Goal: Information Seeking & Learning: Compare options

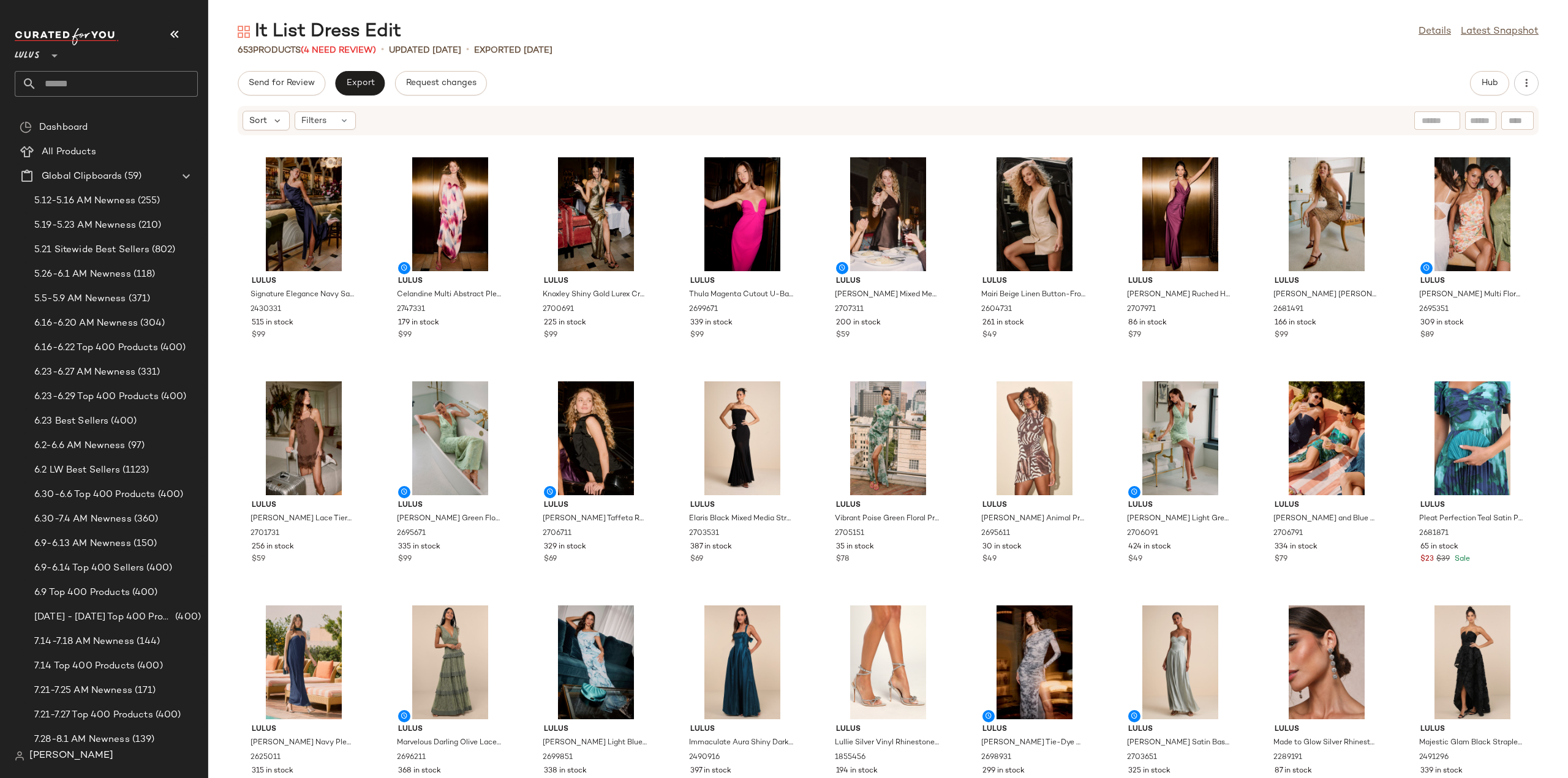
click at [128, 85] on input "text" at bounding box center [117, 84] width 161 height 26
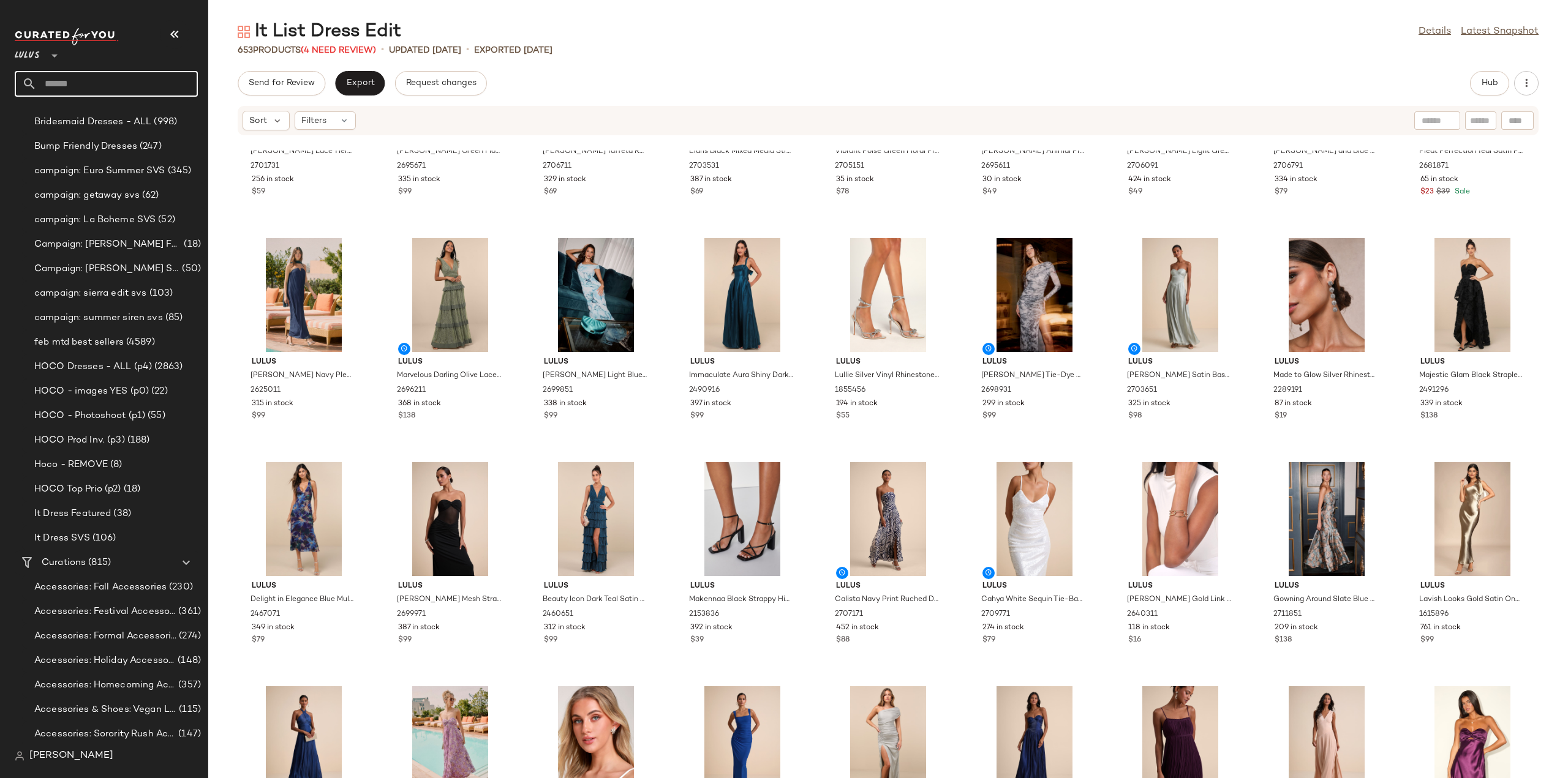
scroll to position [1102, 0]
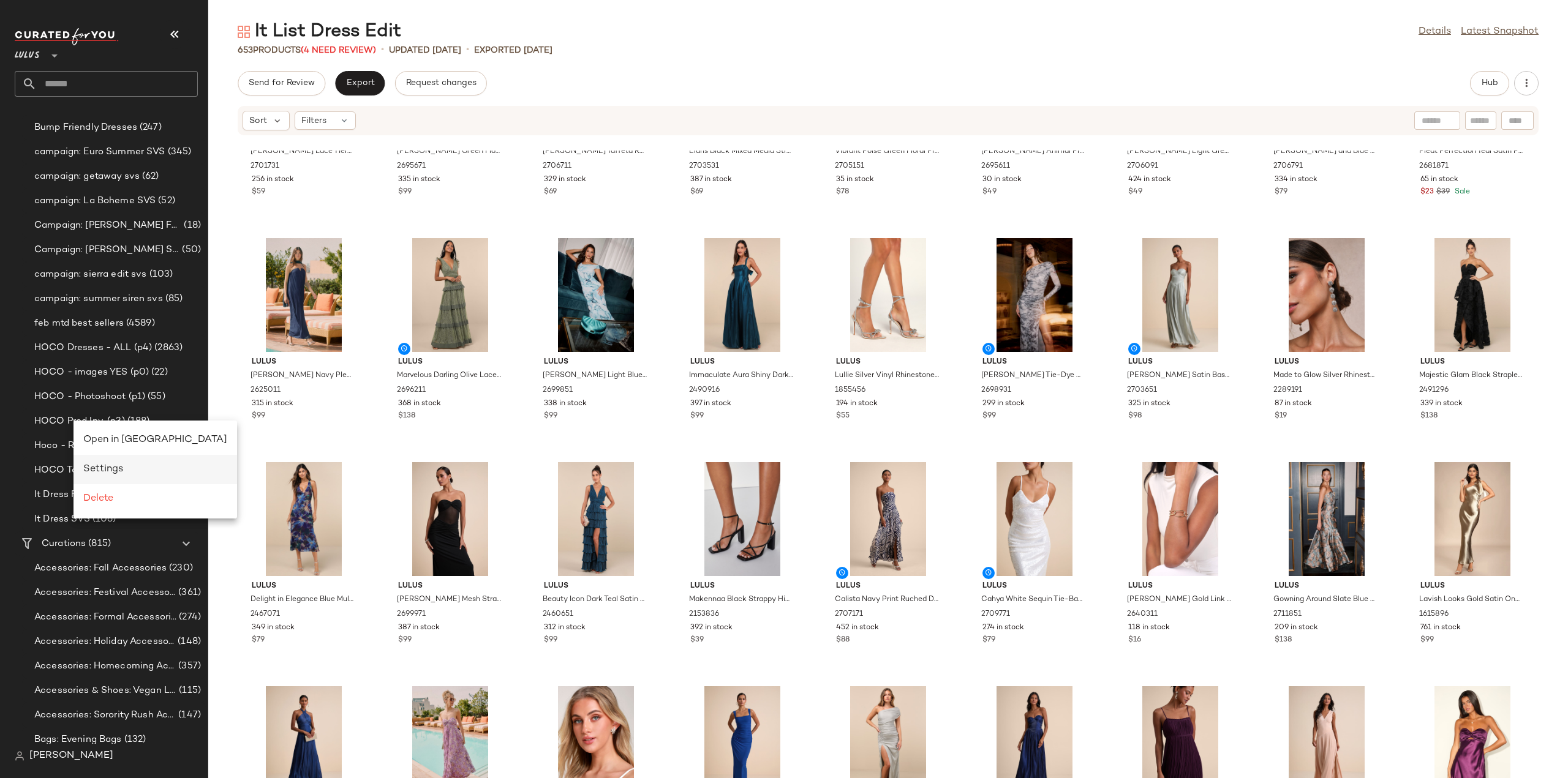
click at [98, 467] on span "Settings" at bounding box center [103, 469] width 40 height 11
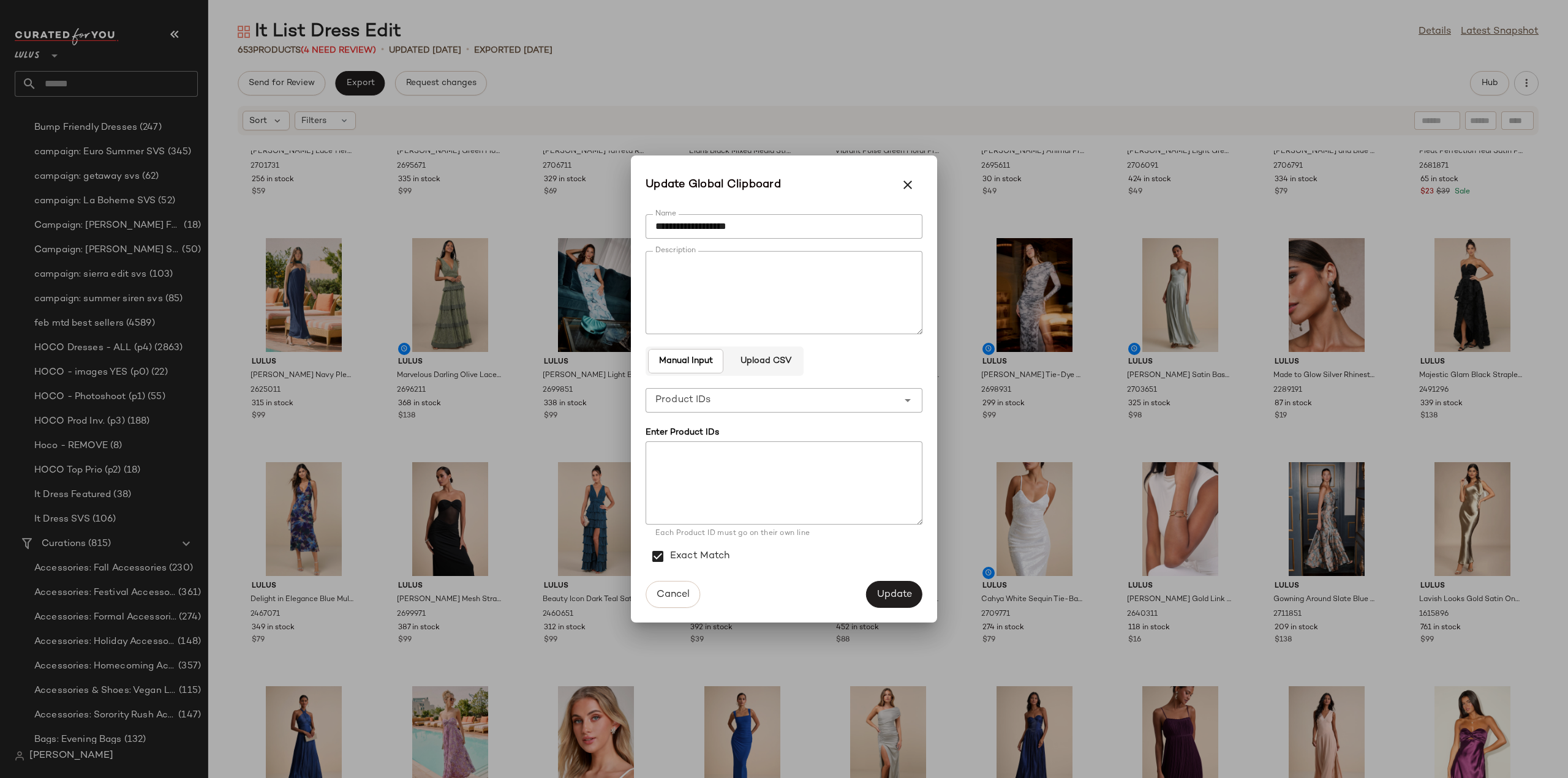
click at [664, 468] on textarea at bounding box center [784, 483] width 277 height 83
paste textarea "******* ******* ******* ******* ******* ****** ******* ******* ******* ******* …"
click at [653, 484] on textarea at bounding box center [784, 483] width 277 height 83
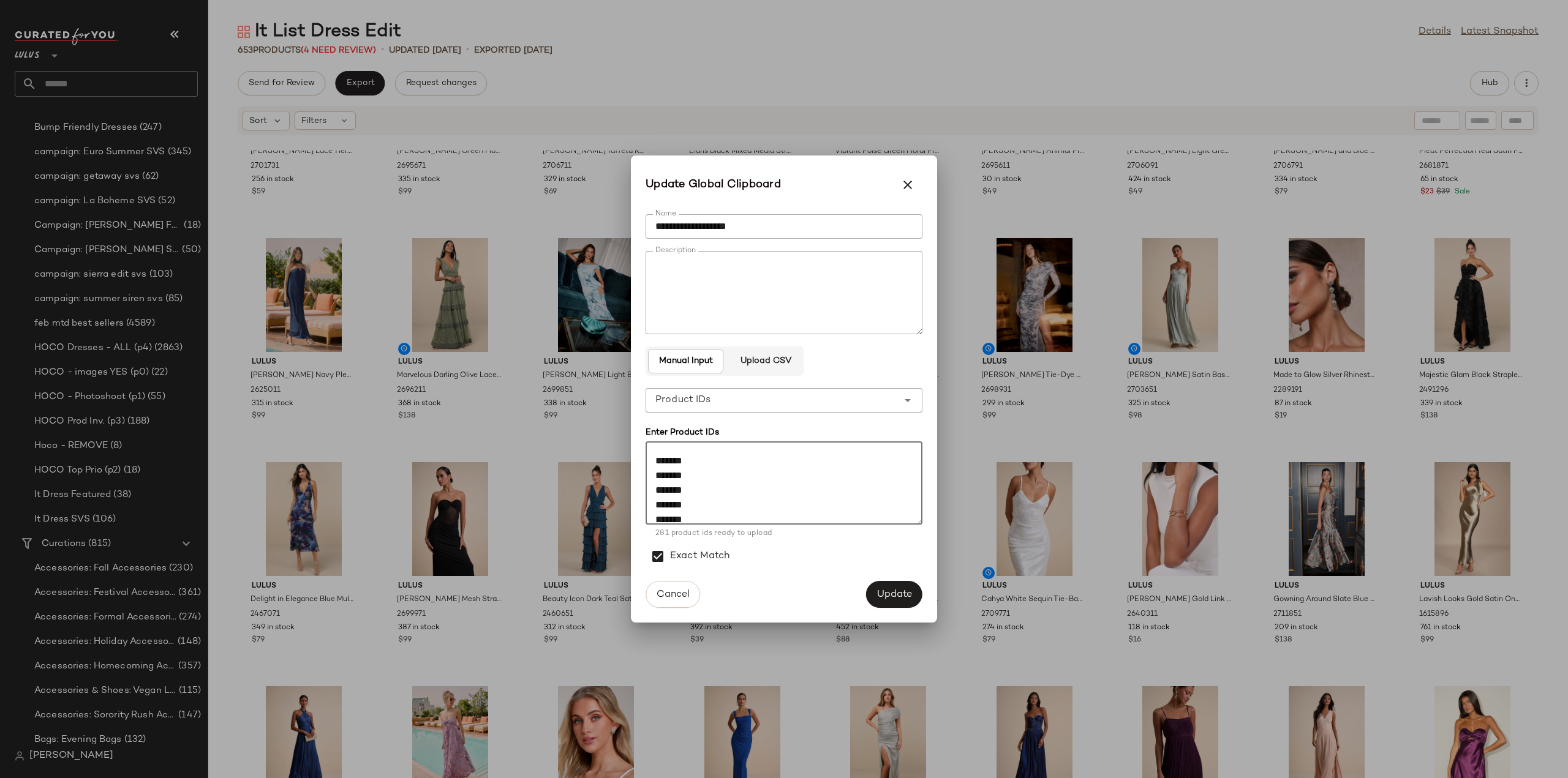
click at [655, 457] on textarea at bounding box center [784, 483] width 277 height 83
type textarea "******* ******* ******* ******* ******* ****** ******* ******* ******* ******* …"
click at [890, 593] on span "Update" at bounding box center [894, 595] width 35 height 12
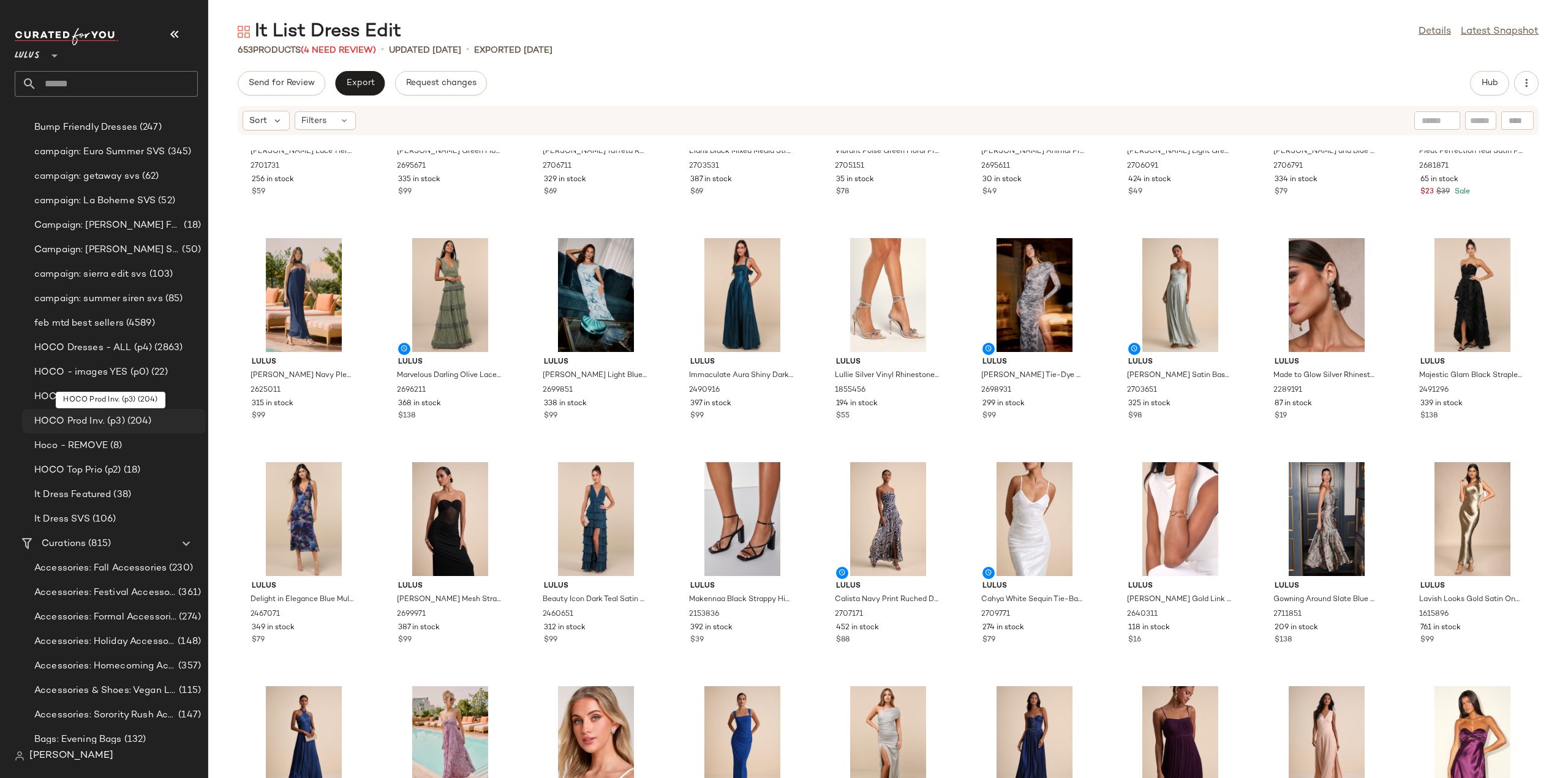
click at [82, 422] on span "HOCO Prod Inv. (p3)" at bounding box center [79, 421] width 90 height 14
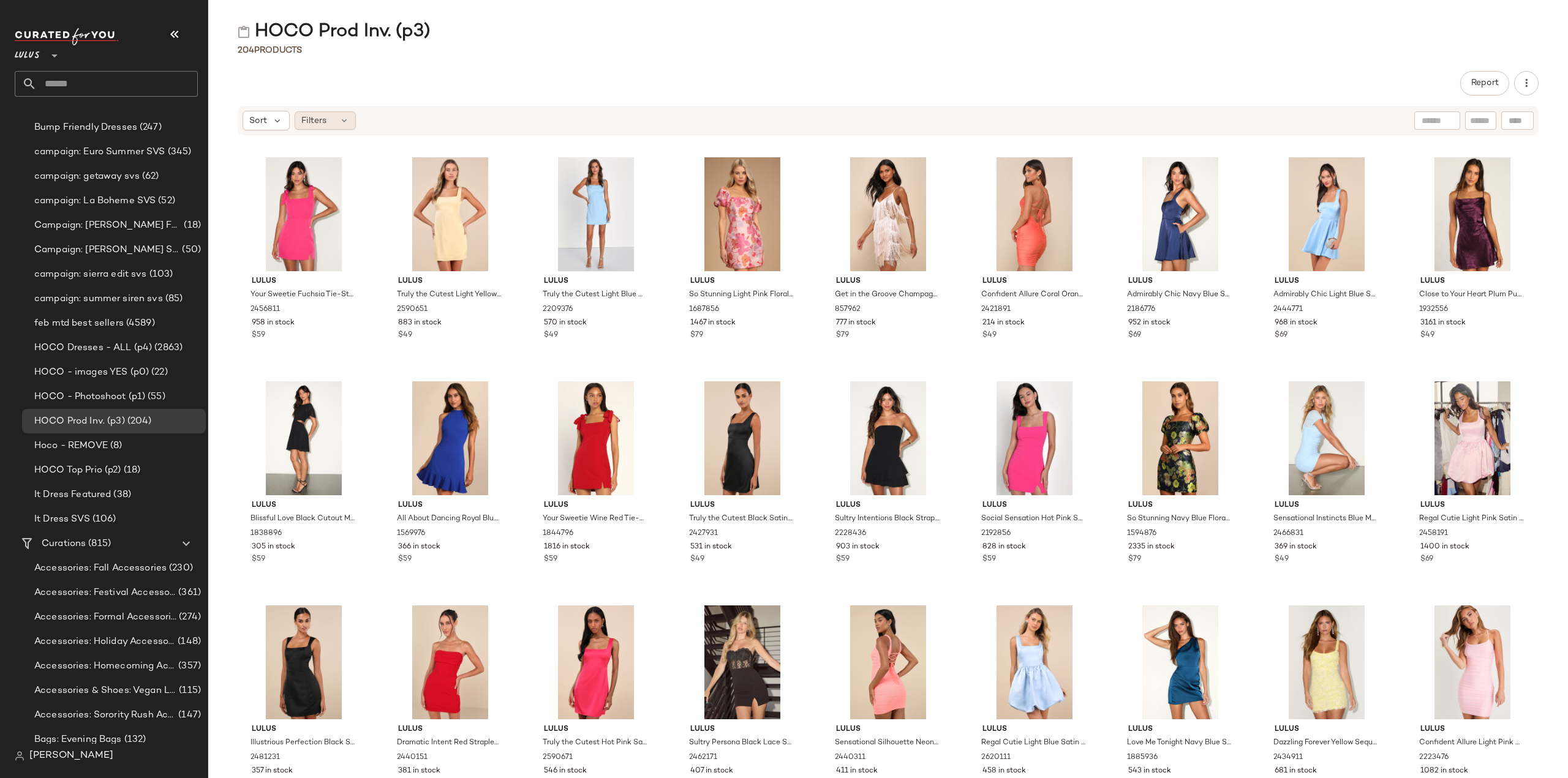
click at [327, 116] on div "Filters" at bounding box center [325, 121] width 61 height 19
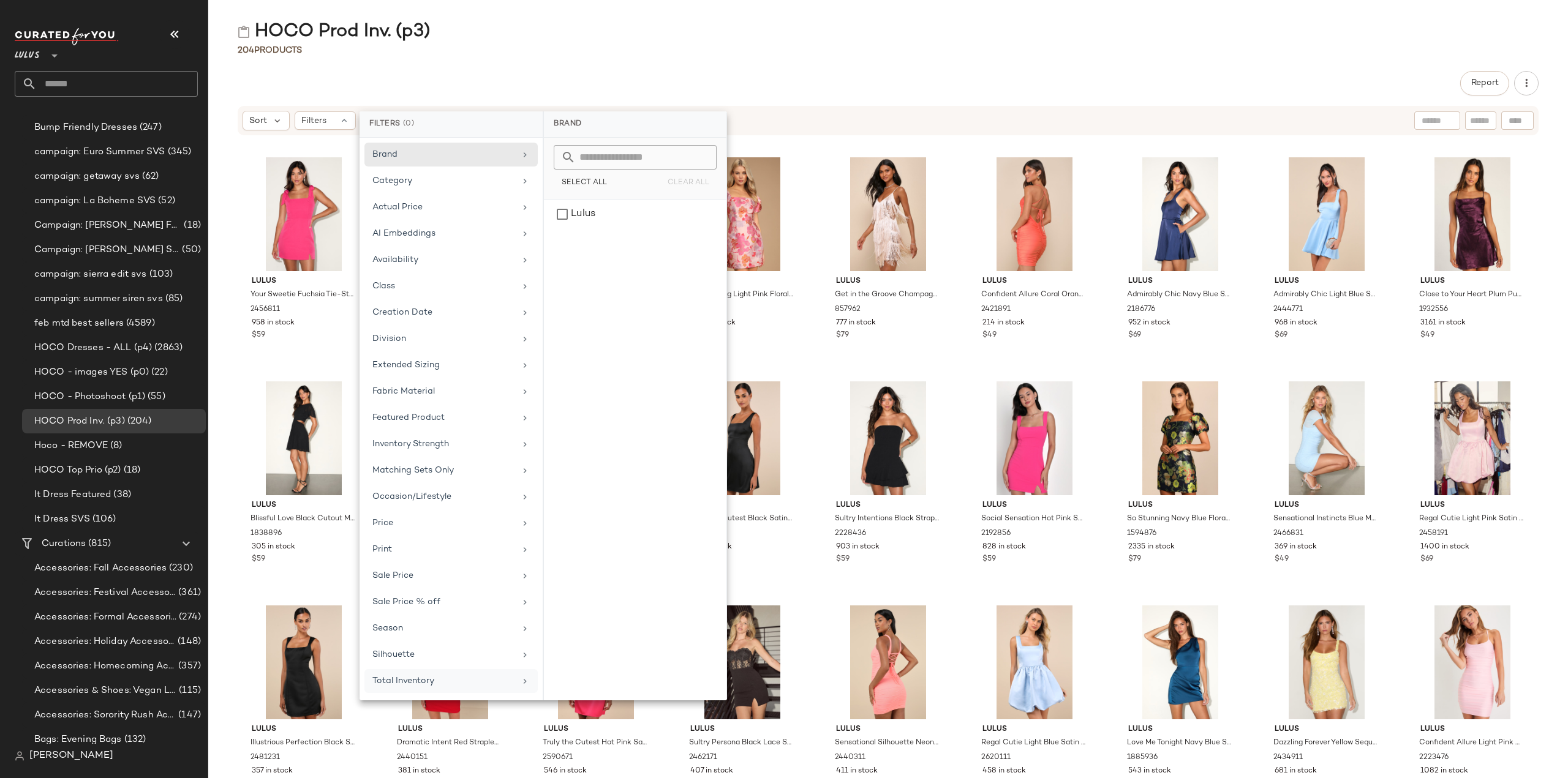
click at [519, 675] on div "Total Inventory" at bounding box center [451, 681] width 174 height 24
click at [610, 170] on button "For 0" at bounding box center [635, 178] width 163 height 17
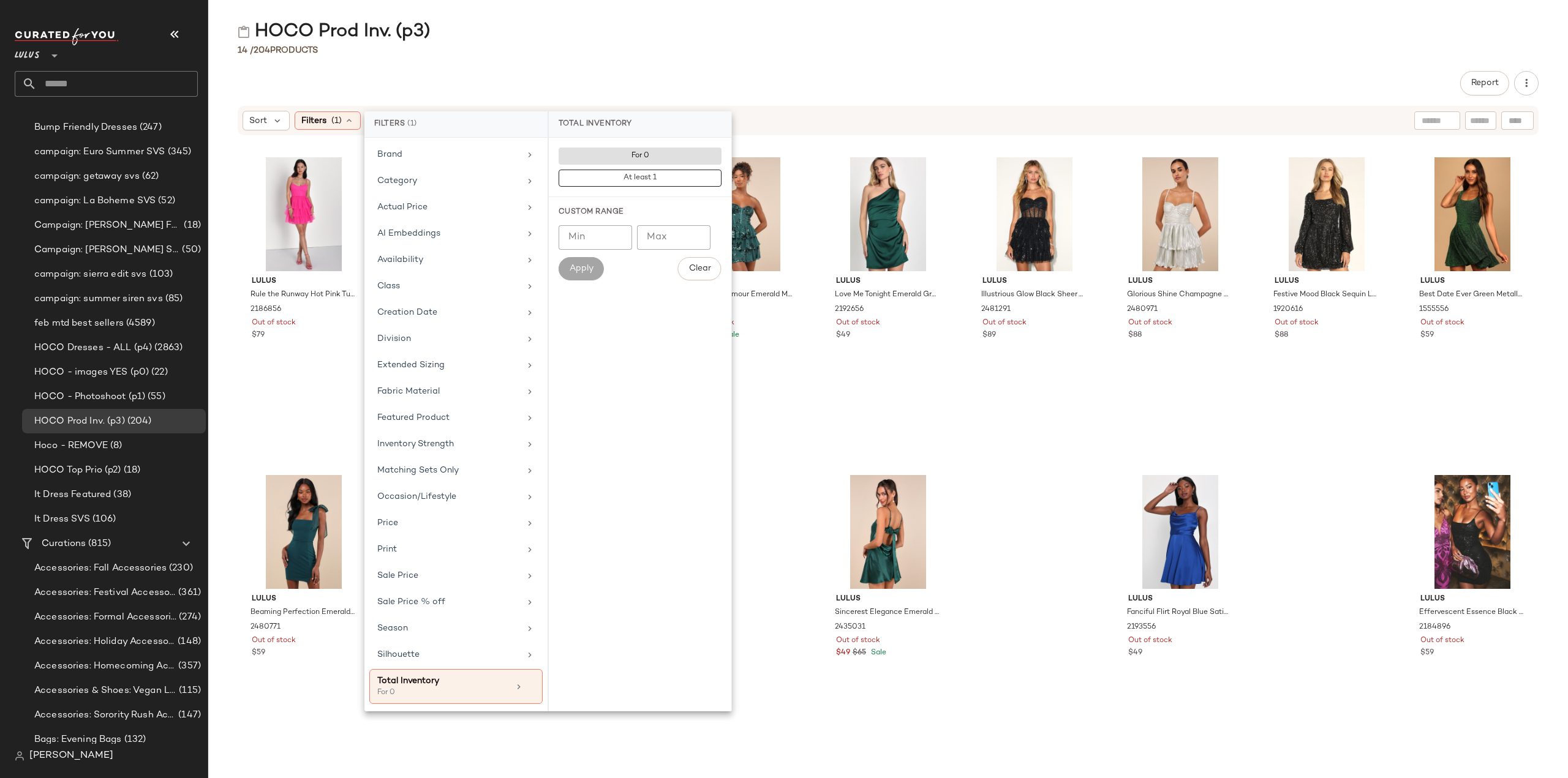
click at [566, 80] on div "Report" at bounding box center [888, 84] width 1360 height 25
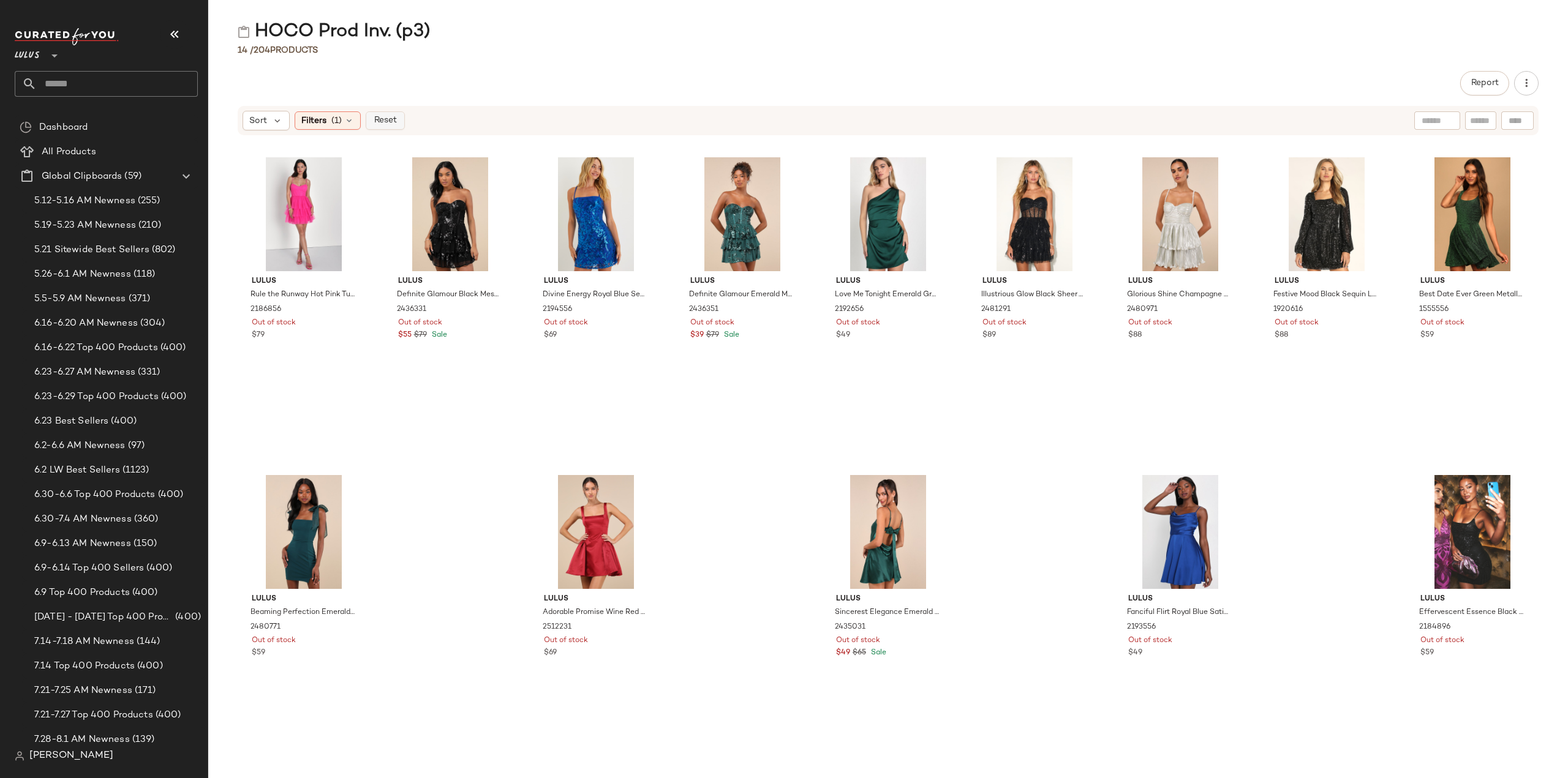
click at [382, 121] on span "Reset" at bounding box center [385, 121] width 24 height 10
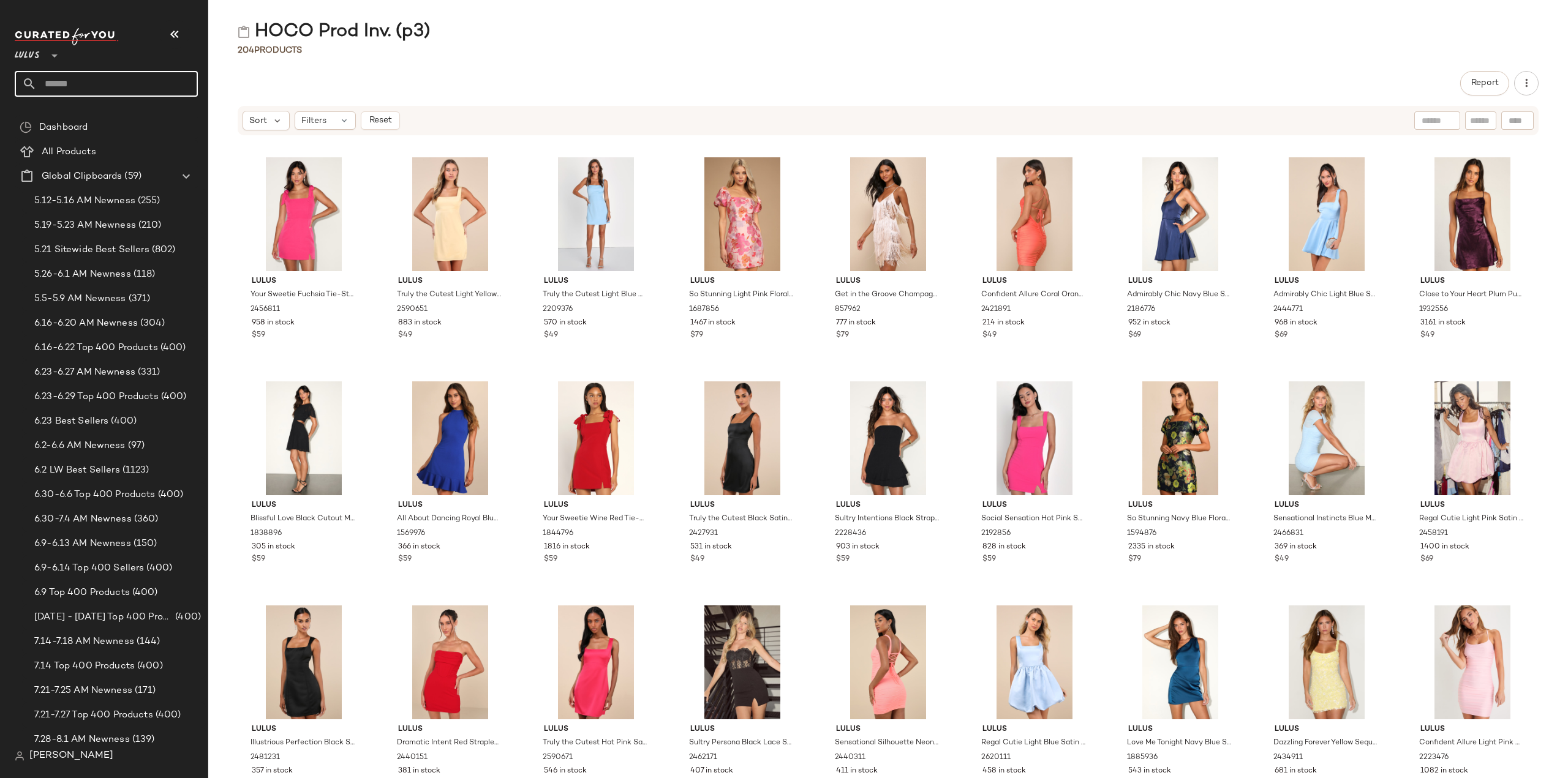
click at [123, 88] on input "text" at bounding box center [117, 84] width 161 height 26
click at [123, 88] on input "**********" at bounding box center [106, 84] width 183 height 26
type input "**********"
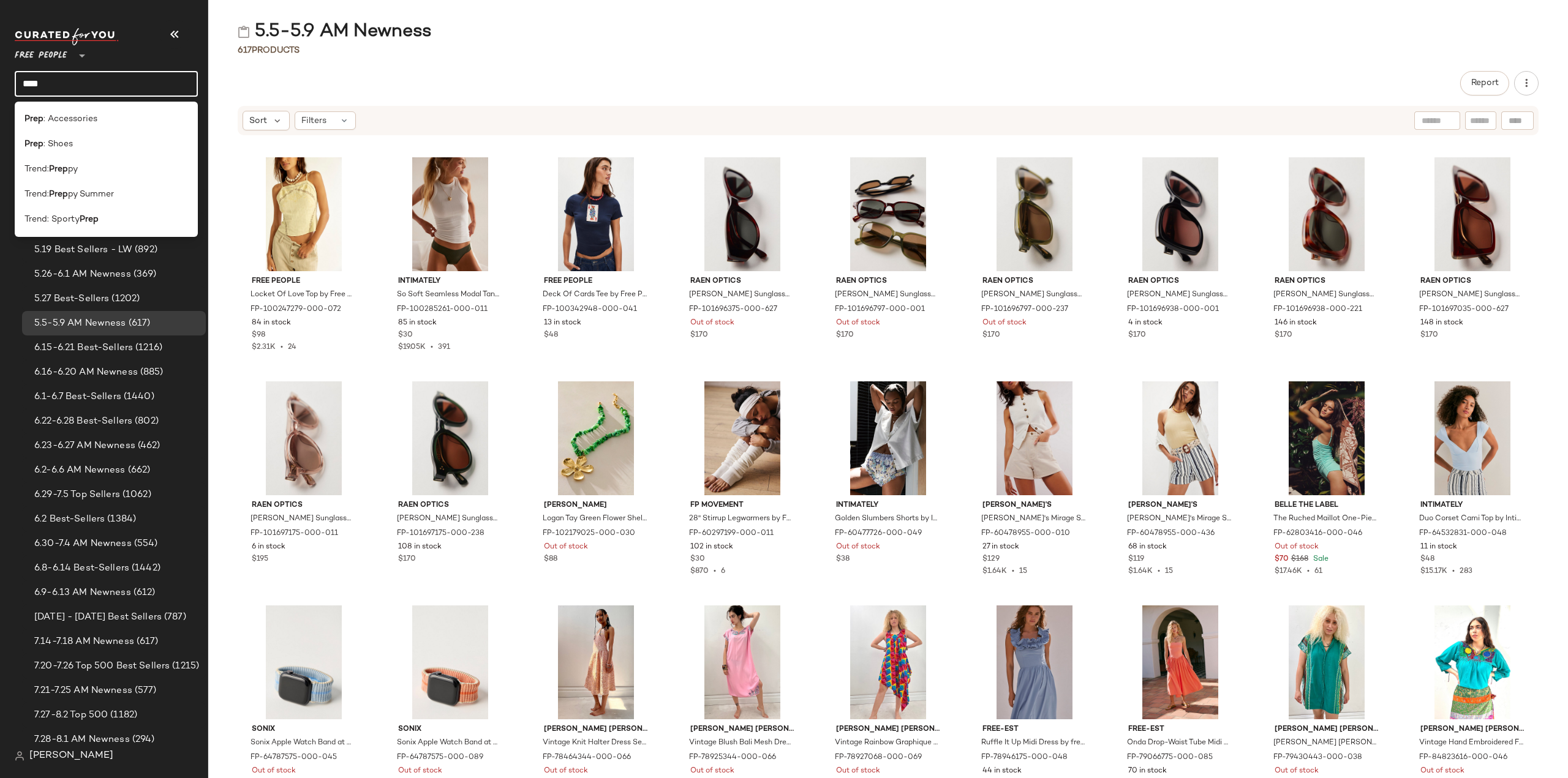
drag, startPoint x: 105, startPoint y: 92, endPoint x: 0, endPoint y: 83, distance: 105.4
click at [0, 83] on nav "Free People ** **** Dashboard All Products Global Clipboards (34) 5.12-5.16 AM …" at bounding box center [104, 389] width 208 height 778
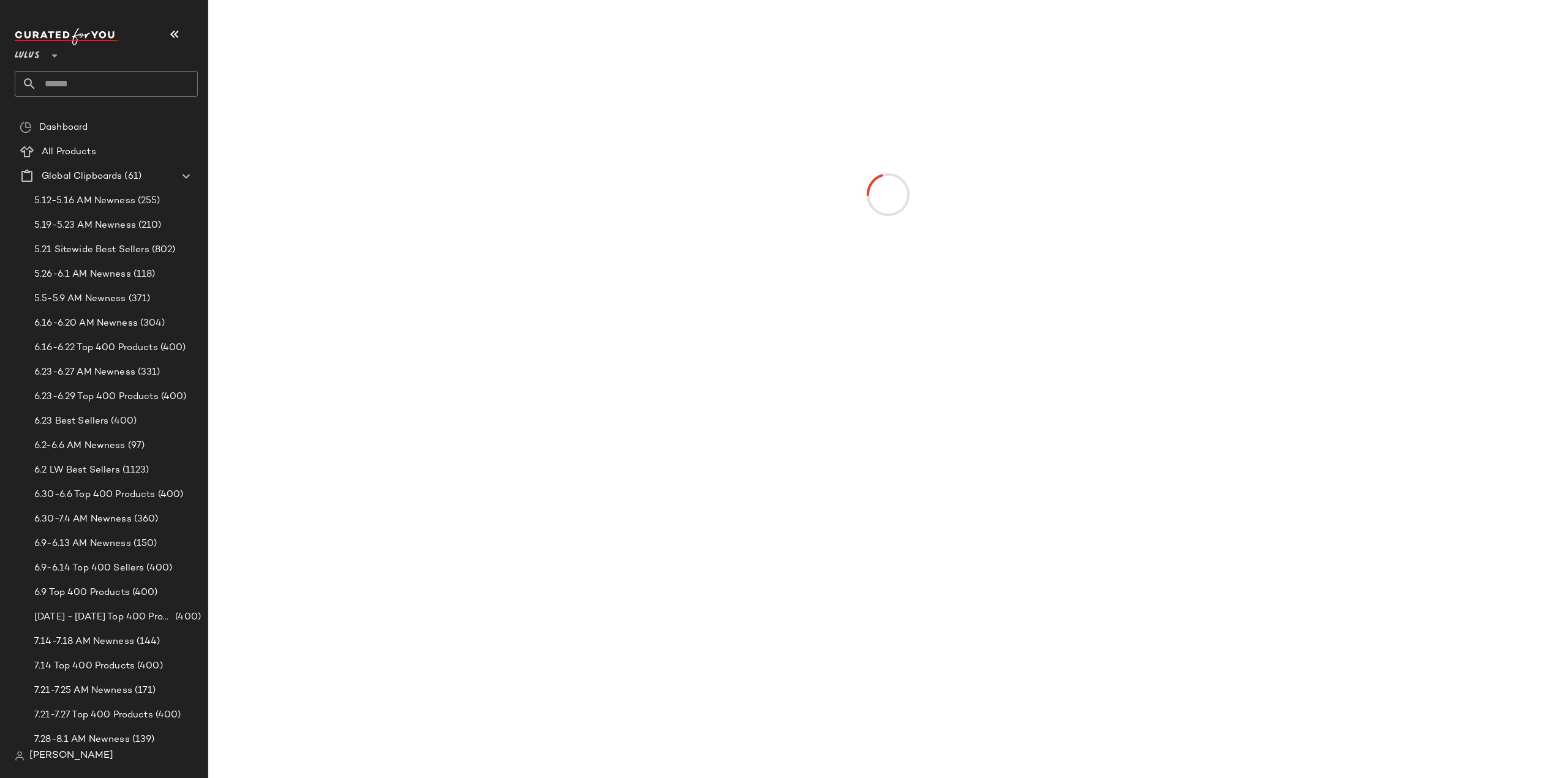
click at [82, 79] on input "text" at bounding box center [117, 84] width 161 height 26
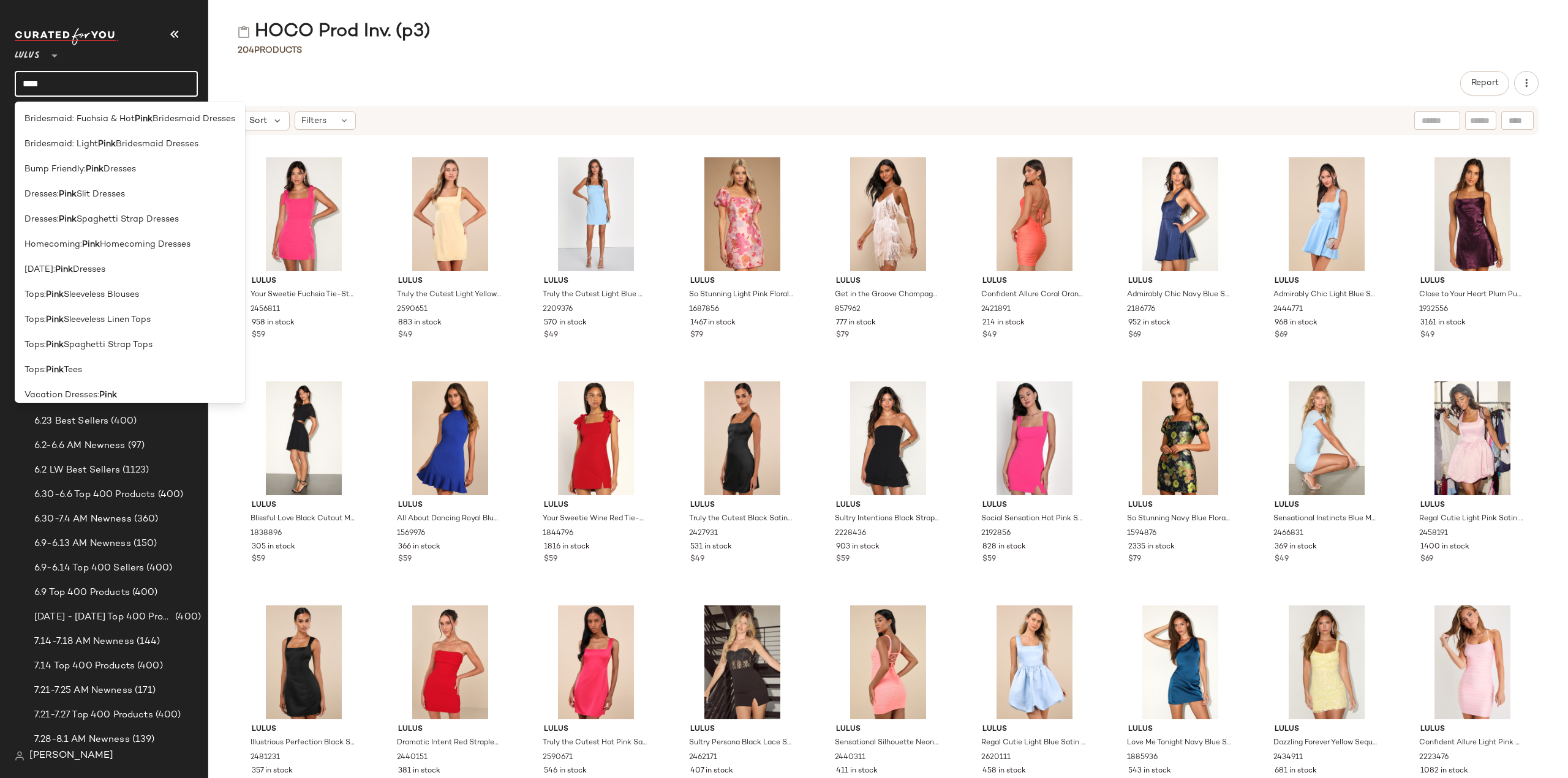
drag, startPoint x: 77, startPoint y: 86, endPoint x: 0, endPoint y: 89, distance: 77.1
click at [0, 89] on nav "Lulus ** **** Dashboard All Products Global Clipboards (61) 5.12-5.16 AM Newnes…" at bounding box center [104, 389] width 208 height 778
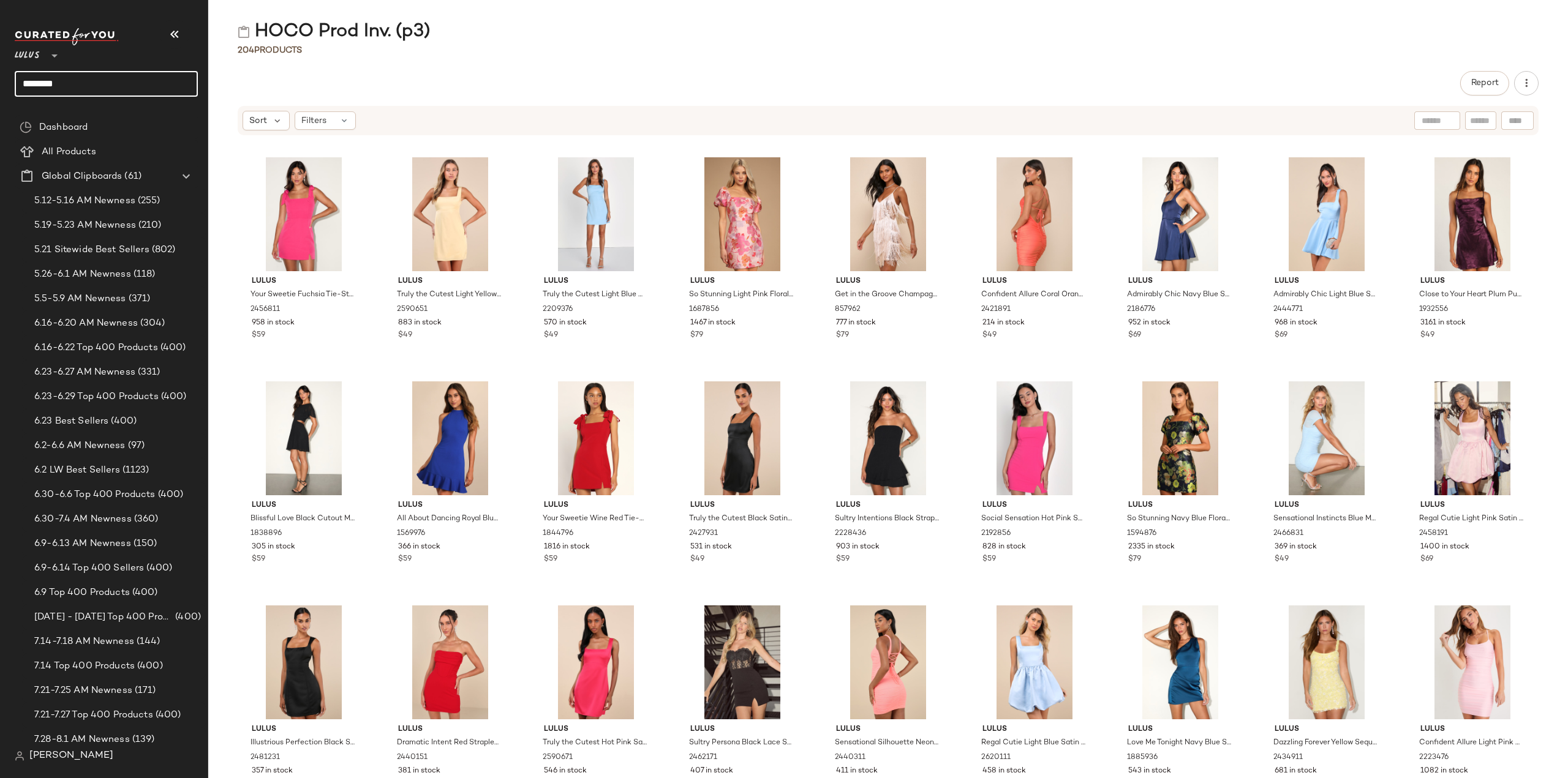
click at [100, 80] on input "********" at bounding box center [106, 84] width 183 height 26
click at [95, 83] on input "********" at bounding box center [106, 84] width 183 height 26
type input "*"
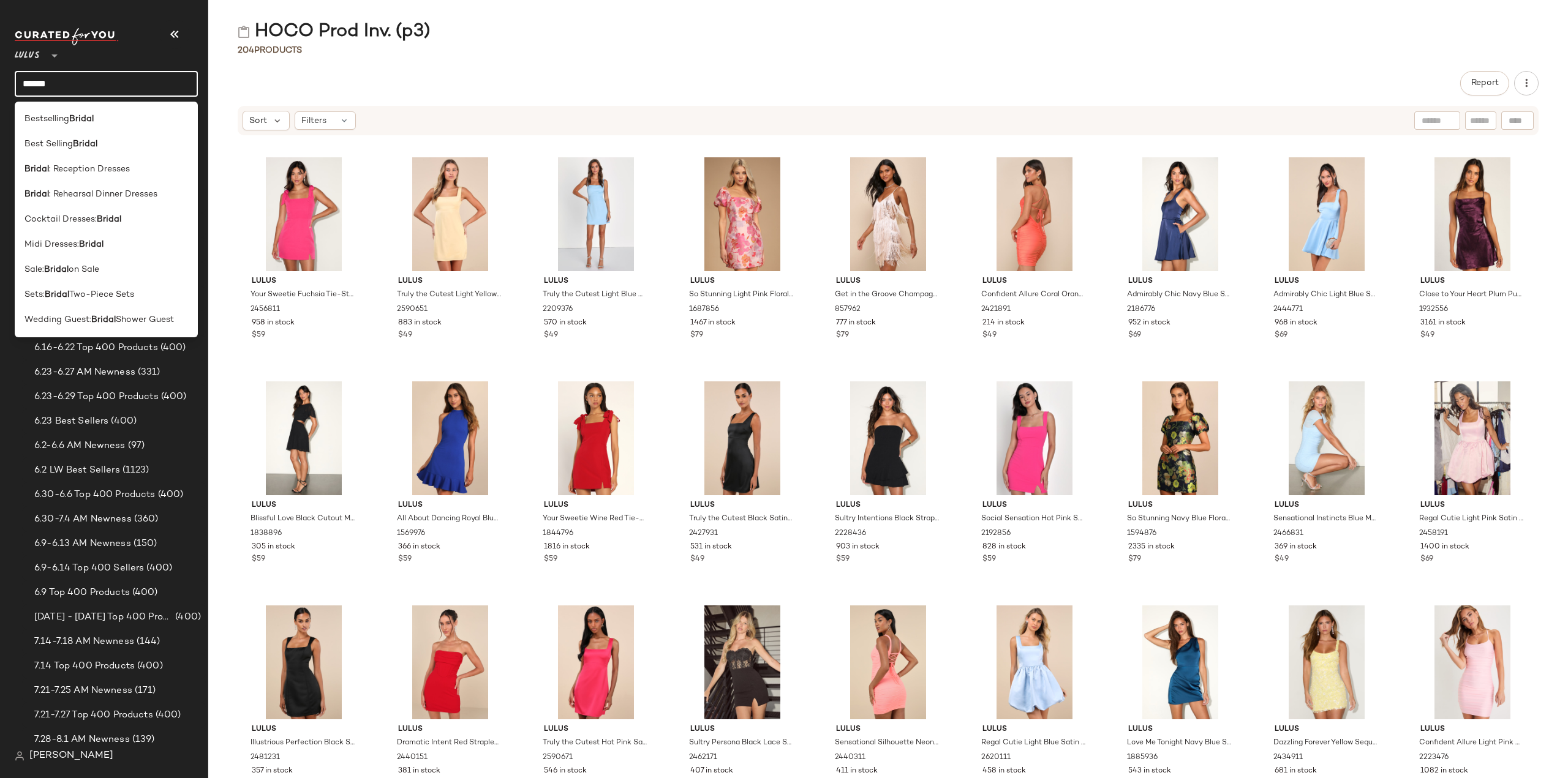
drag, startPoint x: 74, startPoint y: 84, endPoint x: 3, endPoint y: 92, distance: 71.4
click at [3, 92] on nav "Lulus ** ****** Dashboard All Products Global Clipboards (61) 5.12-5.16 AM Newn…" at bounding box center [104, 389] width 208 height 778
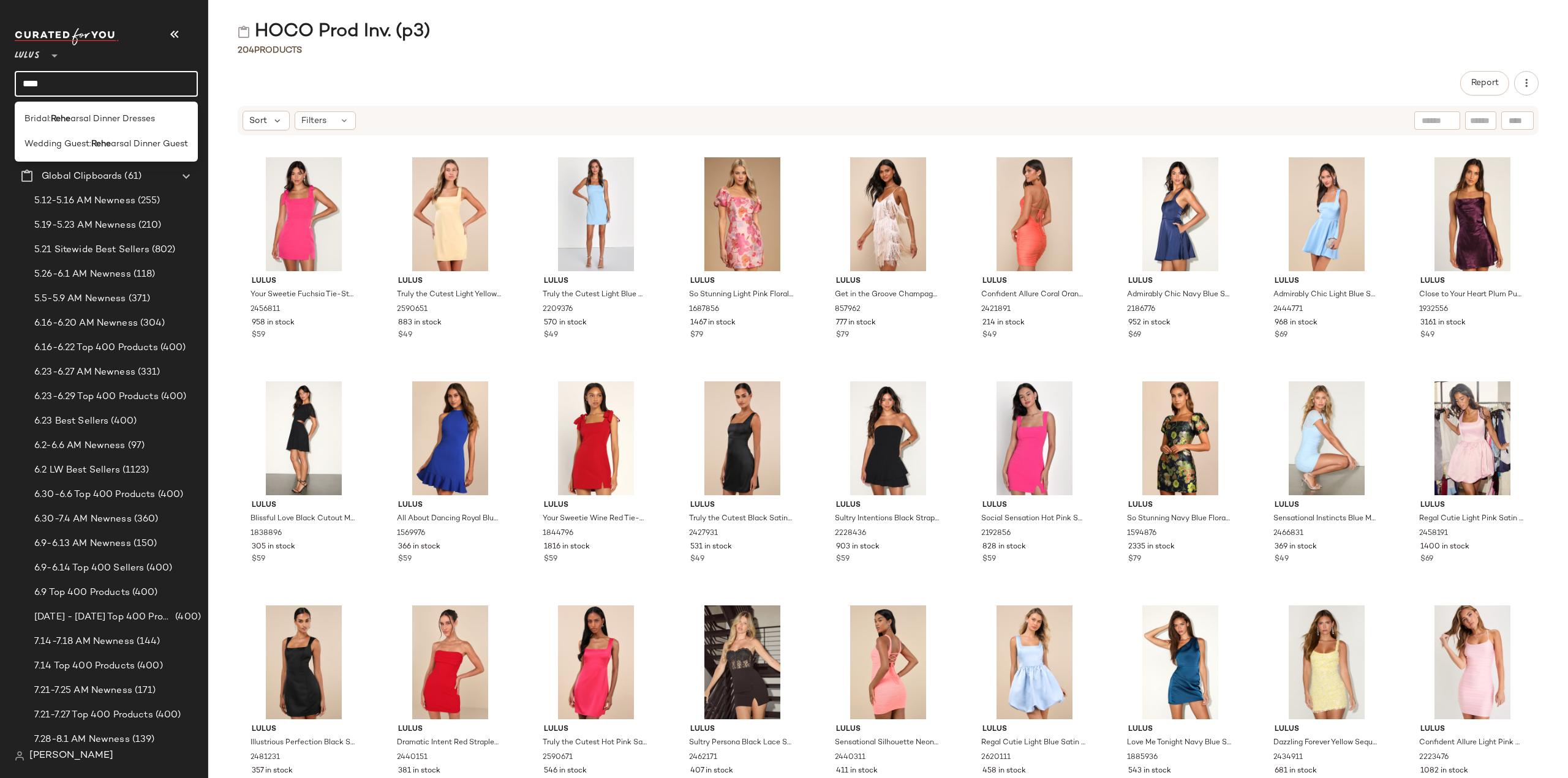
drag, startPoint x: 99, startPoint y: 86, endPoint x: 0, endPoint y: 85, distance: 99.0
click at [0, 85] on nav "Lulus ** **** Dashboard All Products Global Clipboards (61) 5.12-5.16 AM Newnes…" at bounding box center [104, 389] width 208 height 778
drag, startPoint x: 81, startPoint y: 81, endPoint x: 0, endPoint y: 91, distance: 81.6
click at [0, 91] on nav "Lulus ** ****** Dashboard All Products Global Clipboards (61) 5.12-5.16 AM Newn…" at bounding box center [104, 389] width 208 height 778
click at [69, 157] on div "A Country side Curation" at bounding box center [106, 169] width 183 height 25
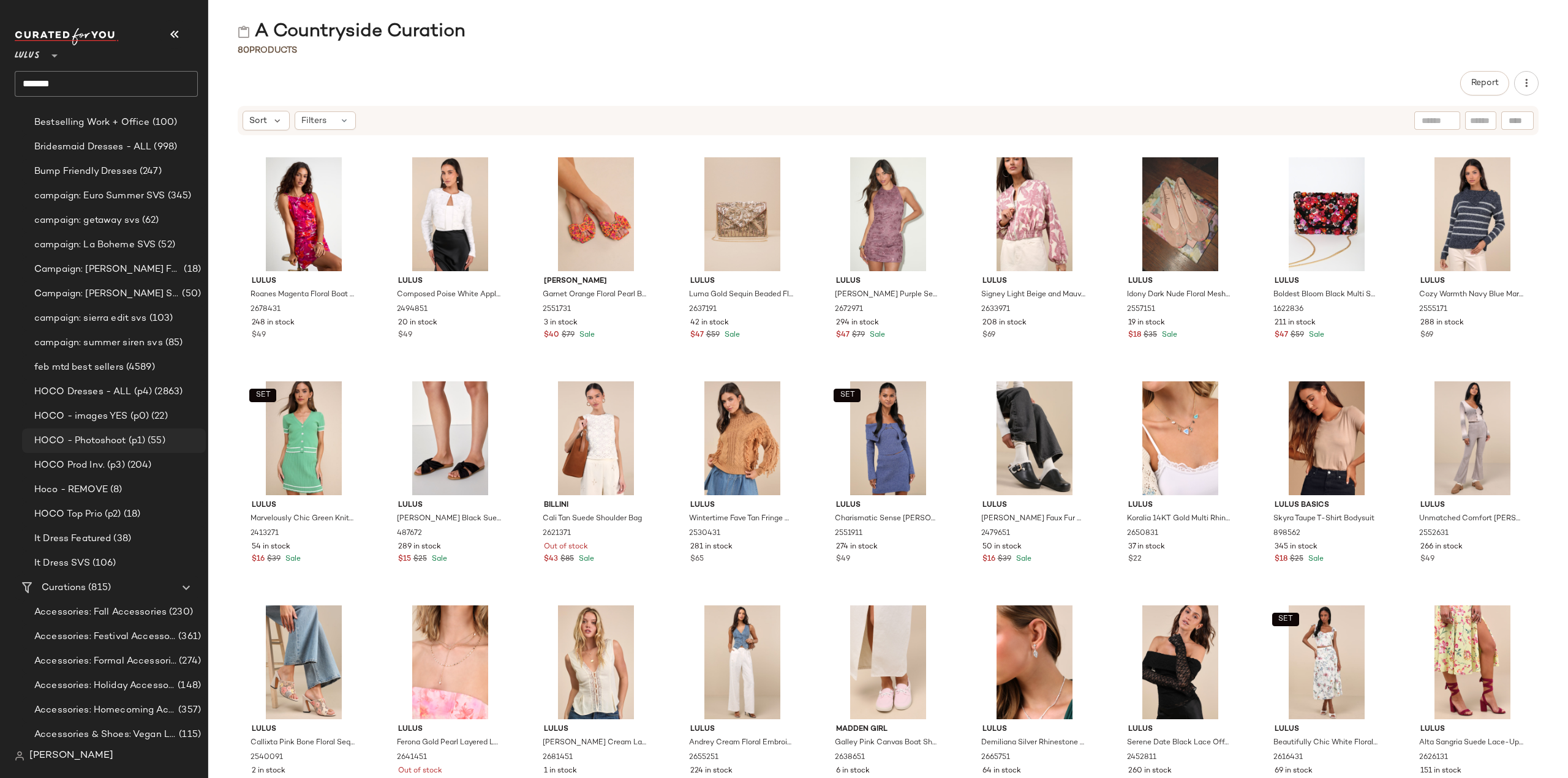
scroll to position [1163, 0]
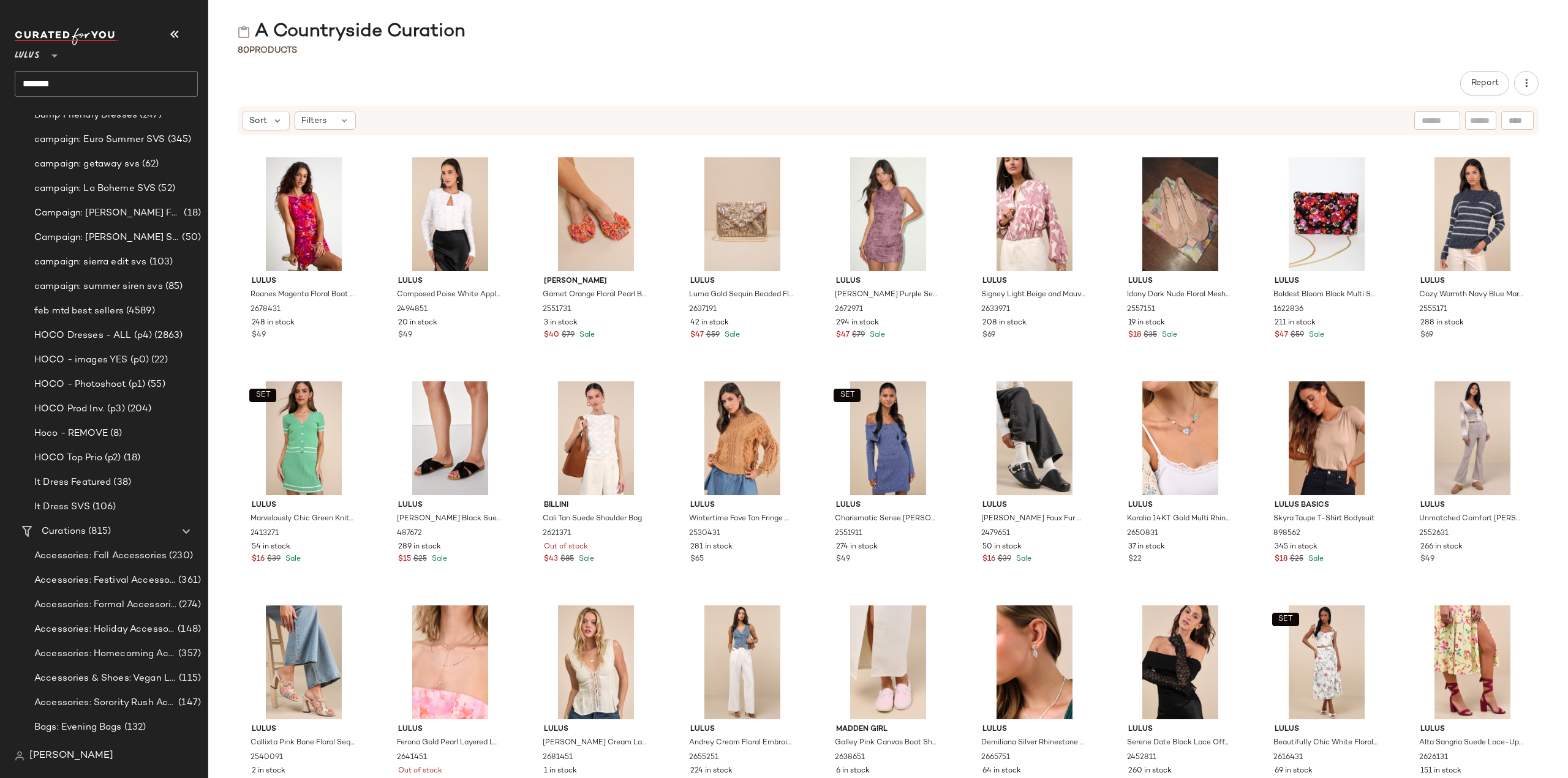
click at [86, 81] on input "*******" at bounding box center [106, 84] width 183 height 26
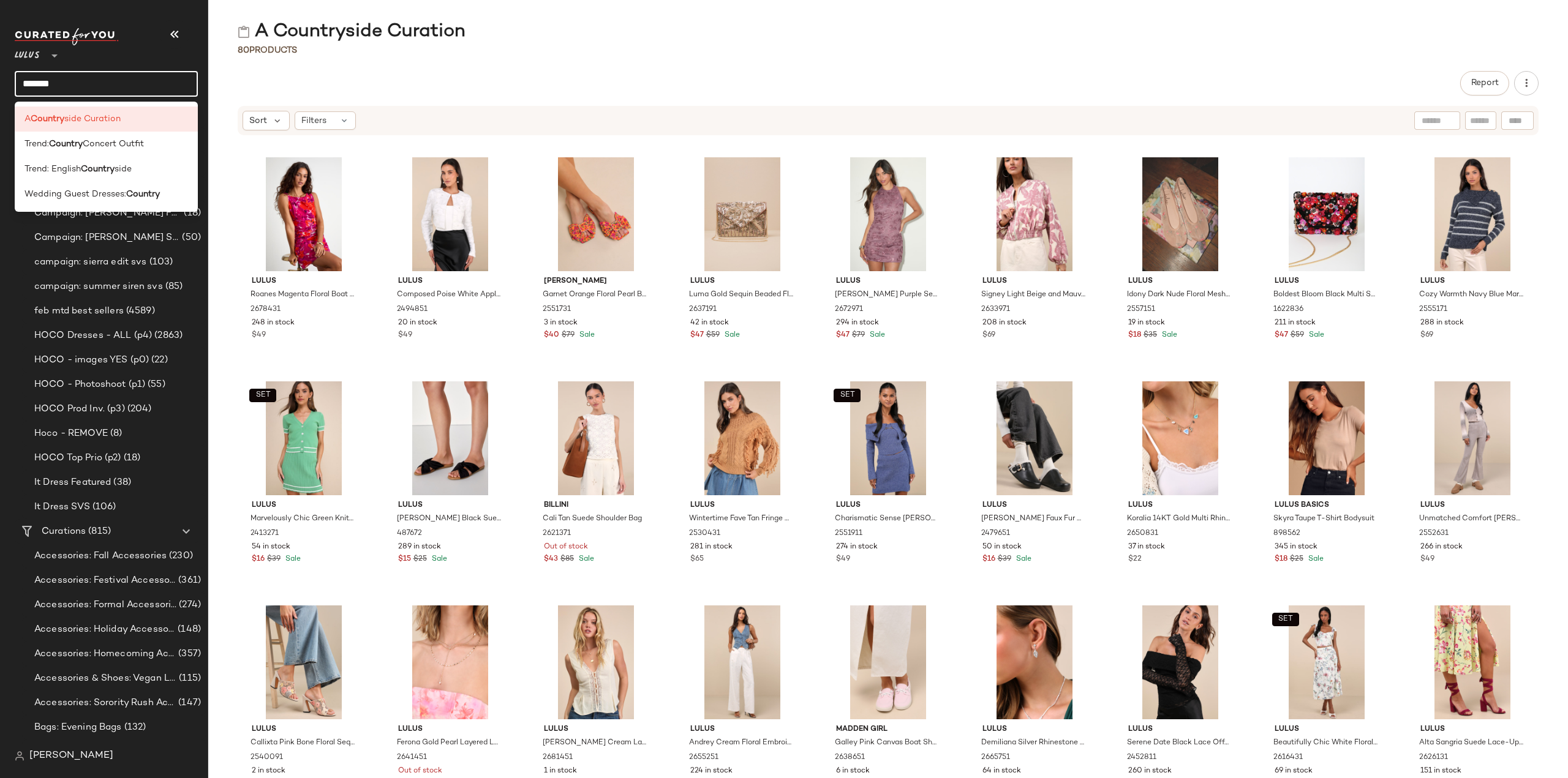
click at [0, 87] on nav "Lulus ** ******* Dashboard All Products Global Clipboards (61) 5.12-5.16 AM New…" at bounding box center [104, 389] width 208 height 778
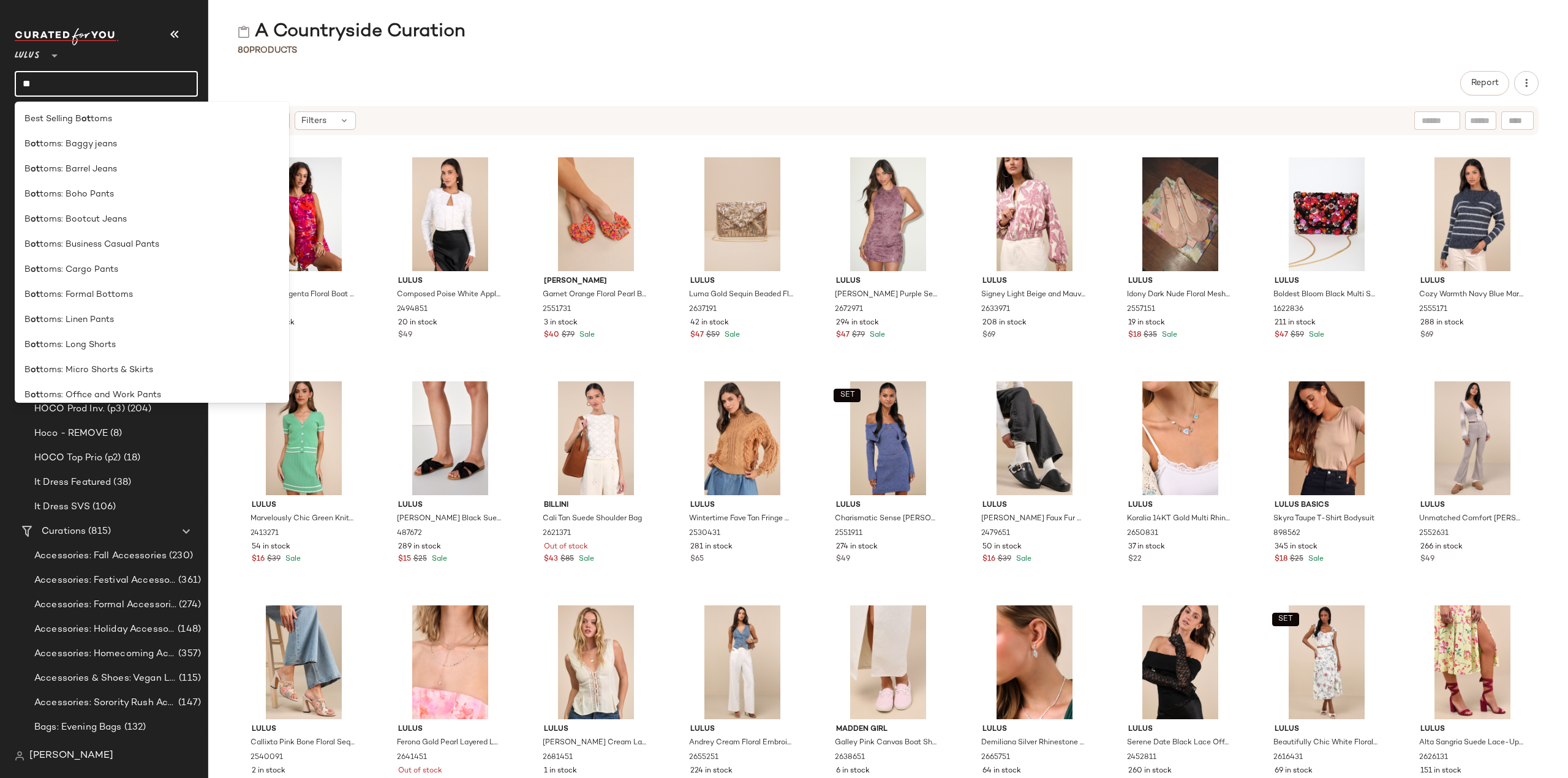
type input "*"
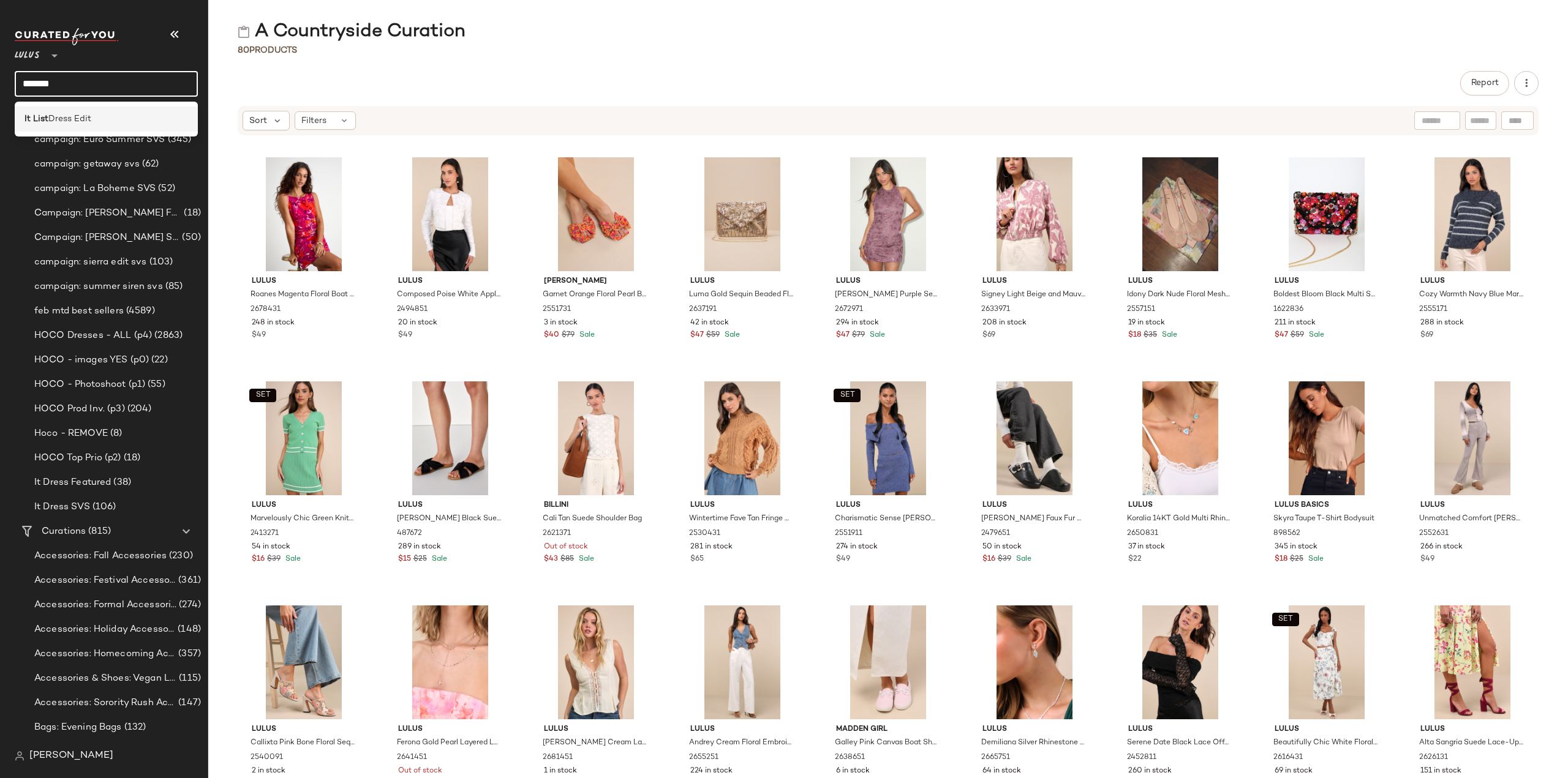
type input "*******"
click at [60, 120] on span "Dress Edit" at bounding box center [69, 119] width 43 height 13
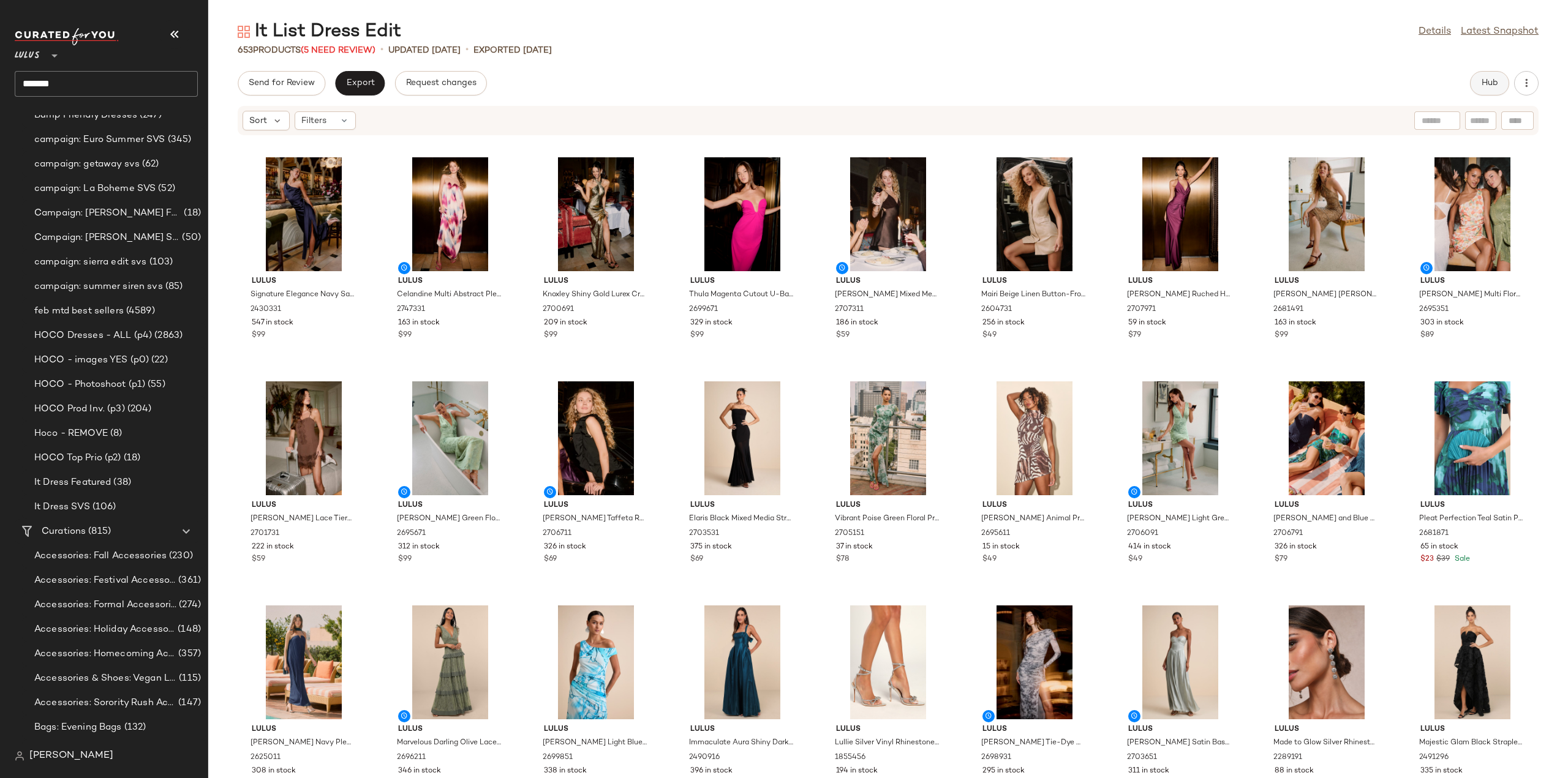
click at [1492, 84] on span "Hub" at bounding box center [1489, 83] width 17 height 10
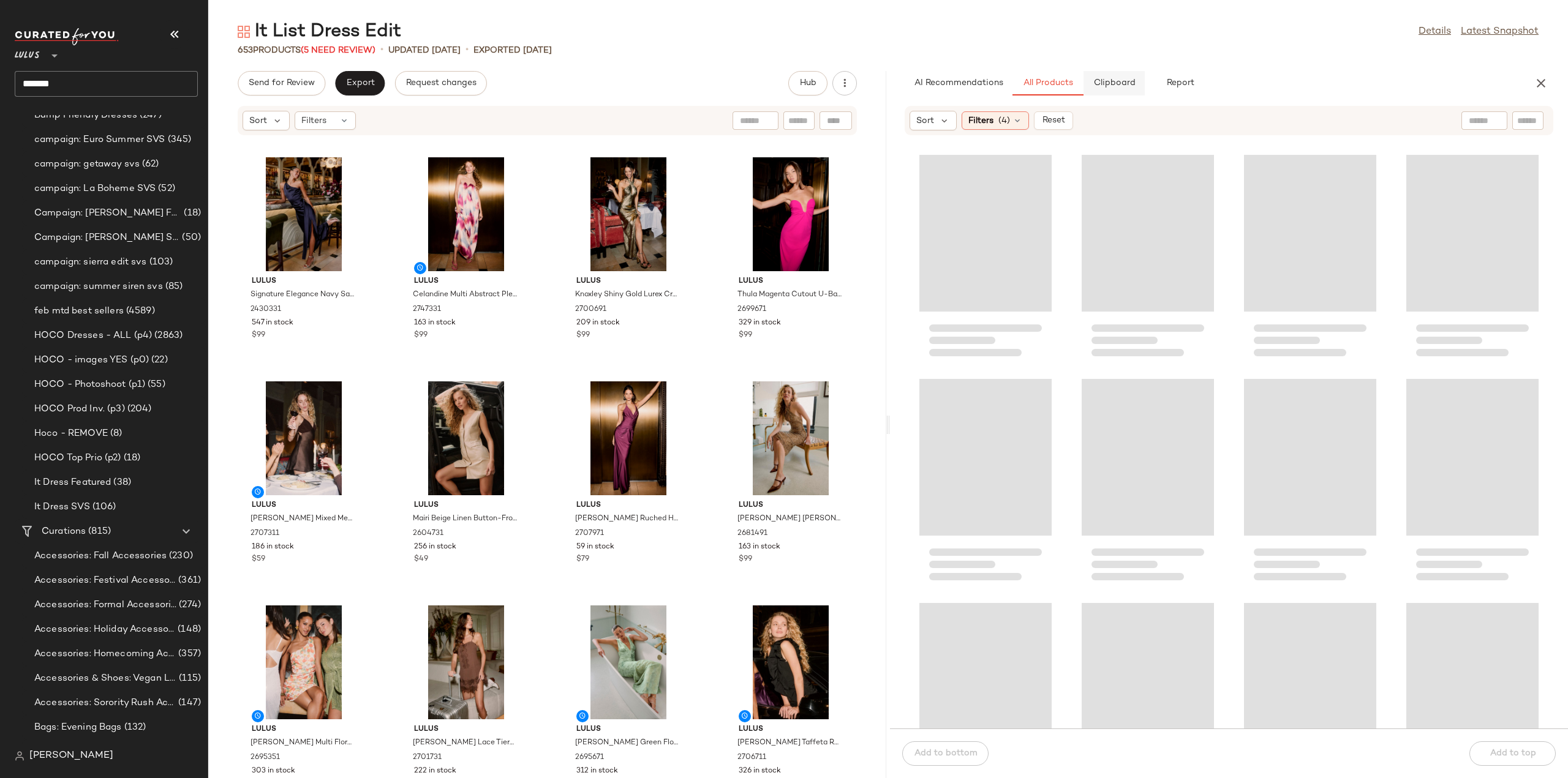
click at [1120, 82] on span "Clipboard" at bounding box center [1114, 83] width 42 height 10
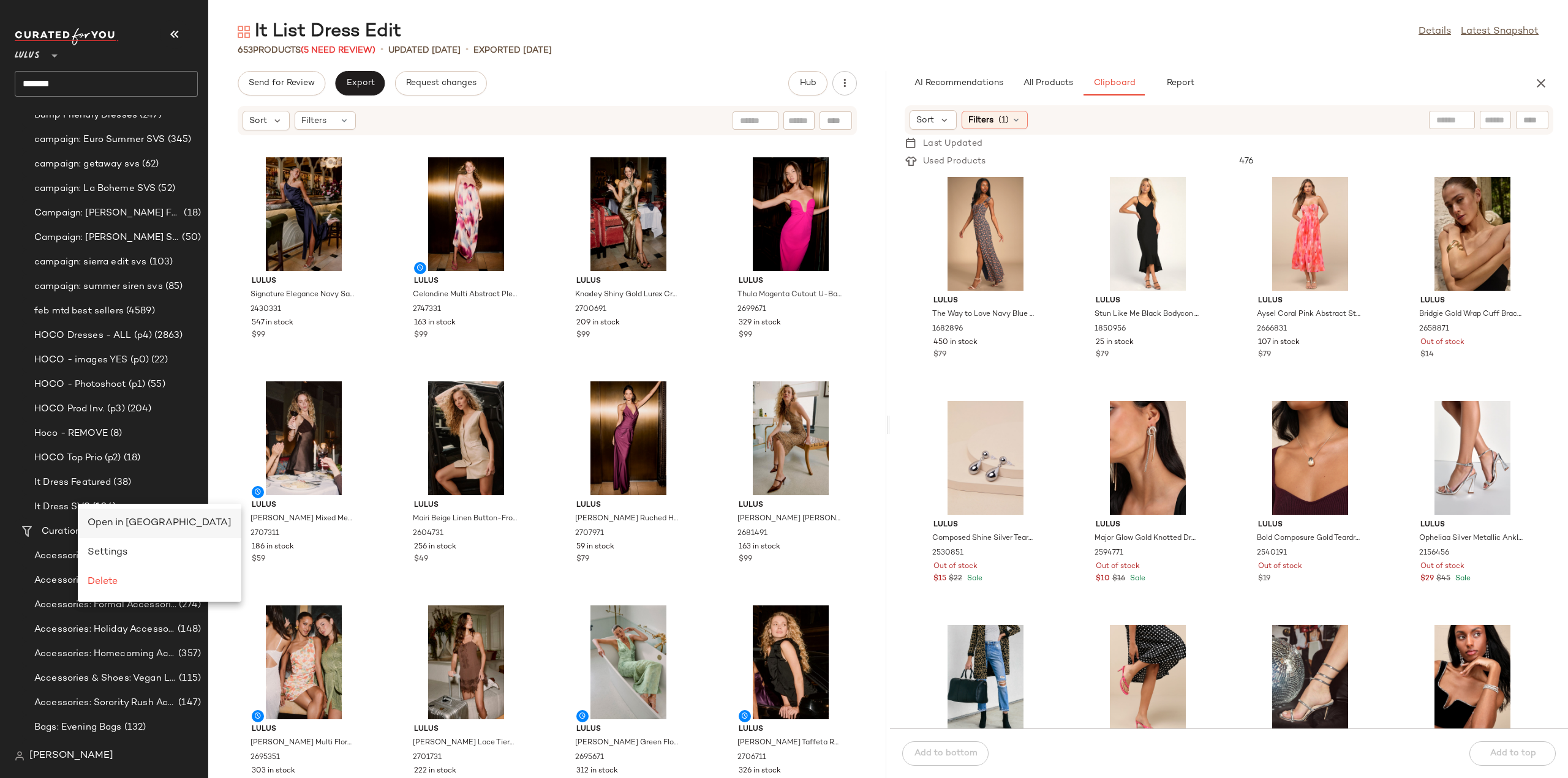
click at [109, 523] on span "Open in [GEOGRAPHIC_DATA]" at bounding box center [159, 523] width 144 height 11
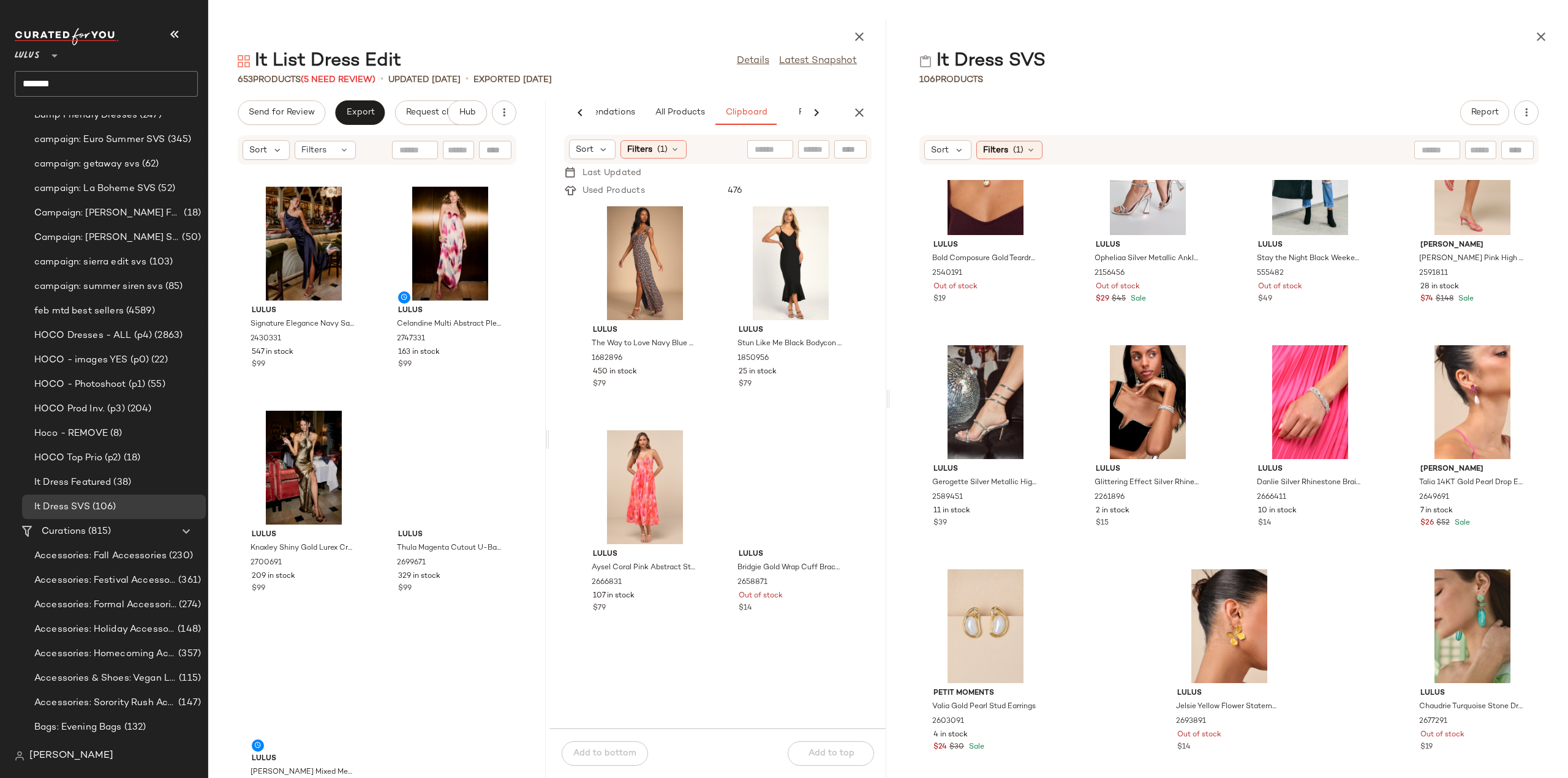
scroll to position [524, 0]
click at [659, 280] on div "View" at bounding box center [645, 263] width 124 height 114
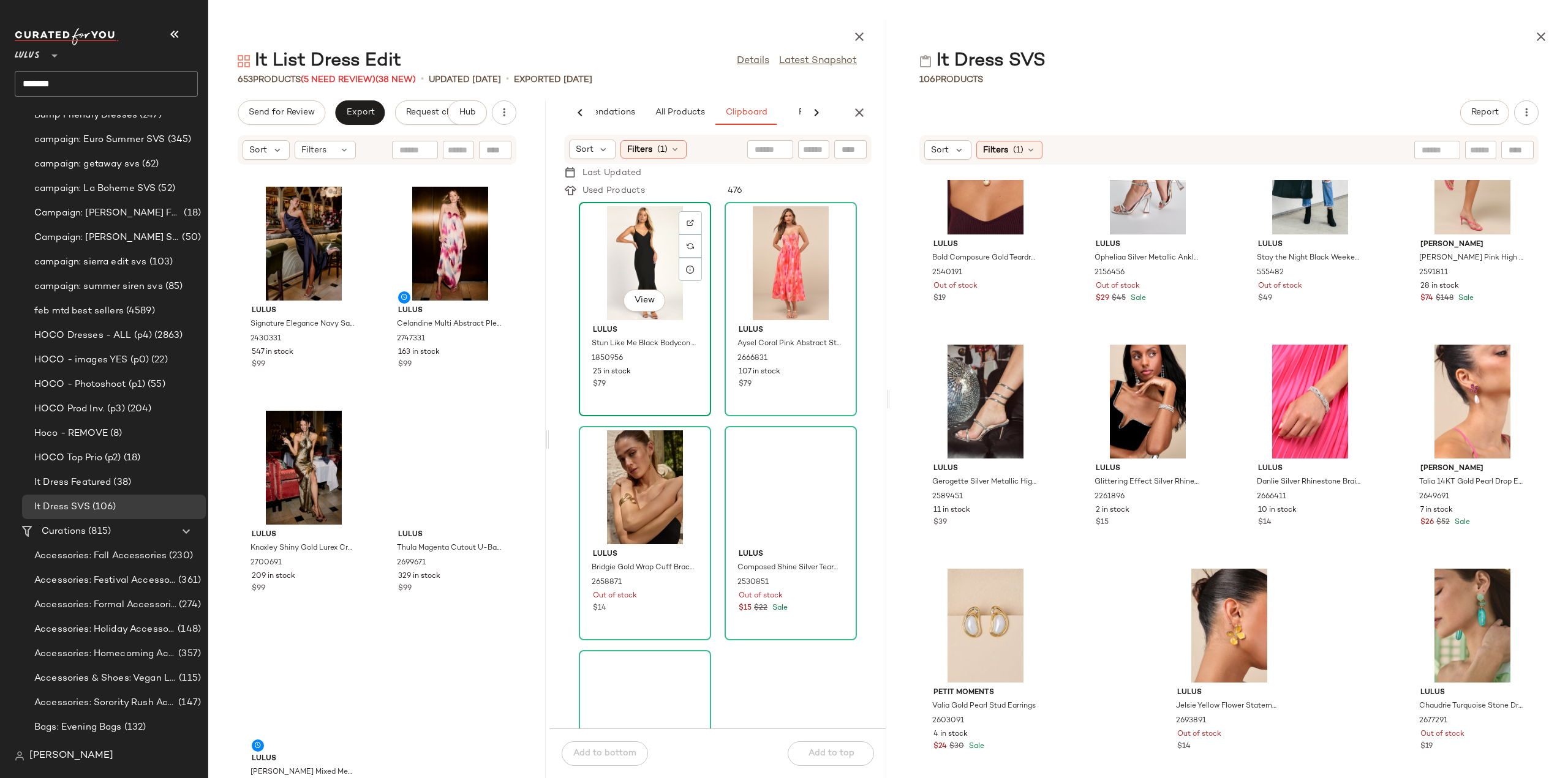
click at [645, 269] on div "View" at bounding box center [645, 263] width 124 height 114
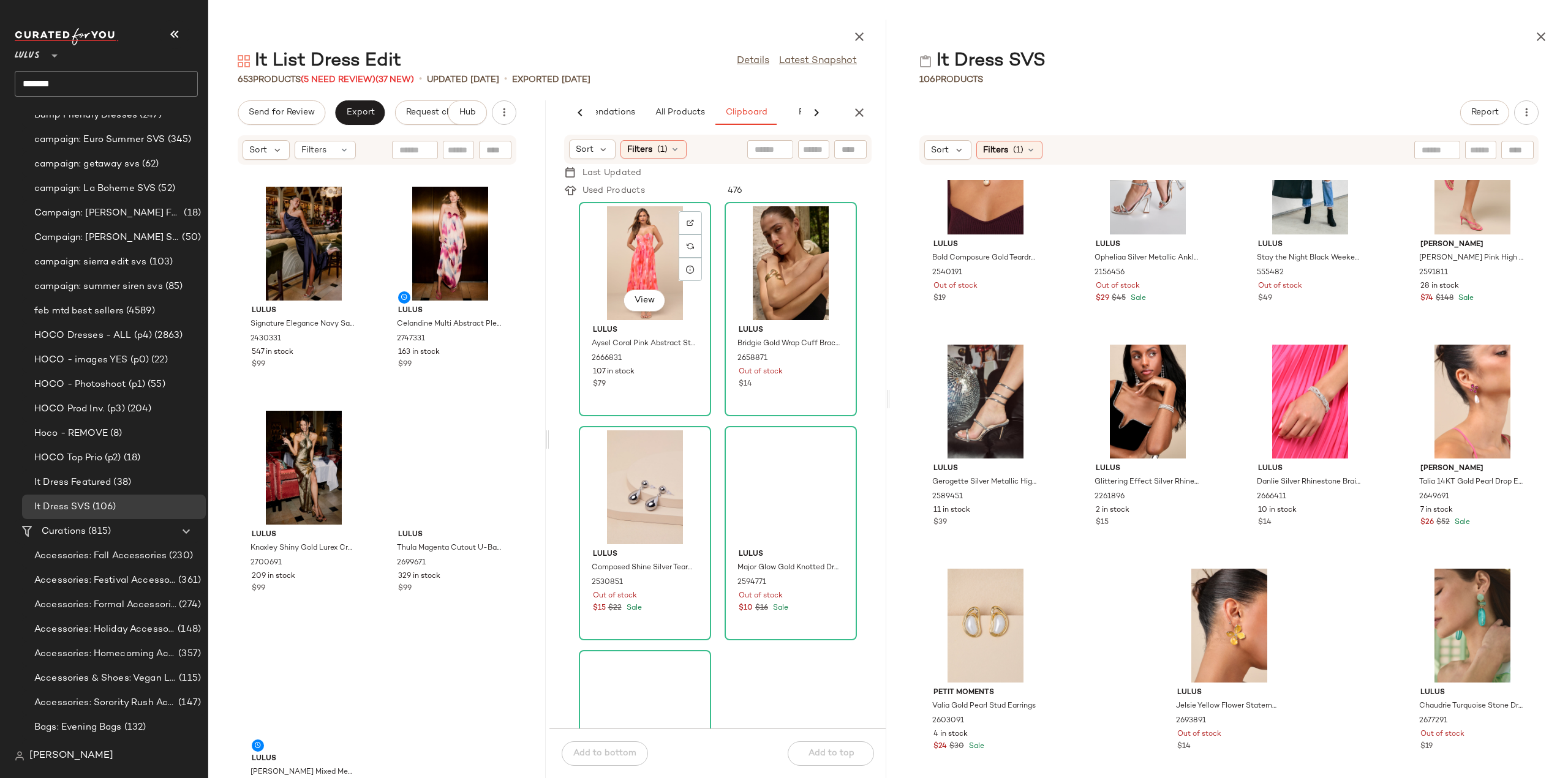
click at [645, 269] on div "View" at bounding box center [645, 263] width 124 height 114
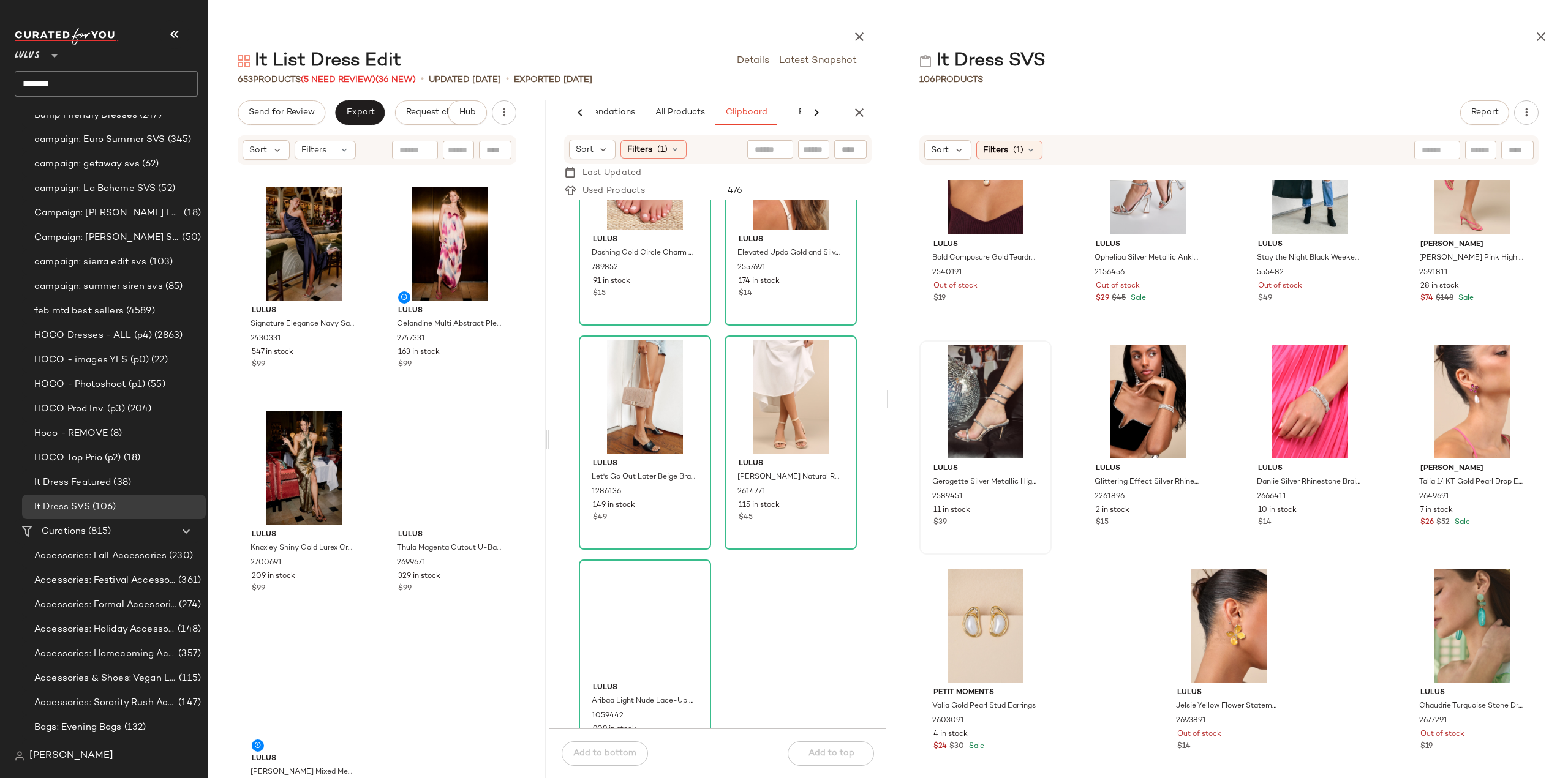
scroll to position [3988, 0]
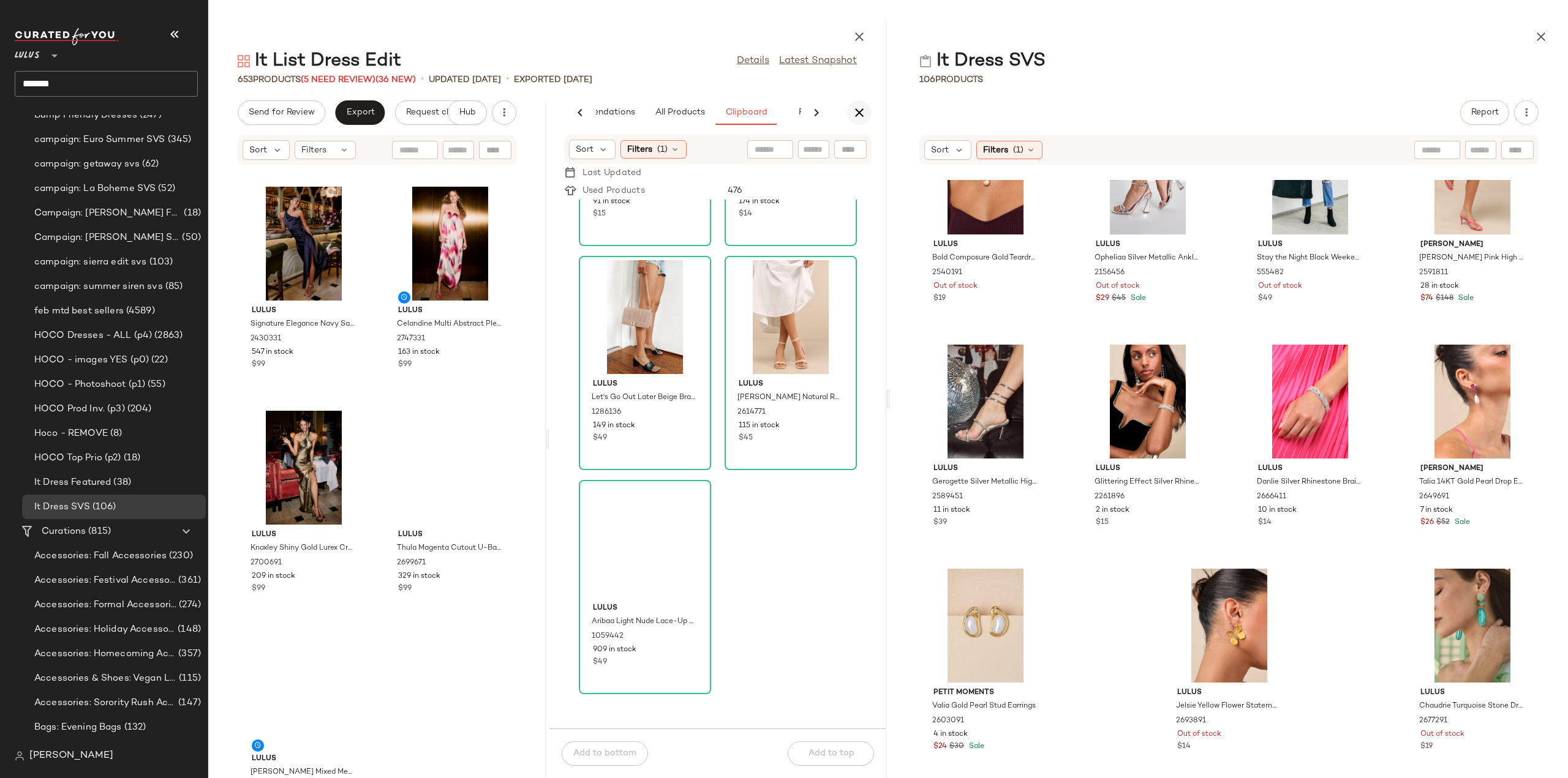
click at [856, 113] on icon "button" at bounding box center [860, 113] width 15 height 15
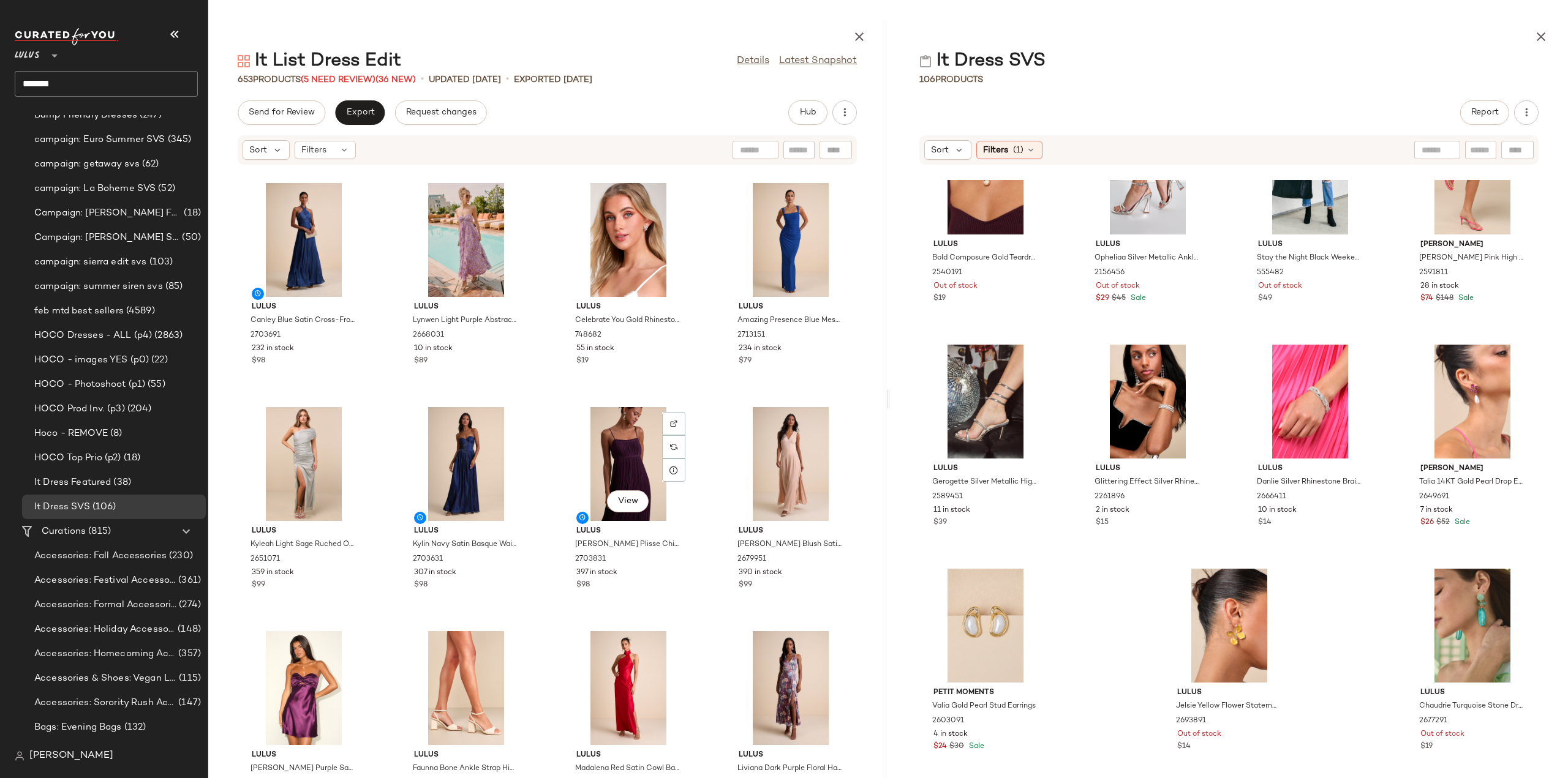
scroll to position [1907, 0]
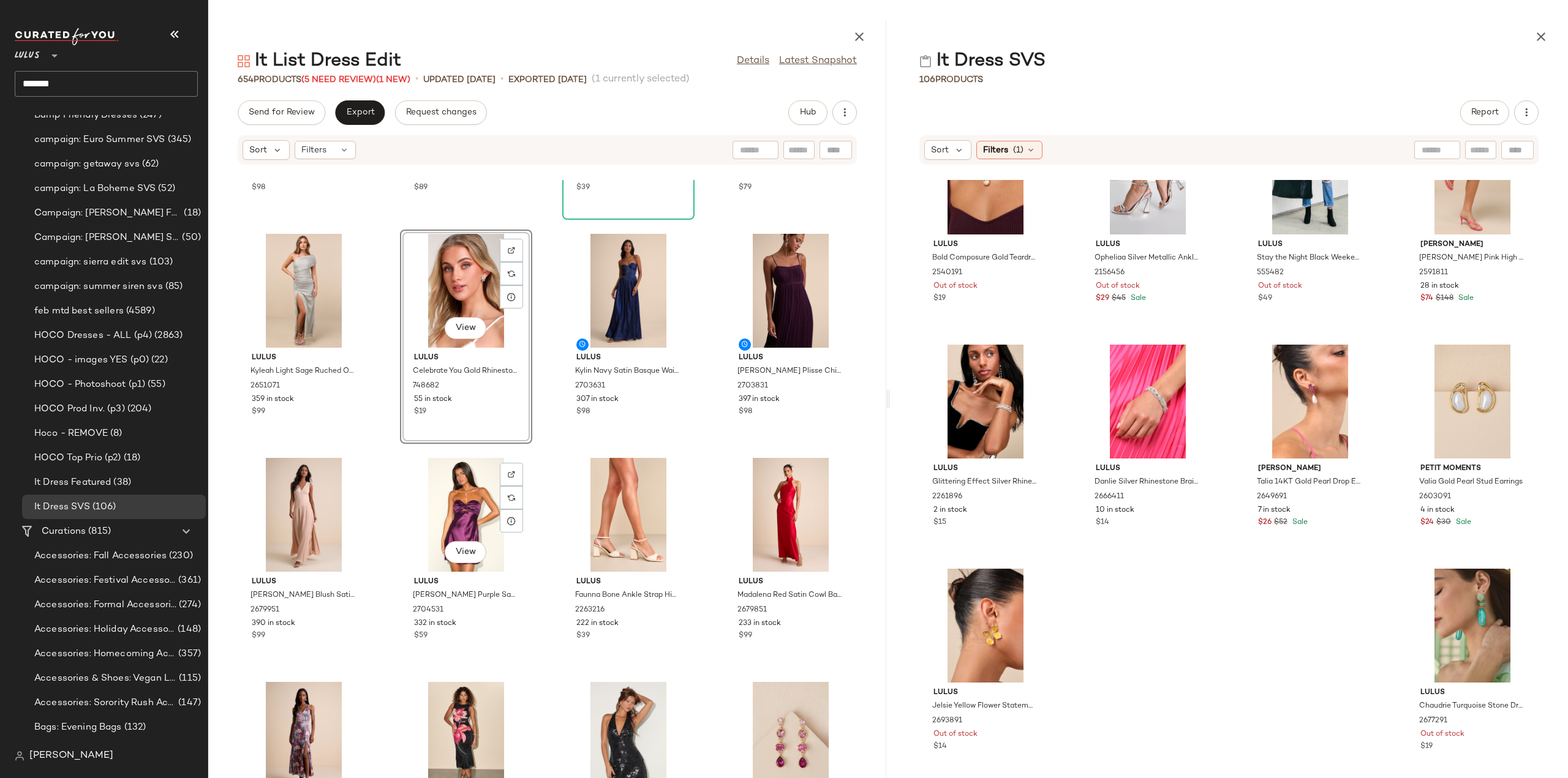
scroll to position [2213, 0]
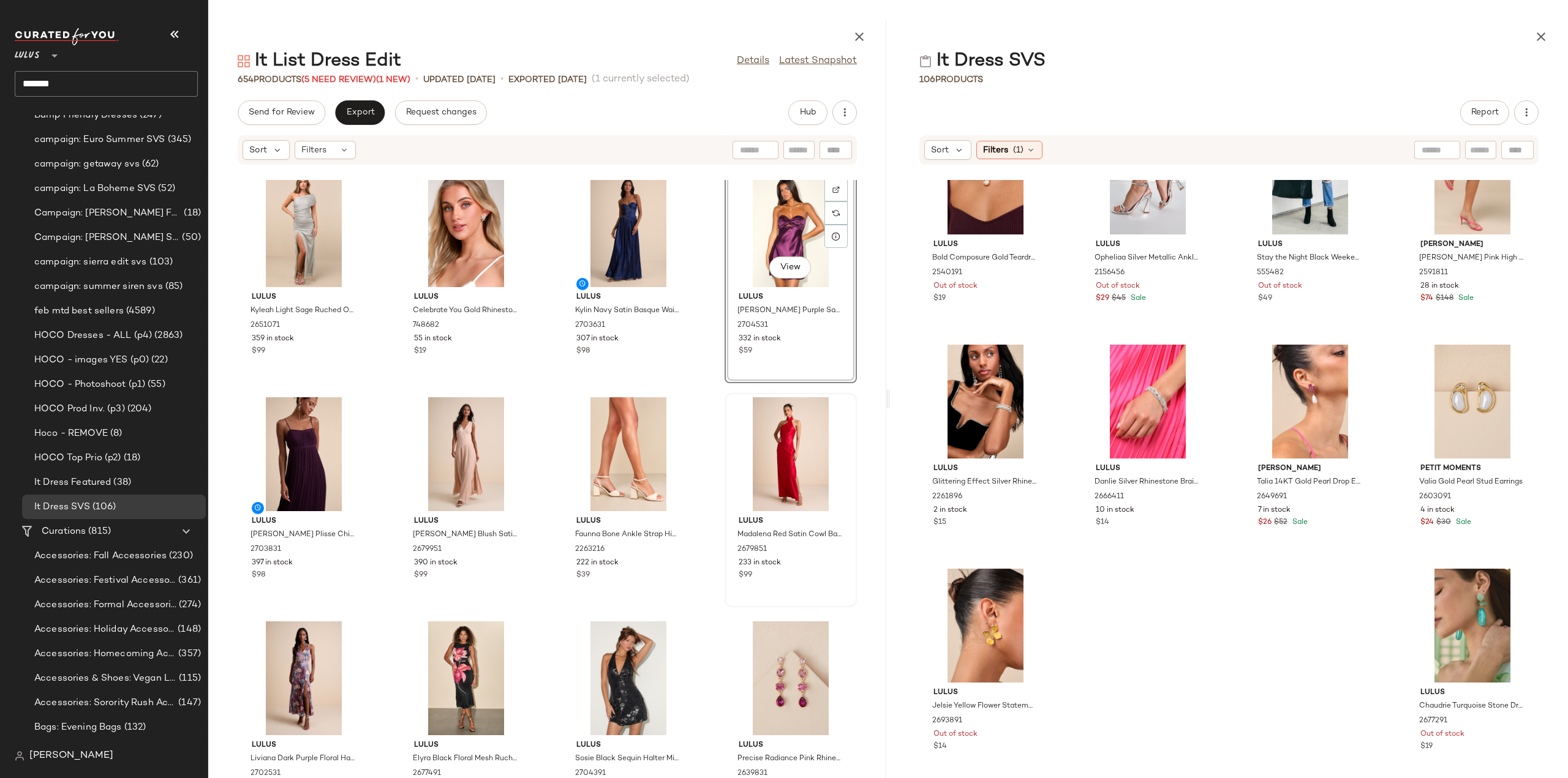
scroll to position [2275, 0]
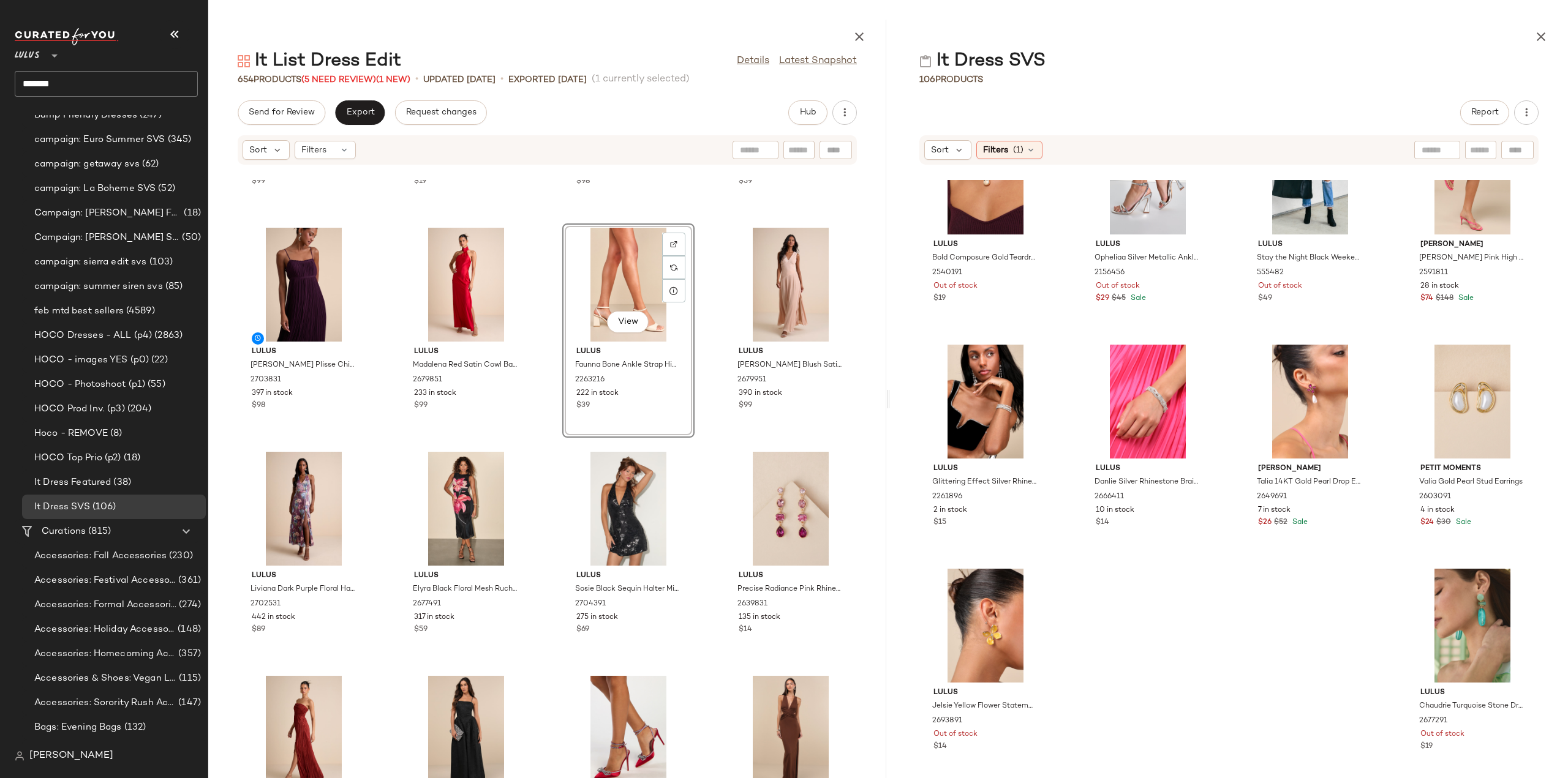
scroll to position [2459, 0]
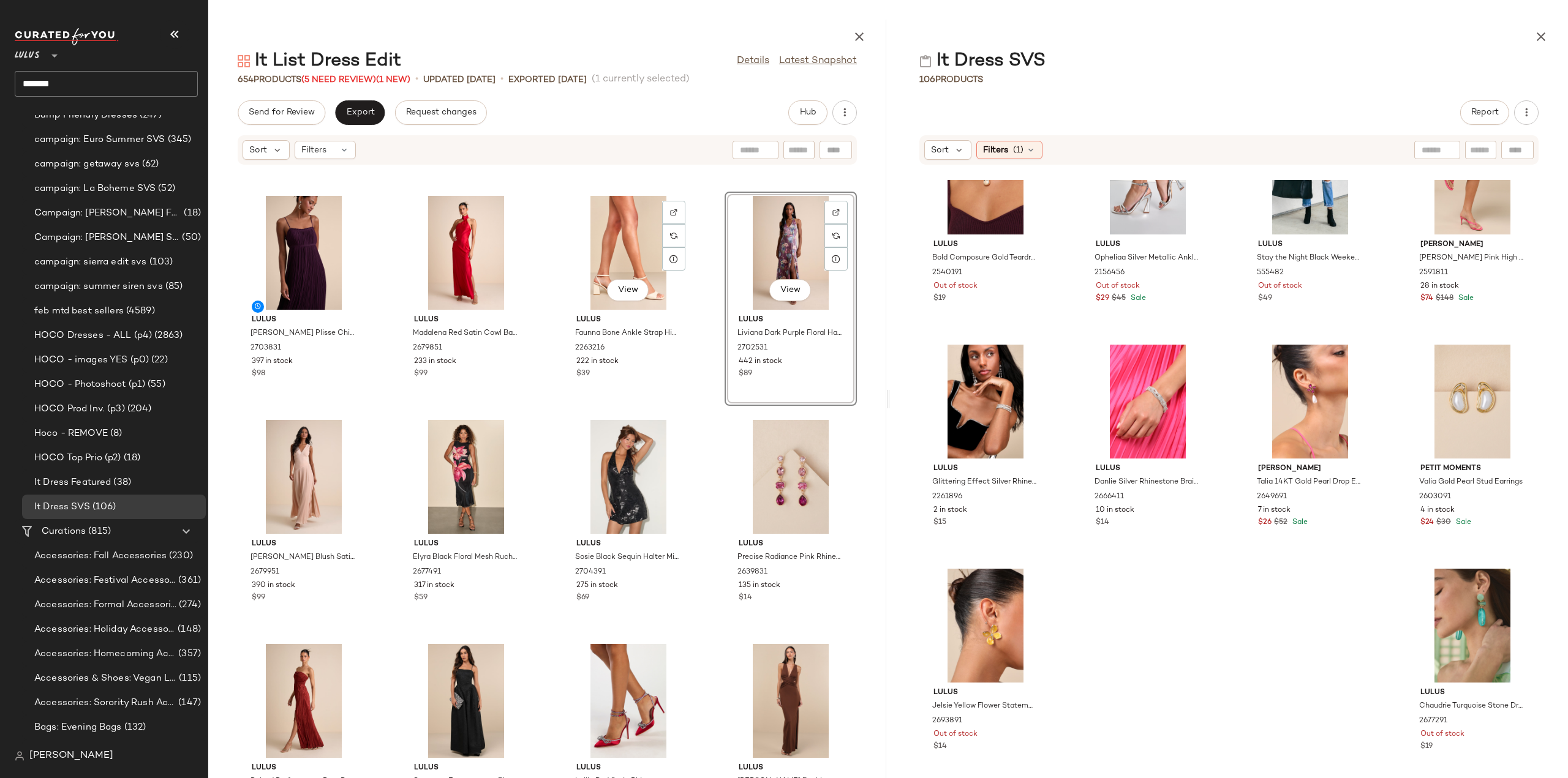
scroll to position [2420, 0]
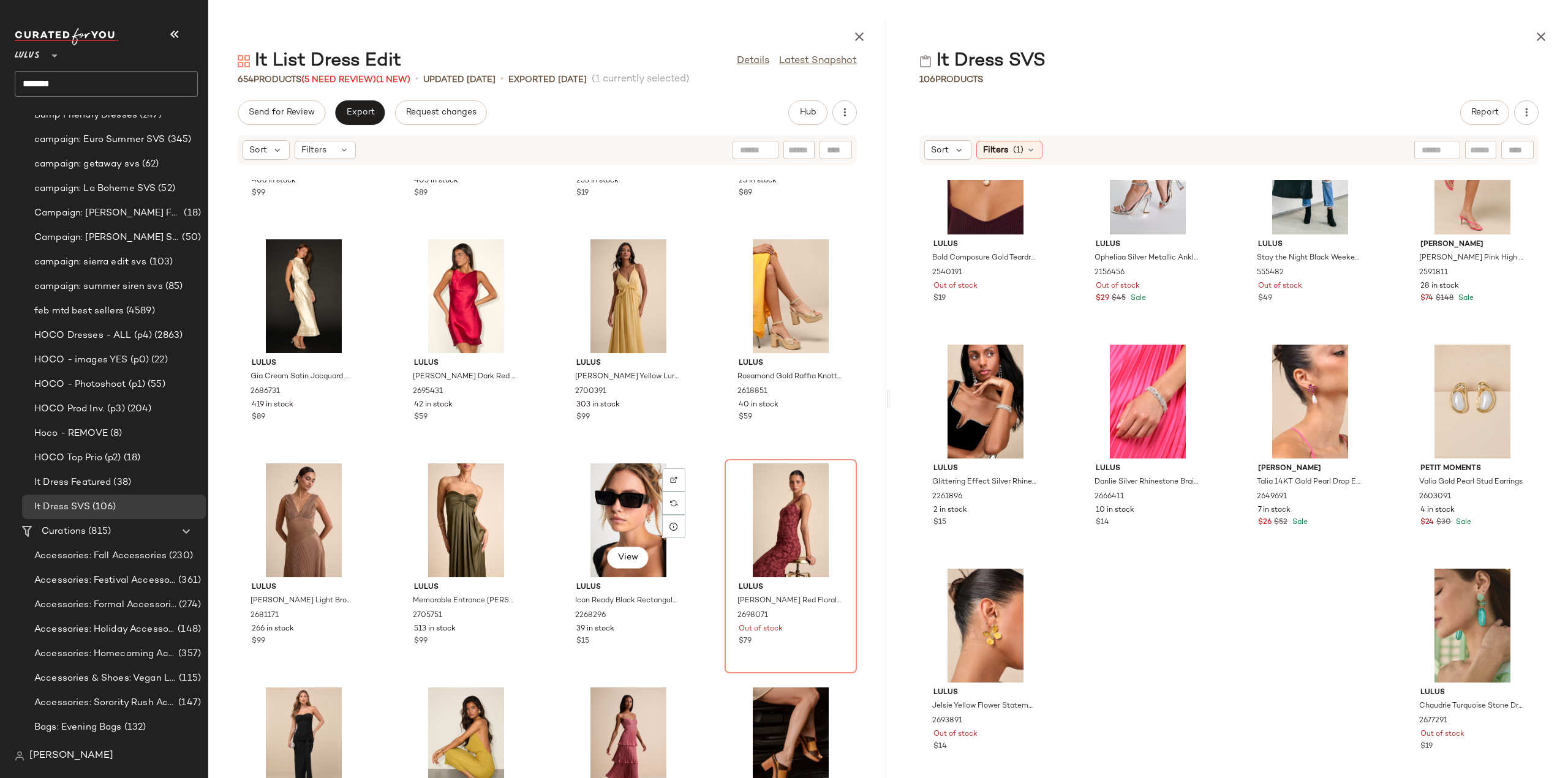
scroll to position [3583, 0]
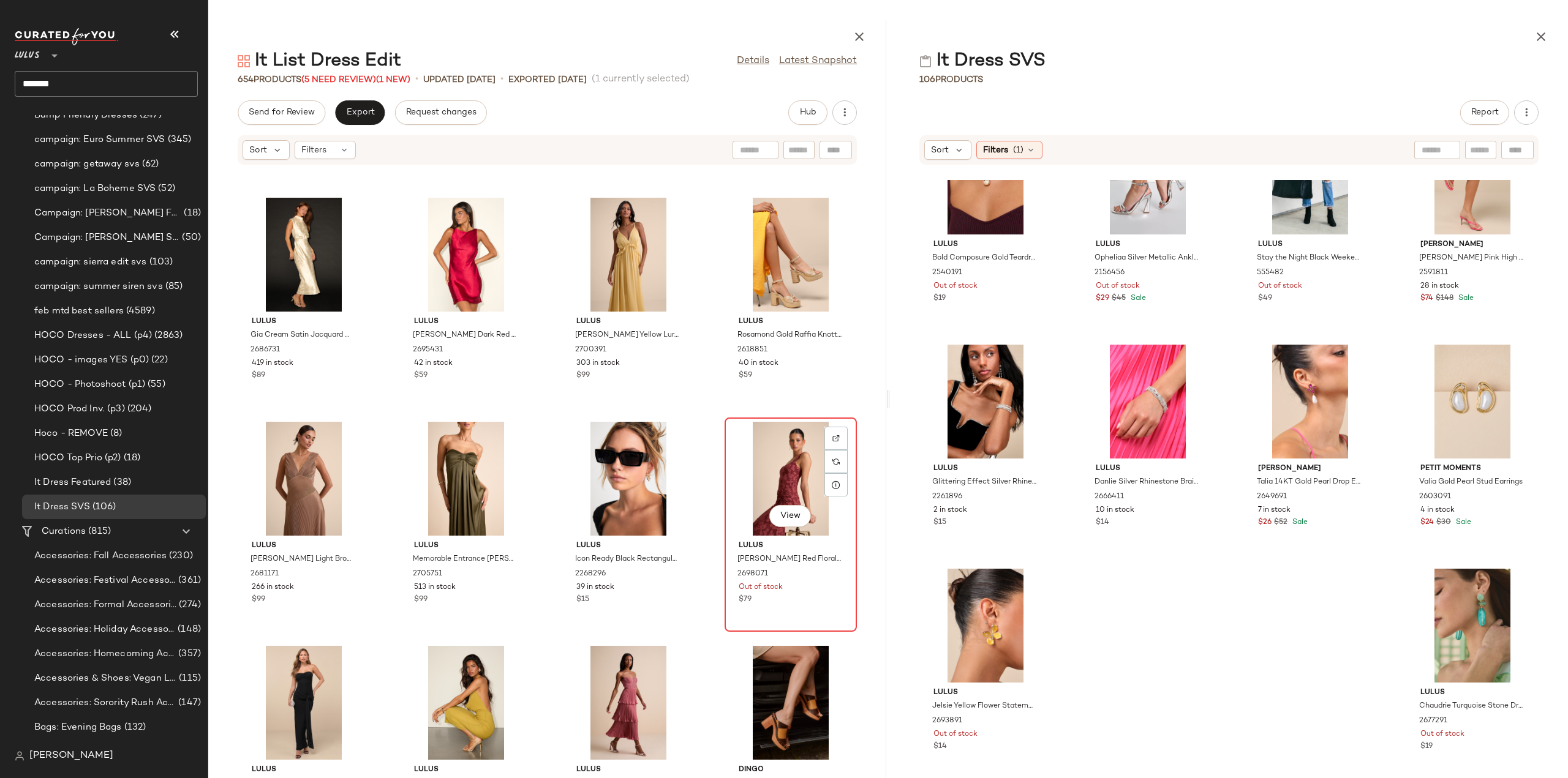
click at [777, 491] on div "View" at bounding box center [791, 479] width 124 height 114
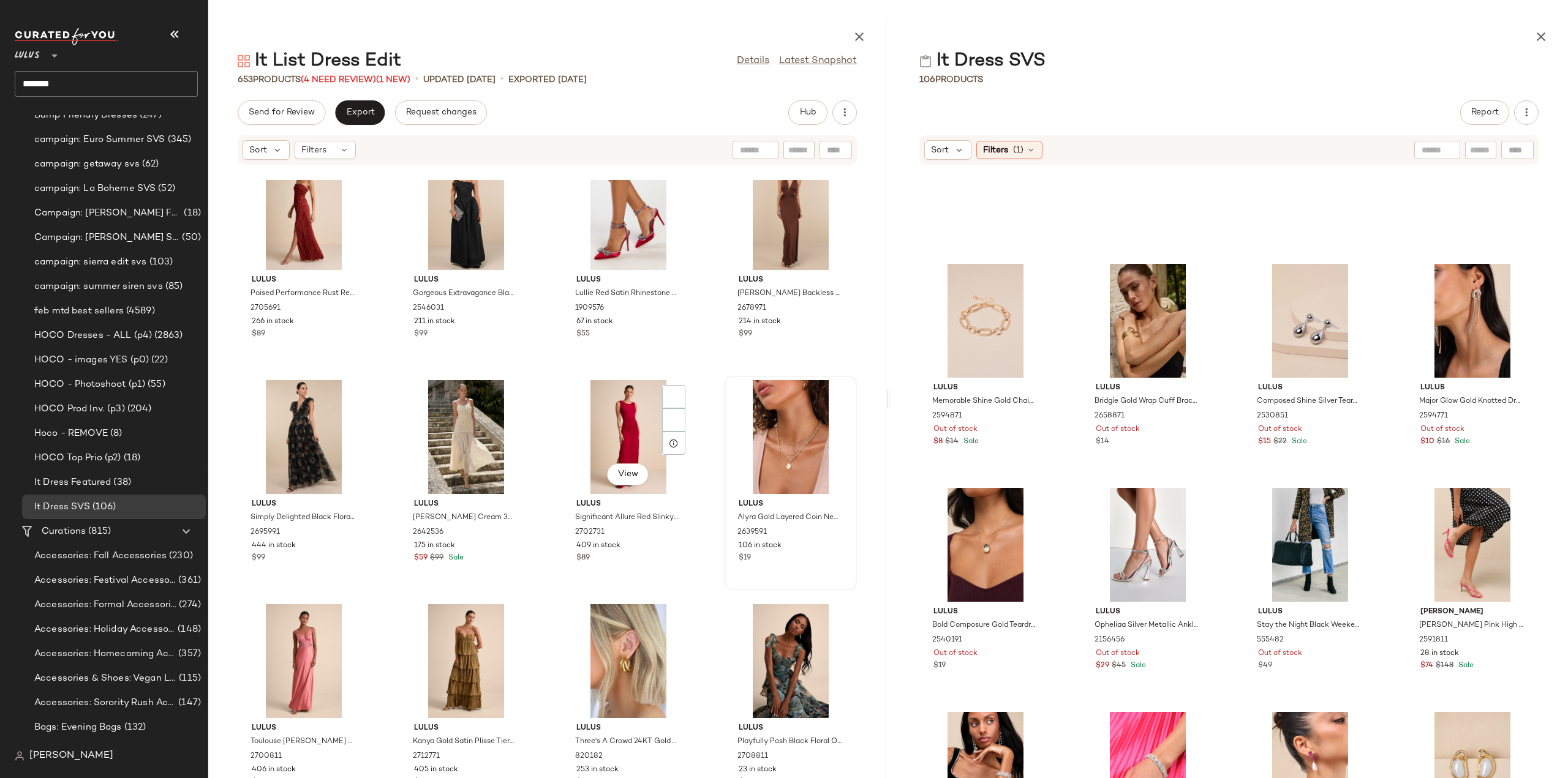
scroll to position [2971, 0]
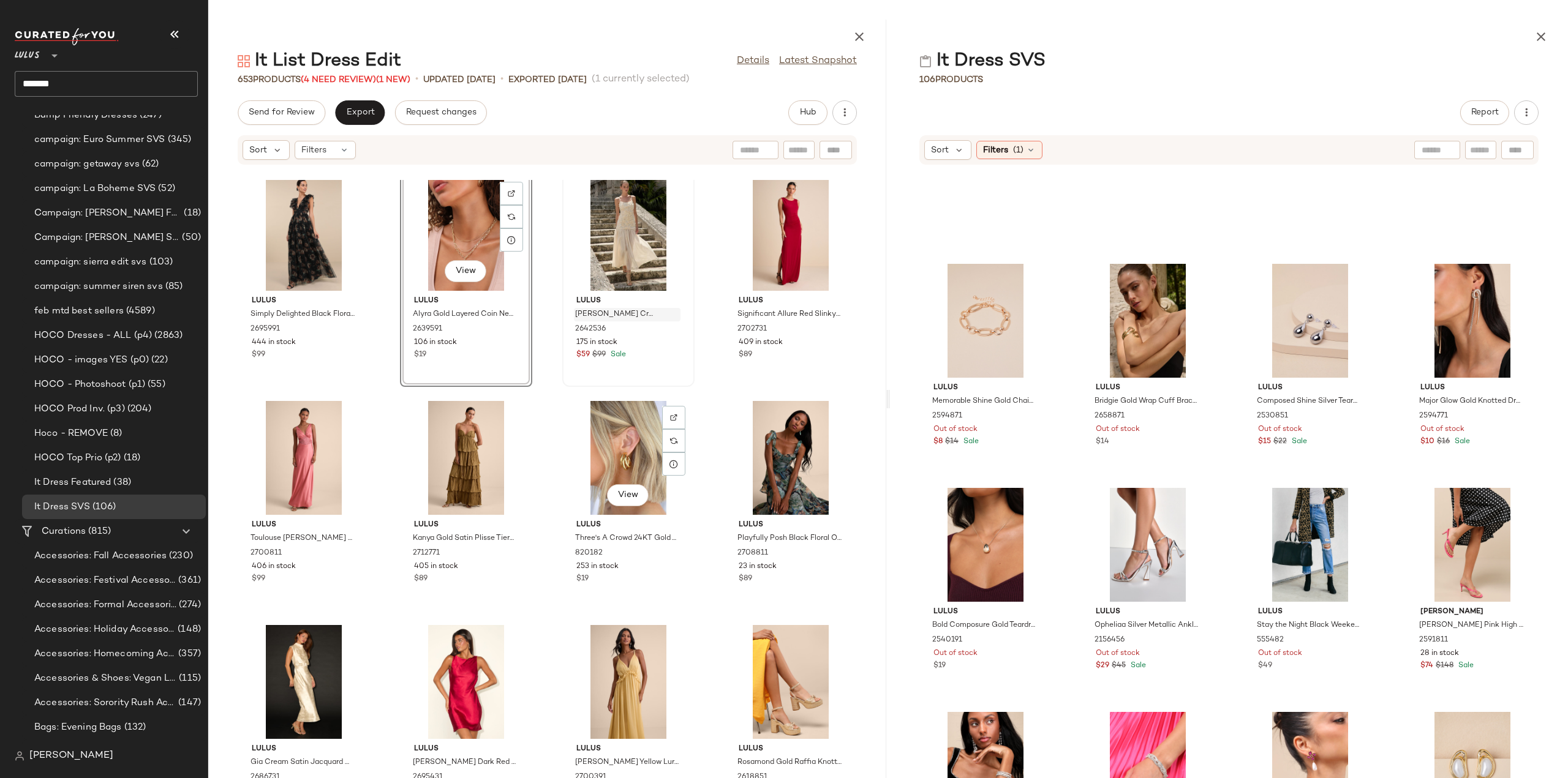
scroll to position [3339, 0]
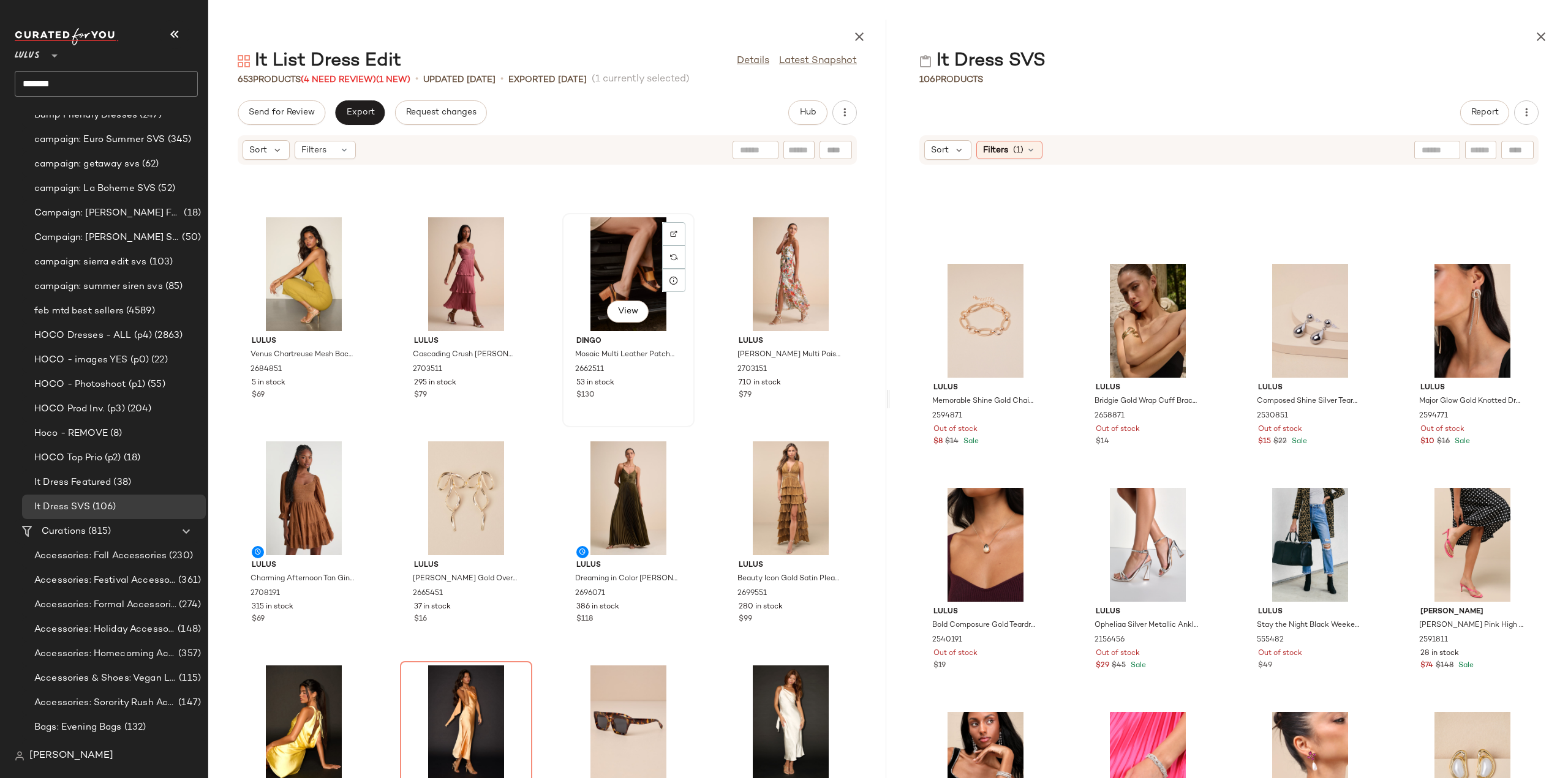
scroll to position [4011, 0]
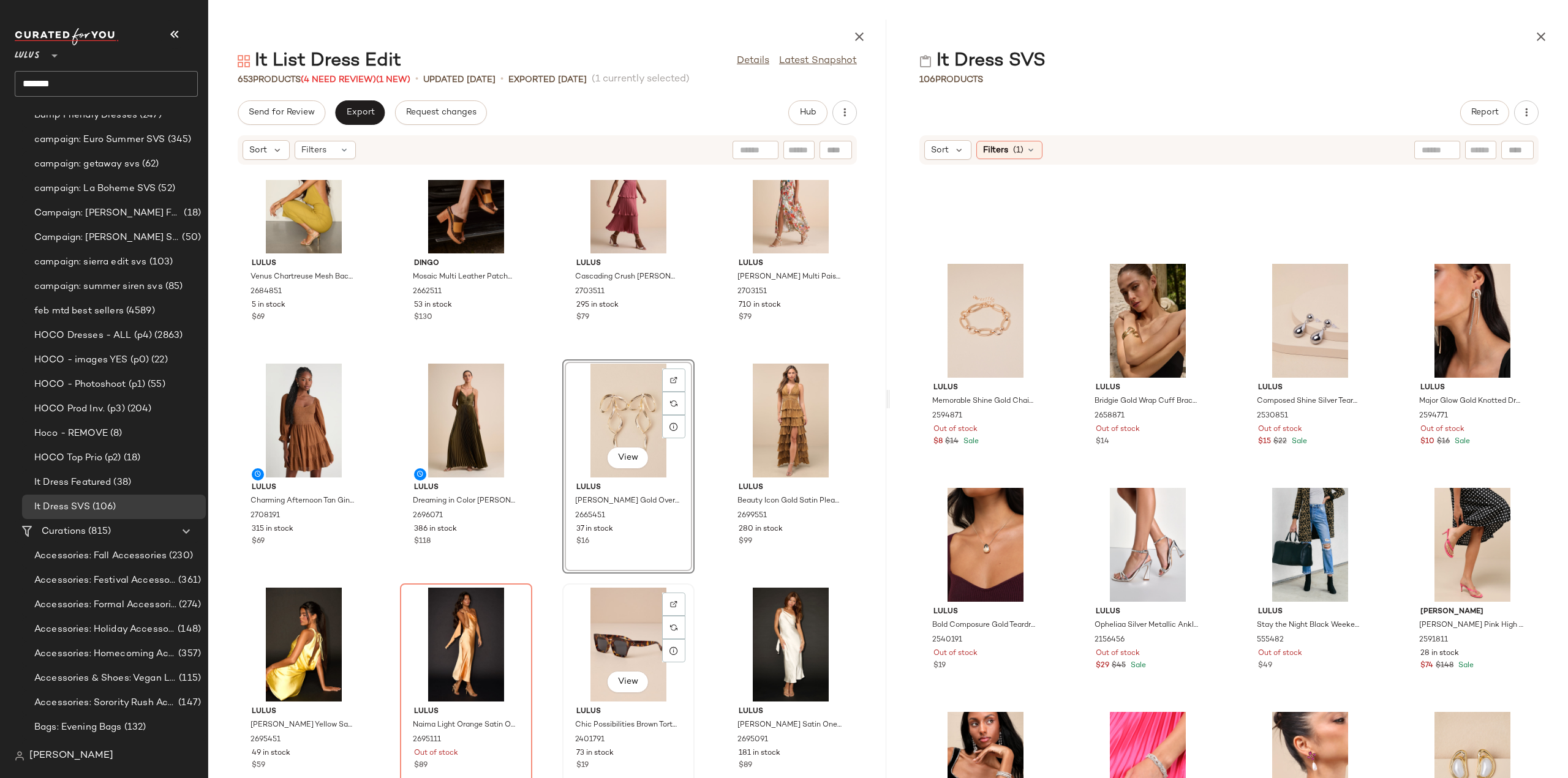
scroll to position [4195, 0]
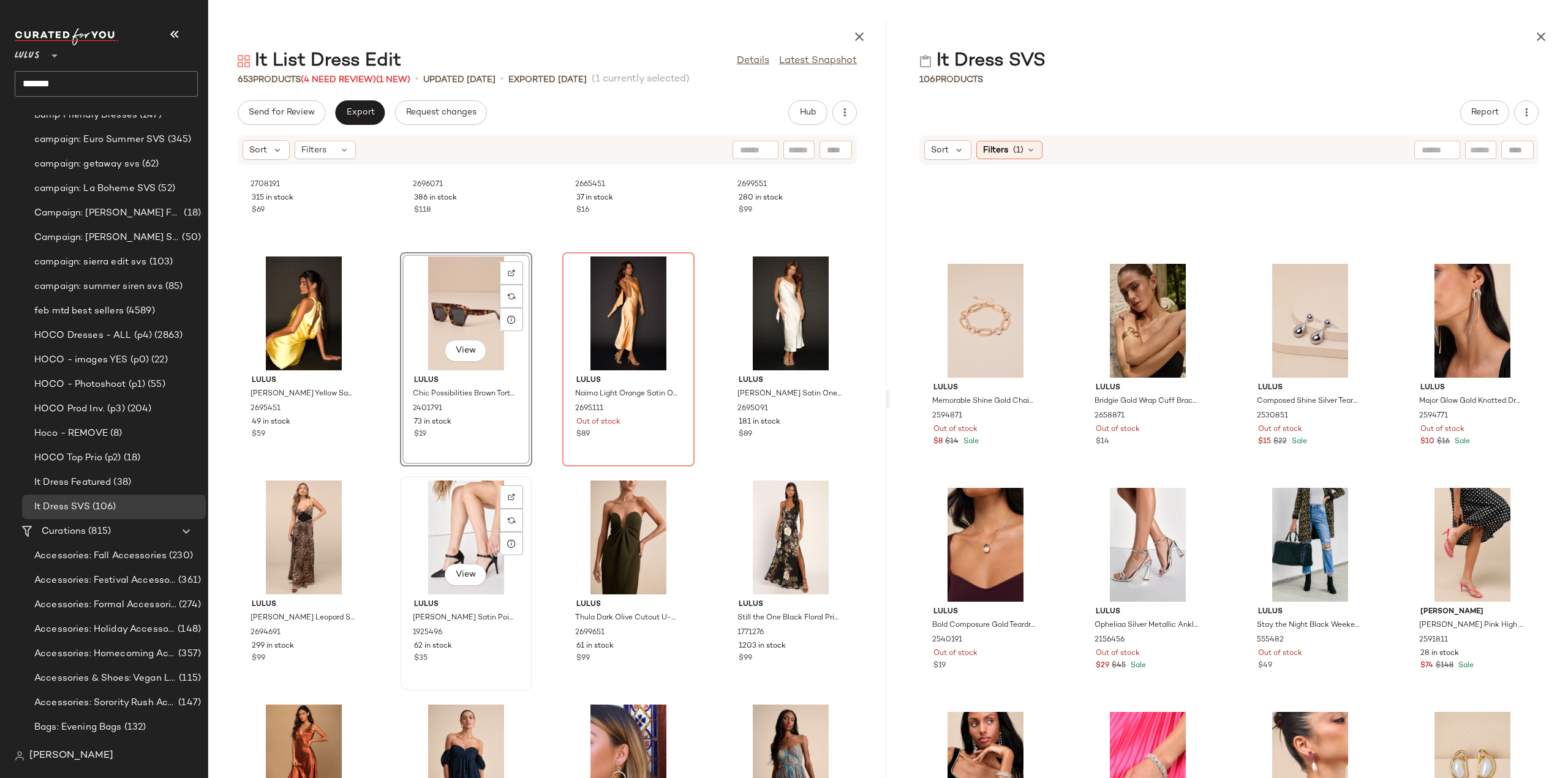
scroll to position [4439, 0]
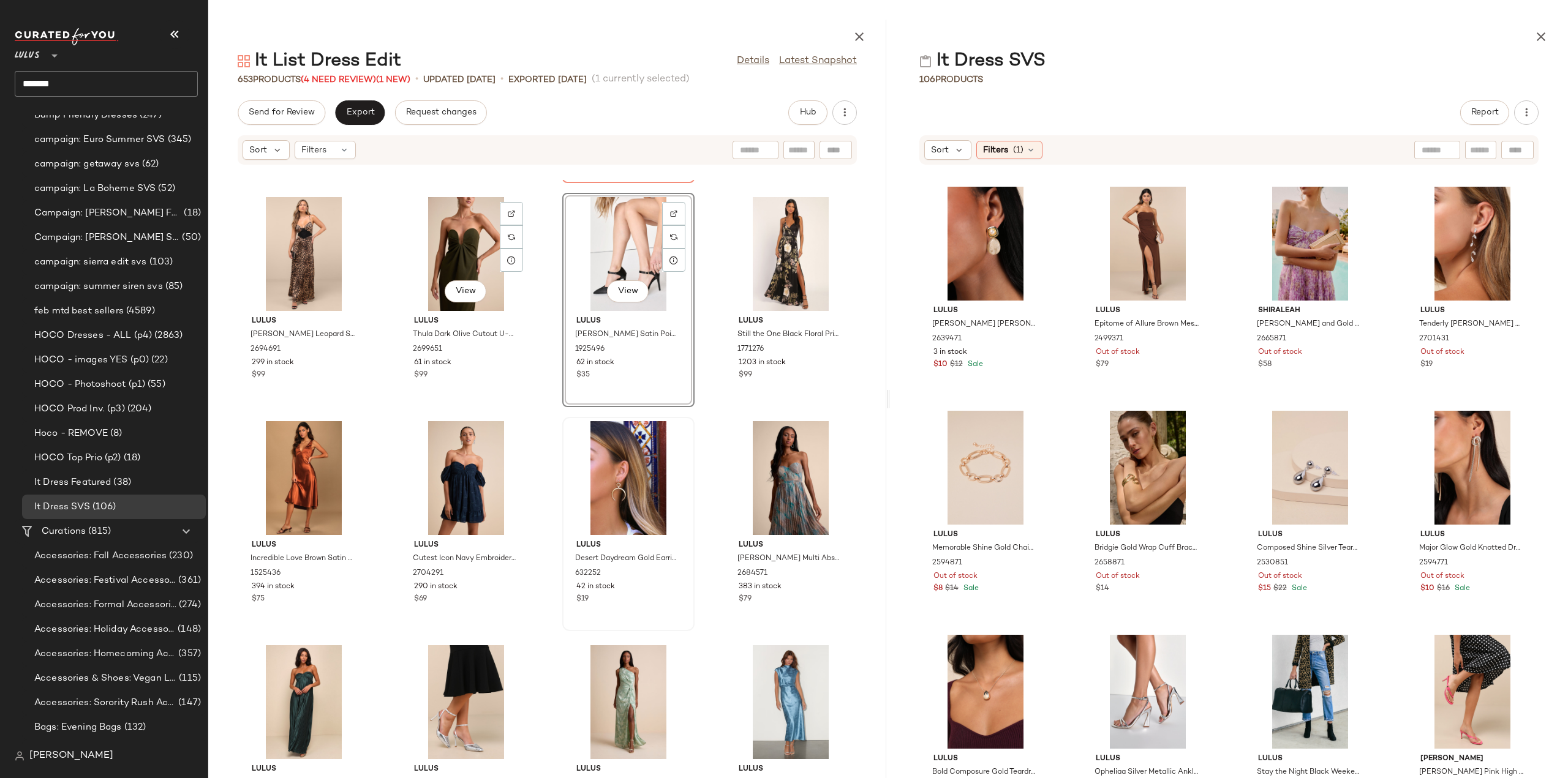
scroll to position [4746, 0]
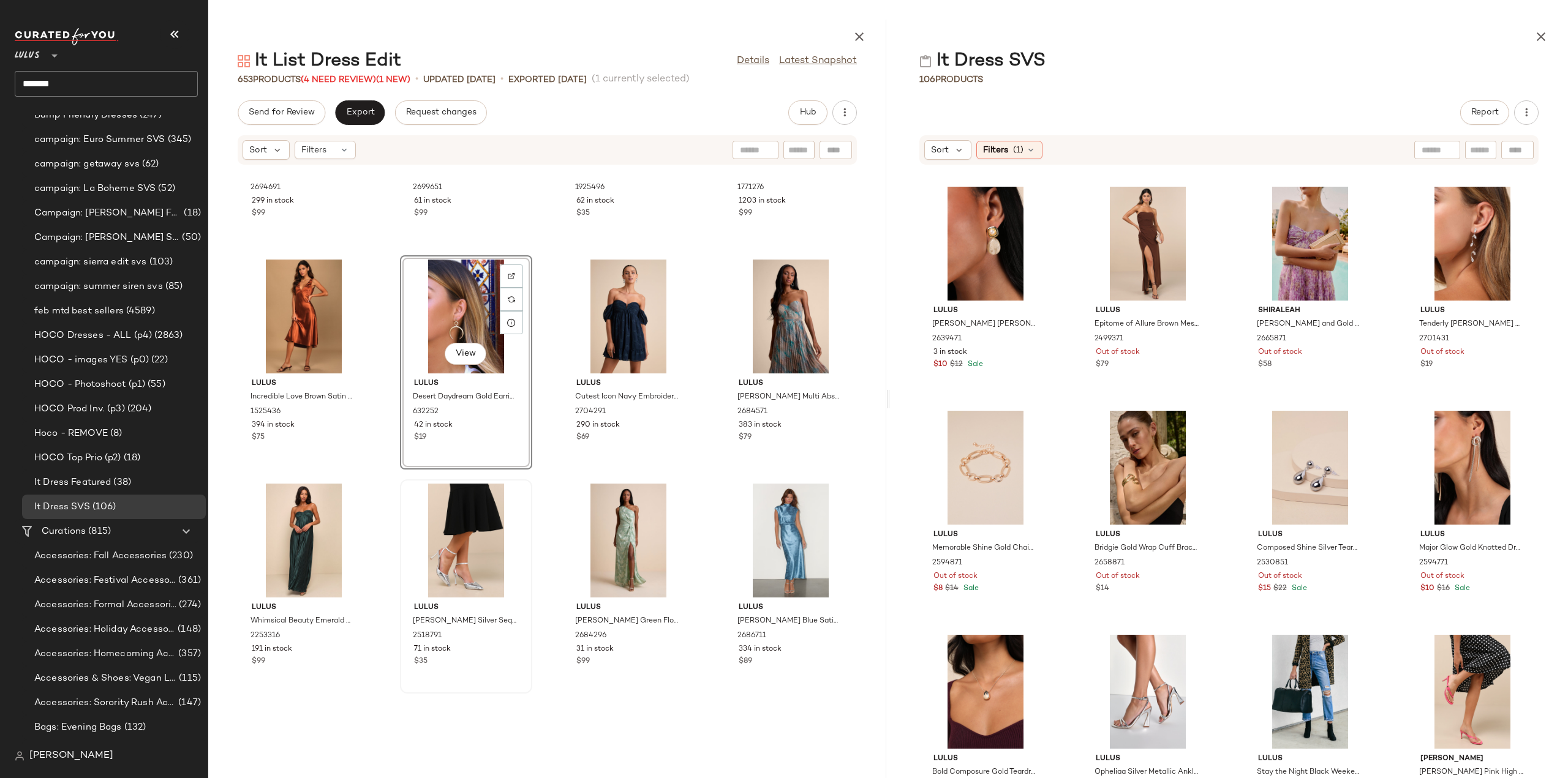
scroll to position [4868, 0]
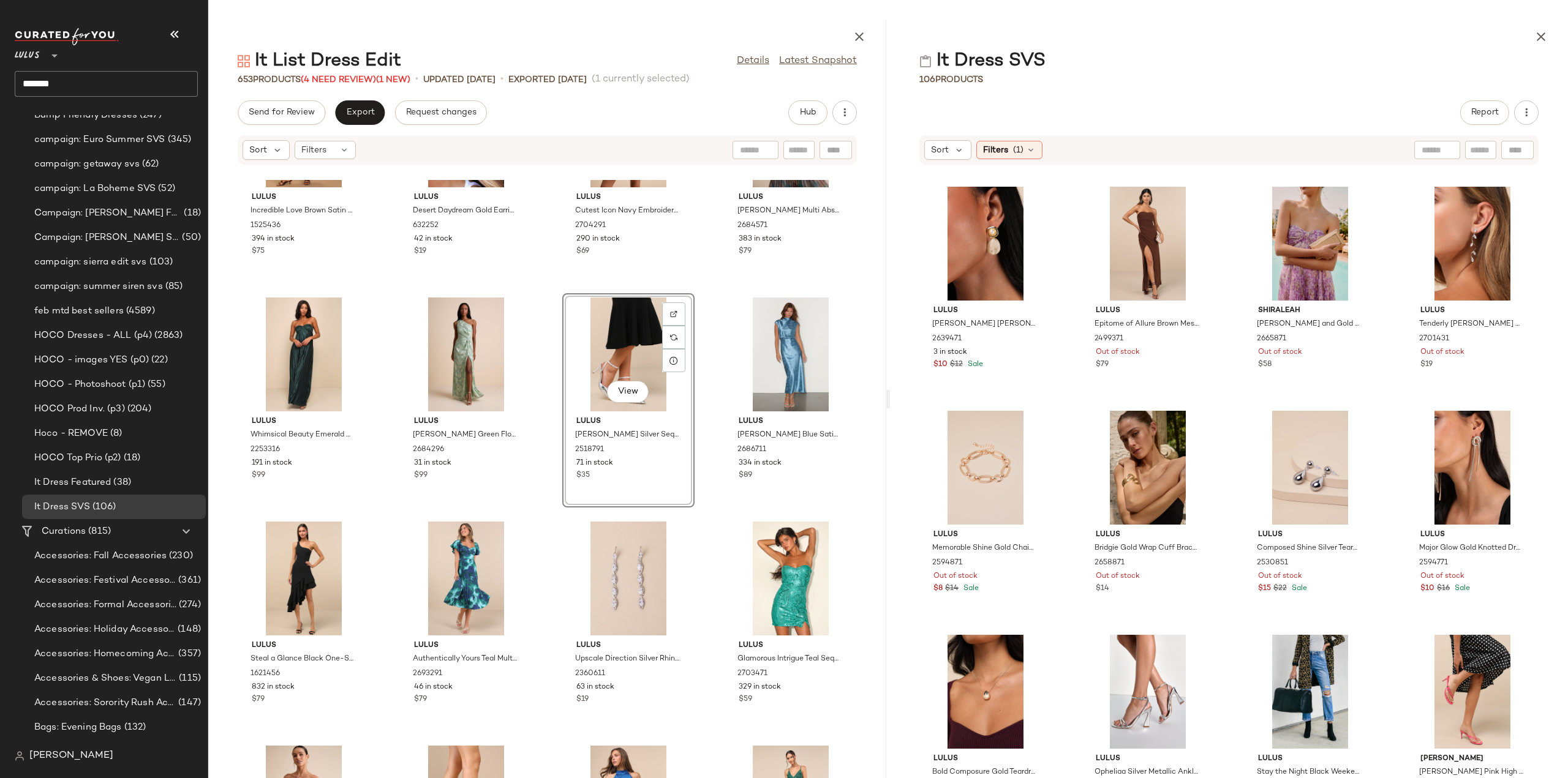
scroll to position [5235, 0]
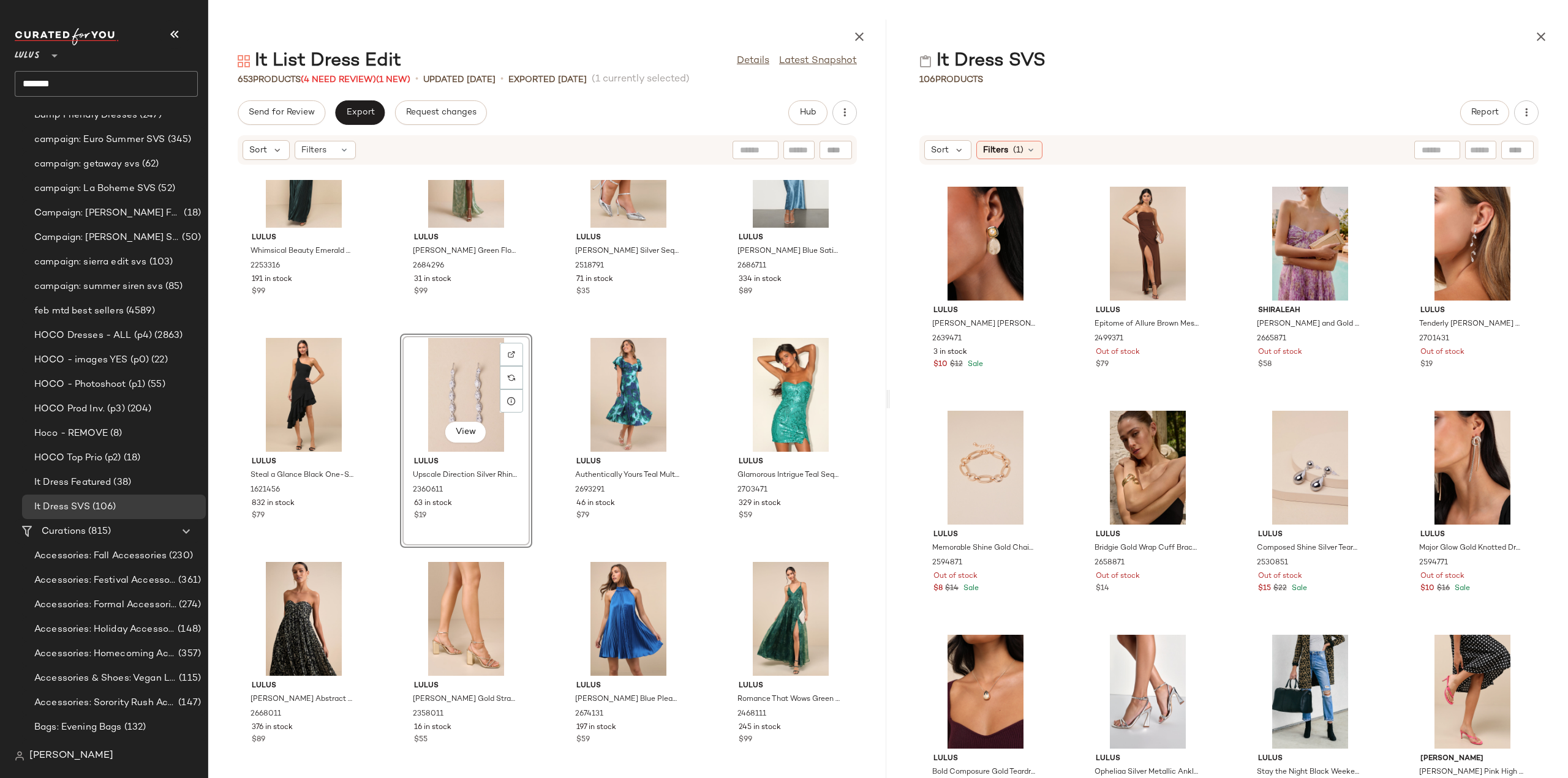
scroll to position [5358, 0]
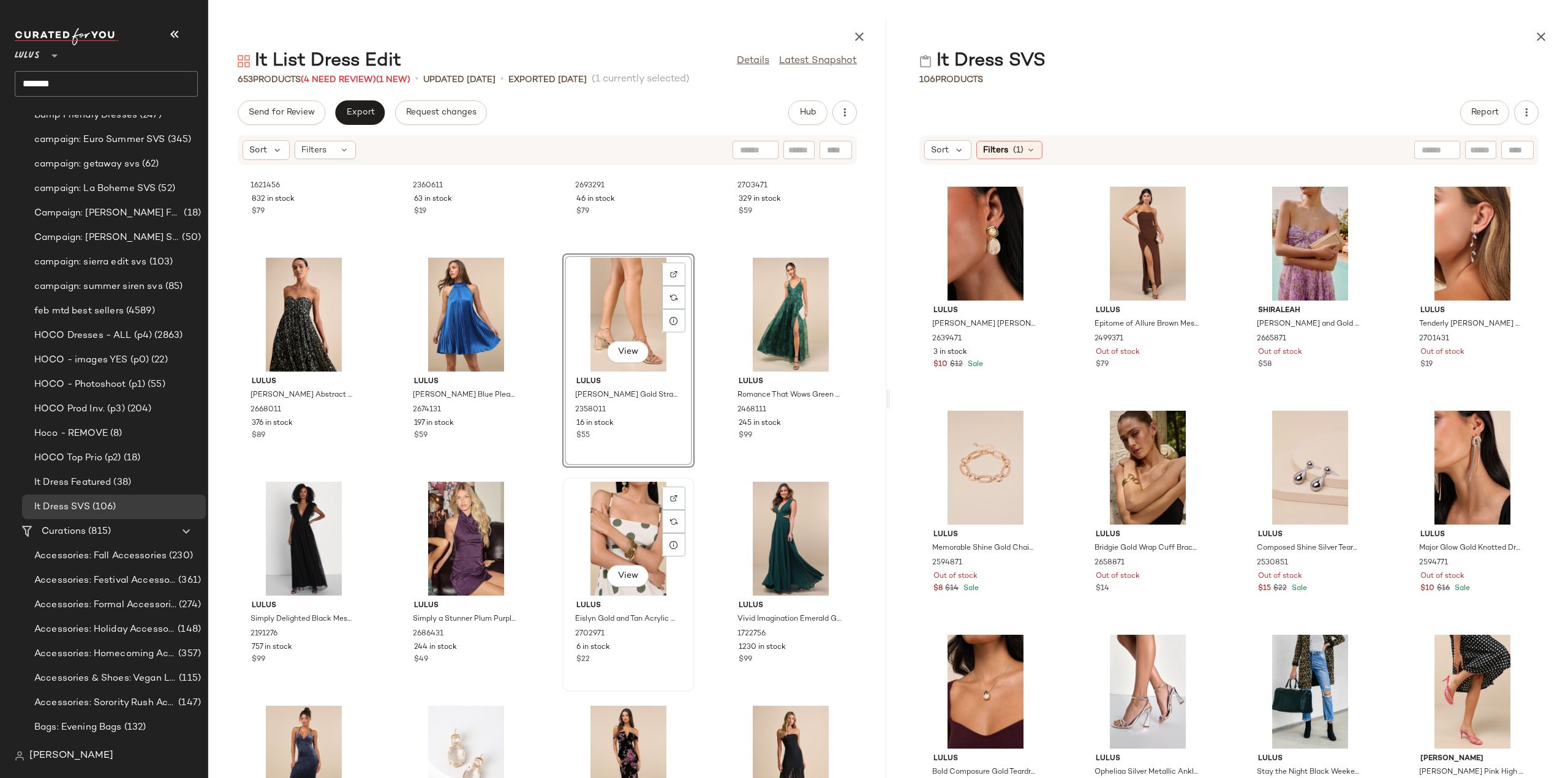
scroll to position [5541, 0]
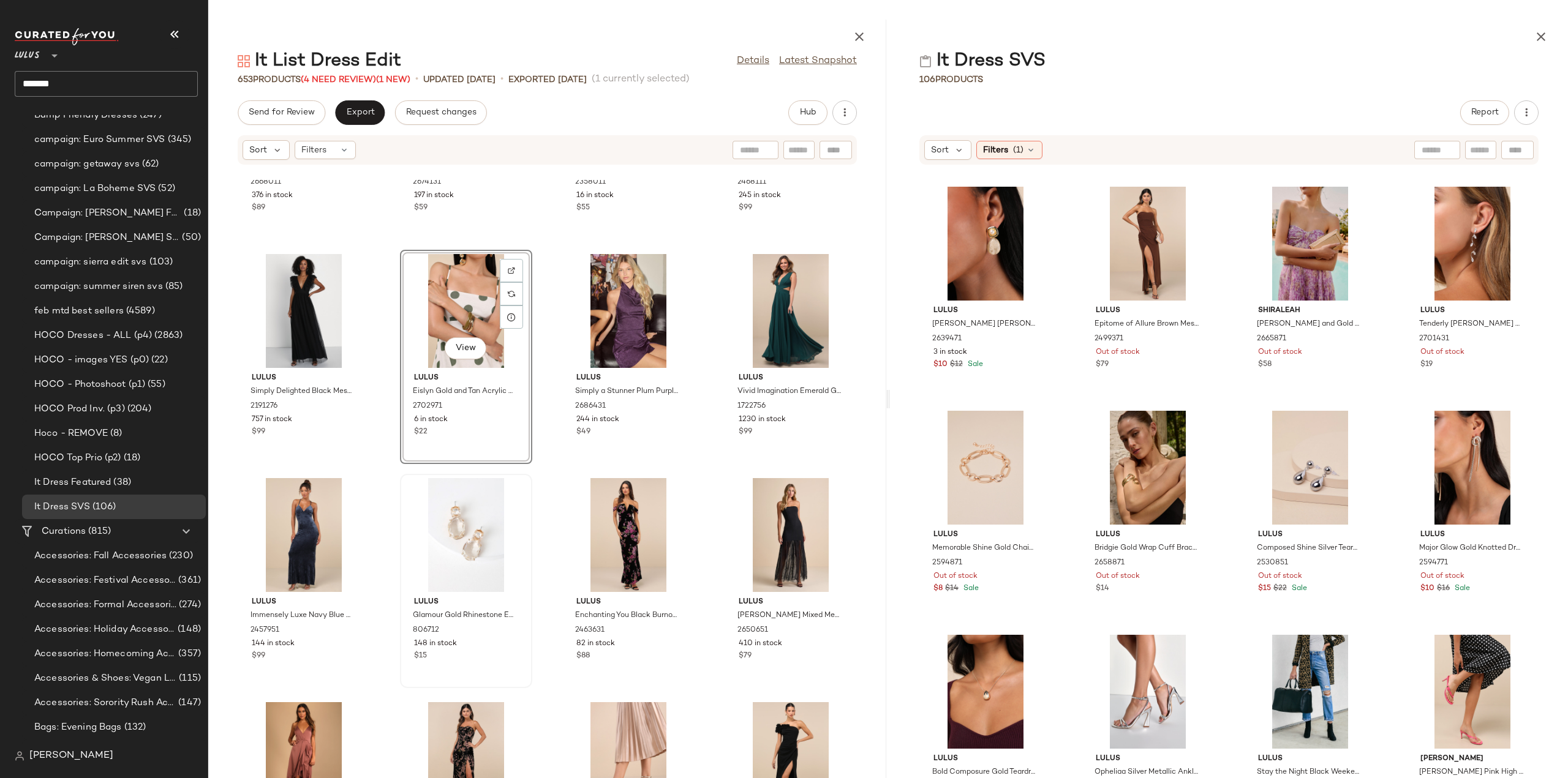
scroll to position [5786, 0]
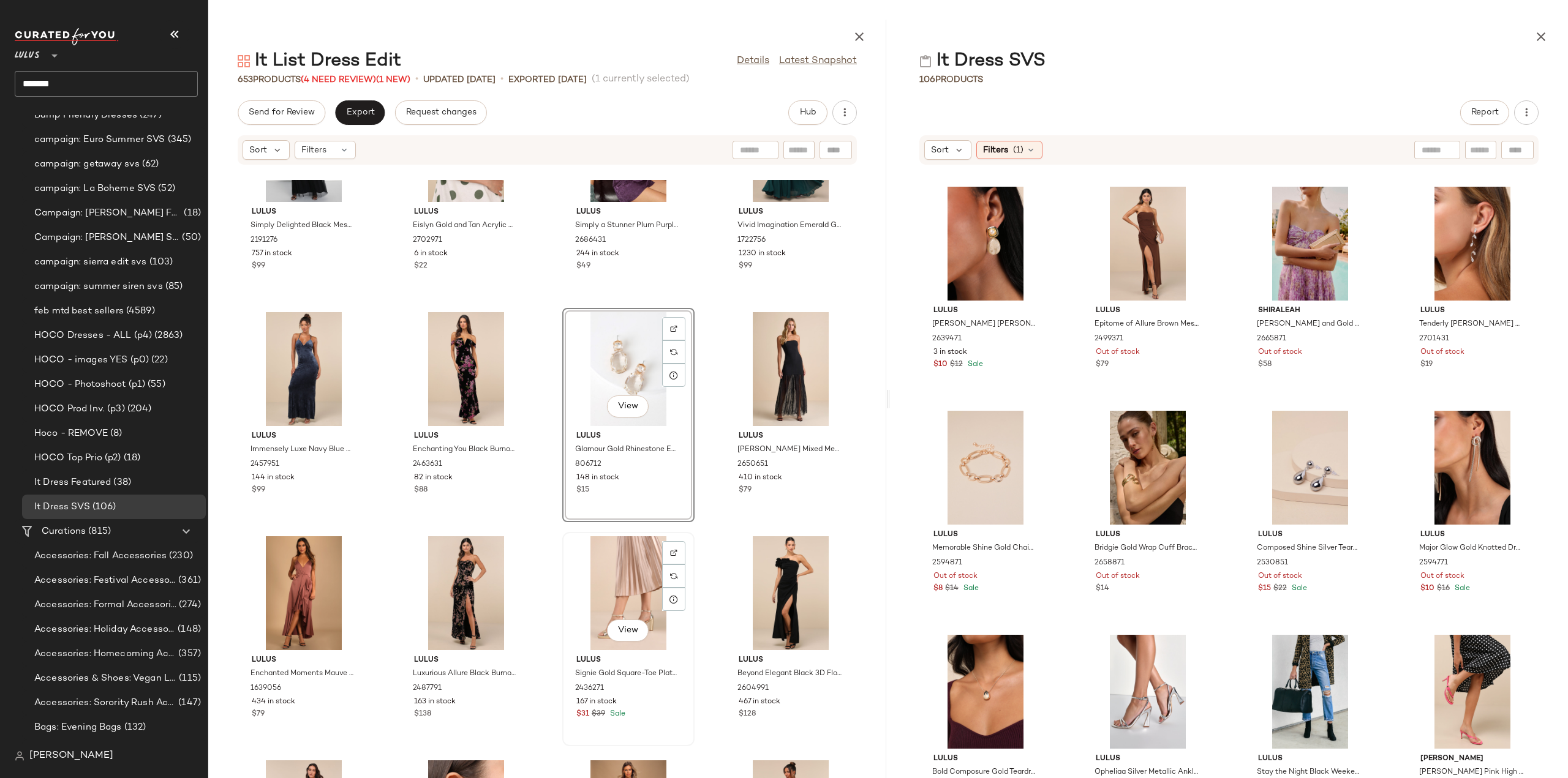
scroll to position [6031, 0]
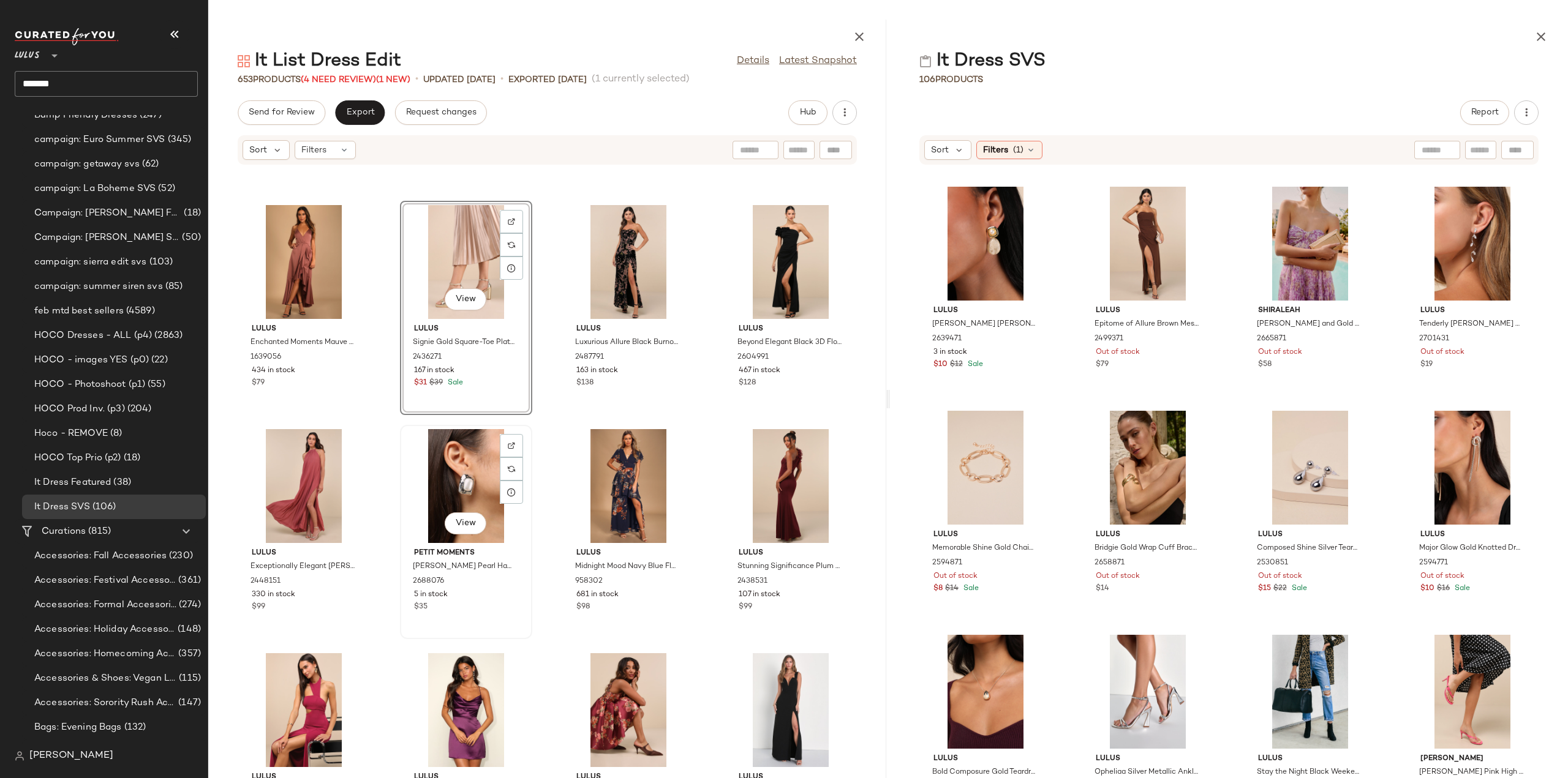
scroll to position [6276, 0]
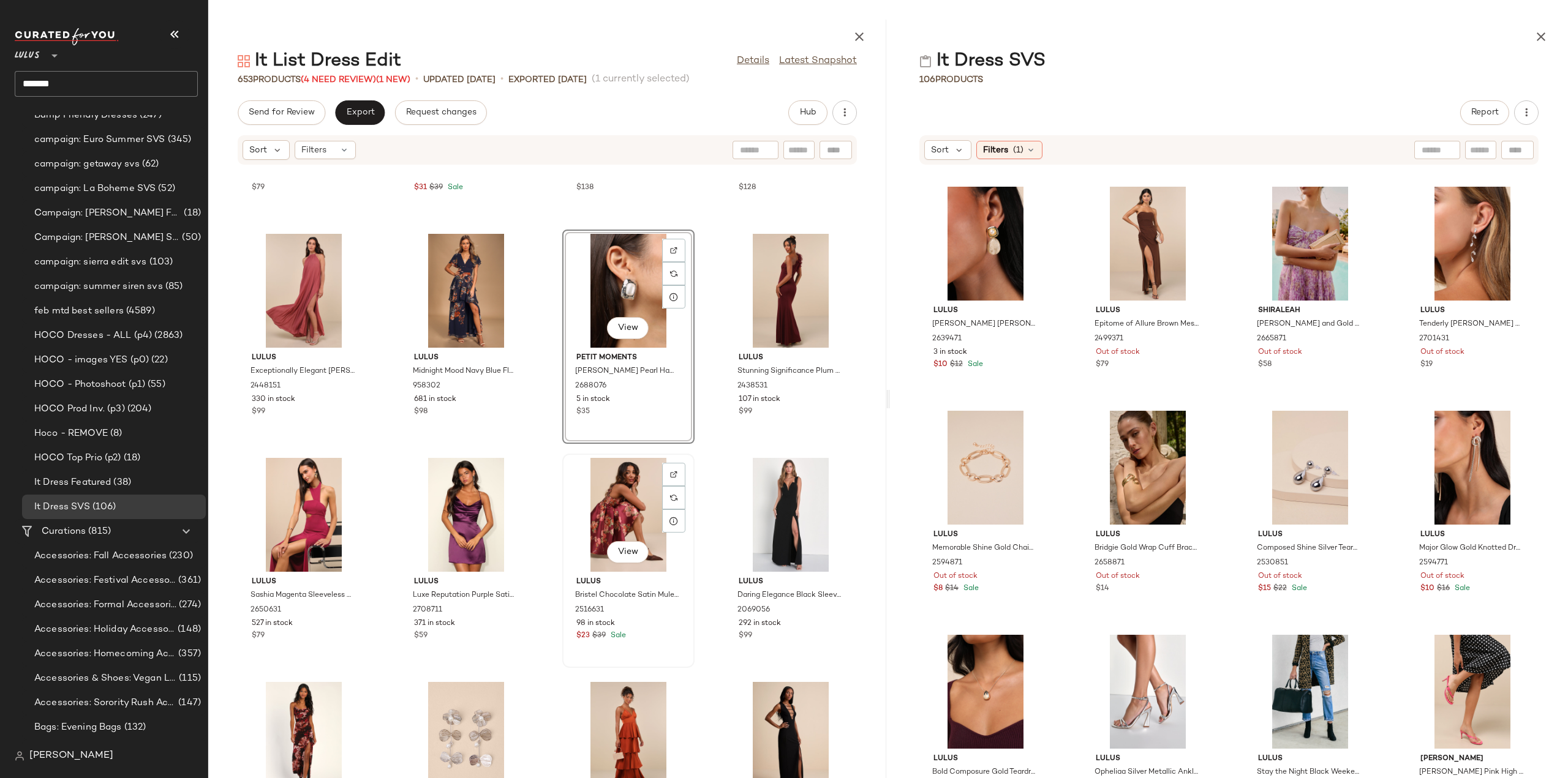
scroll to position [6582, 0]
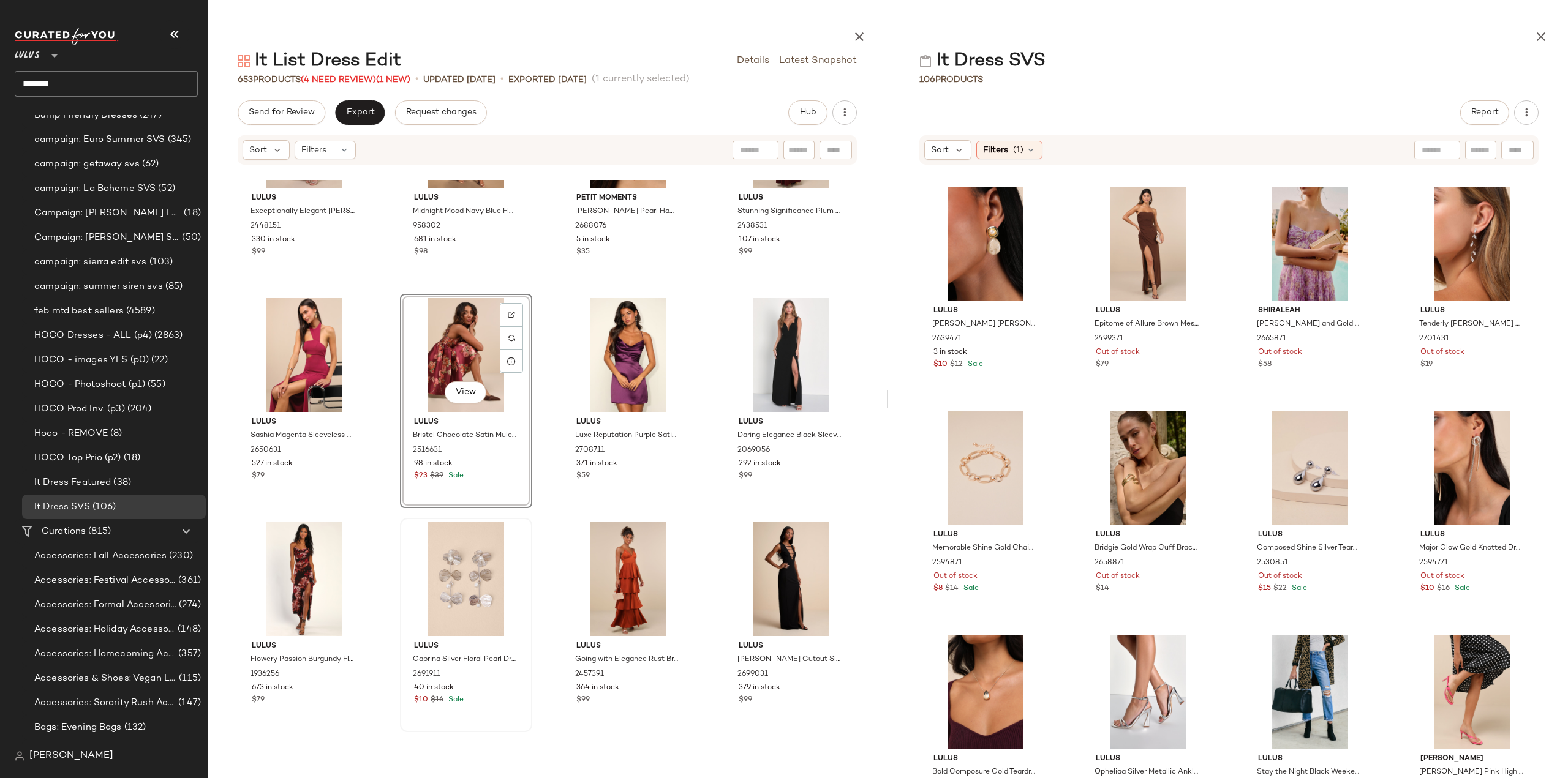
scroll to position [6705, 0]
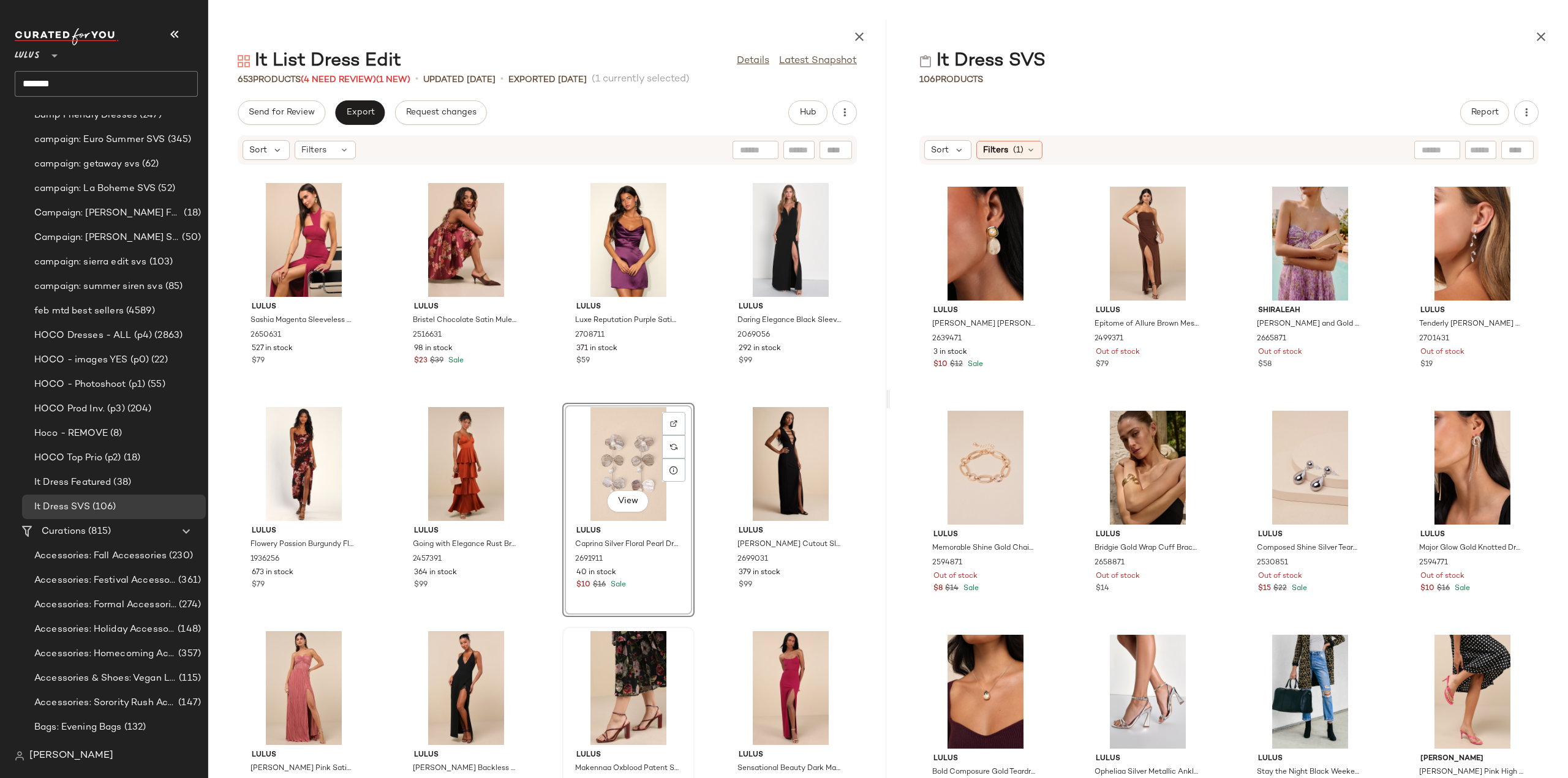
scroll to position [6827, 0]
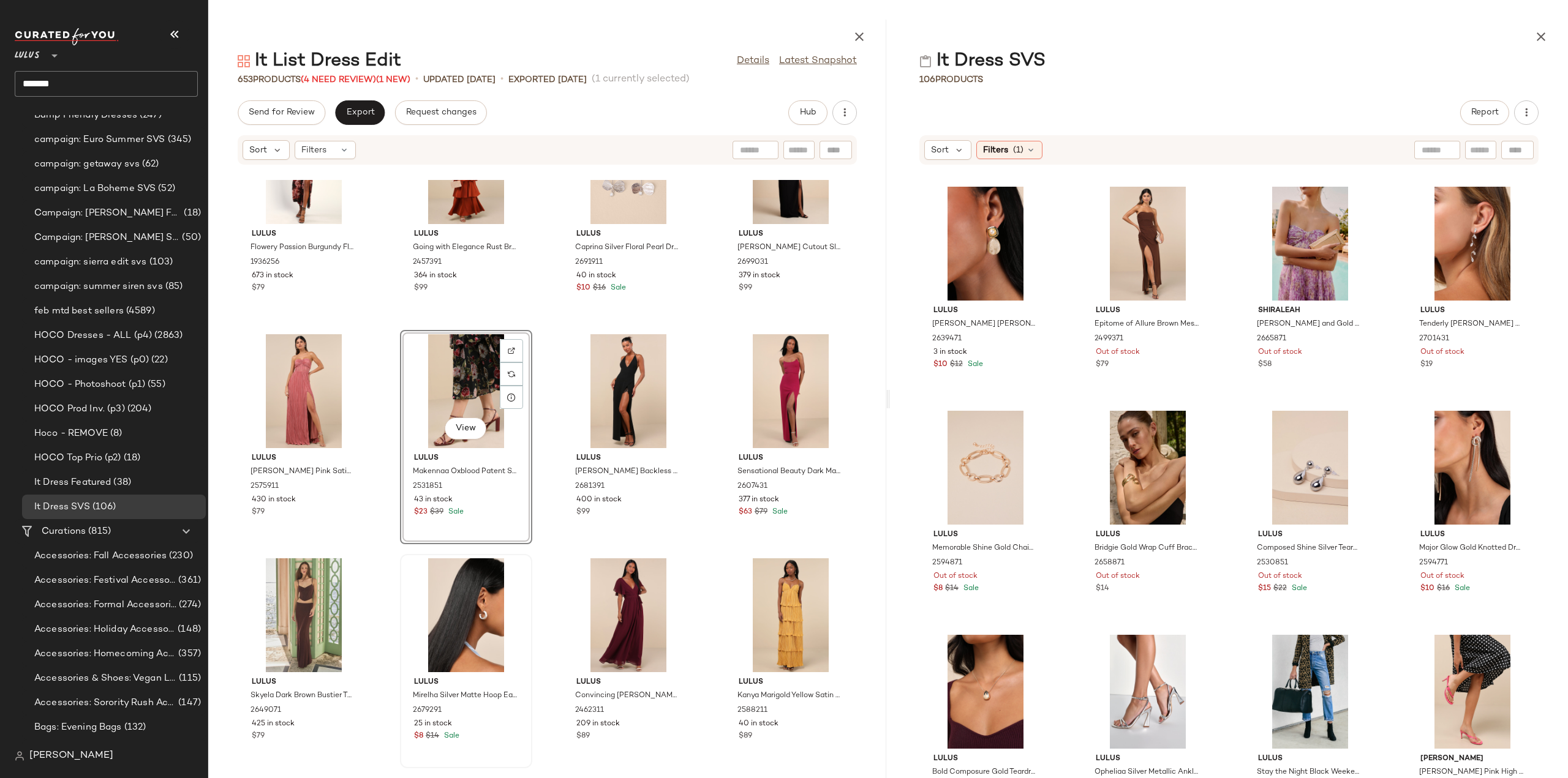
scroll to position [7072, 0]
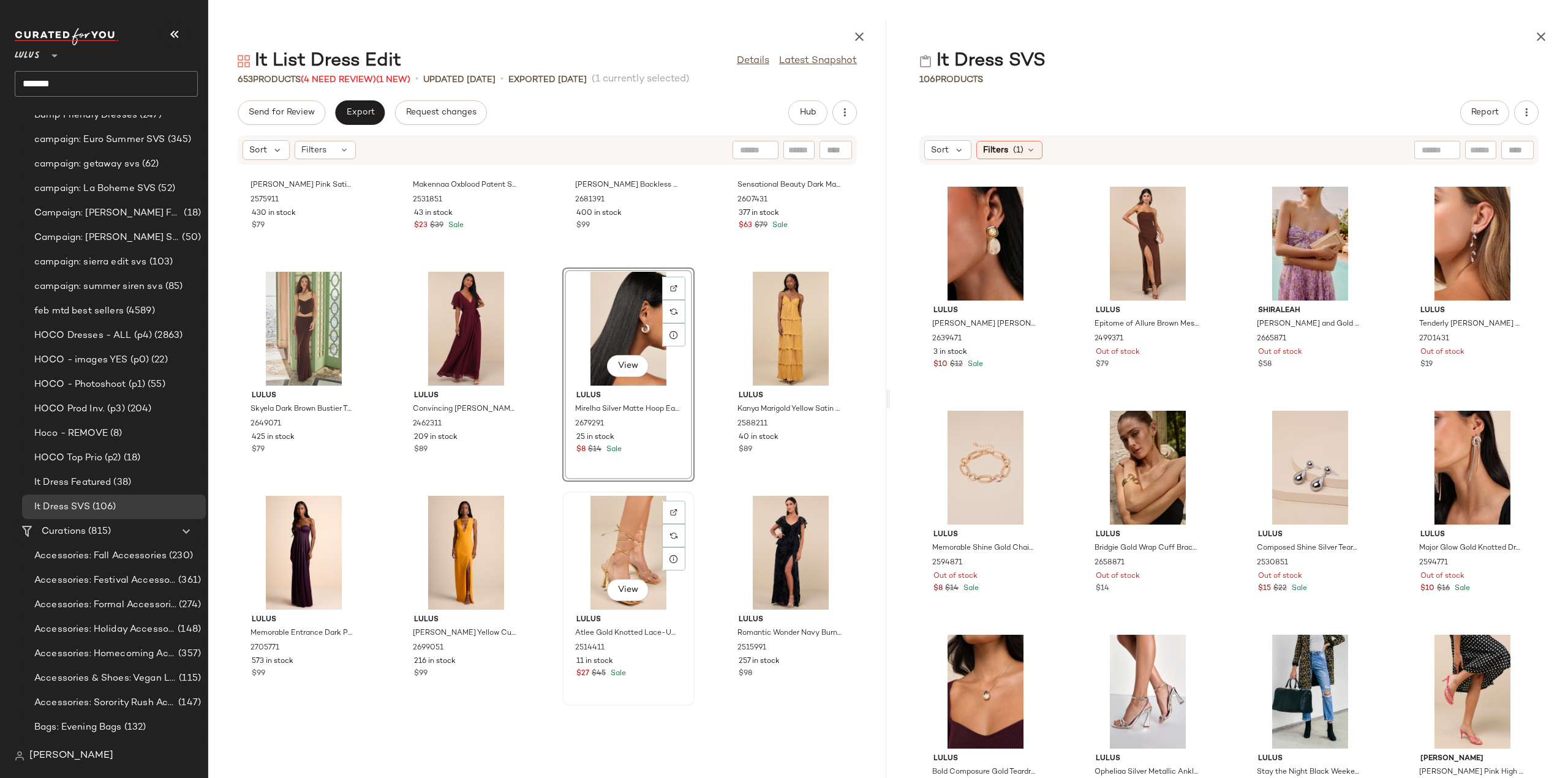
scroll to position [7378, 0]
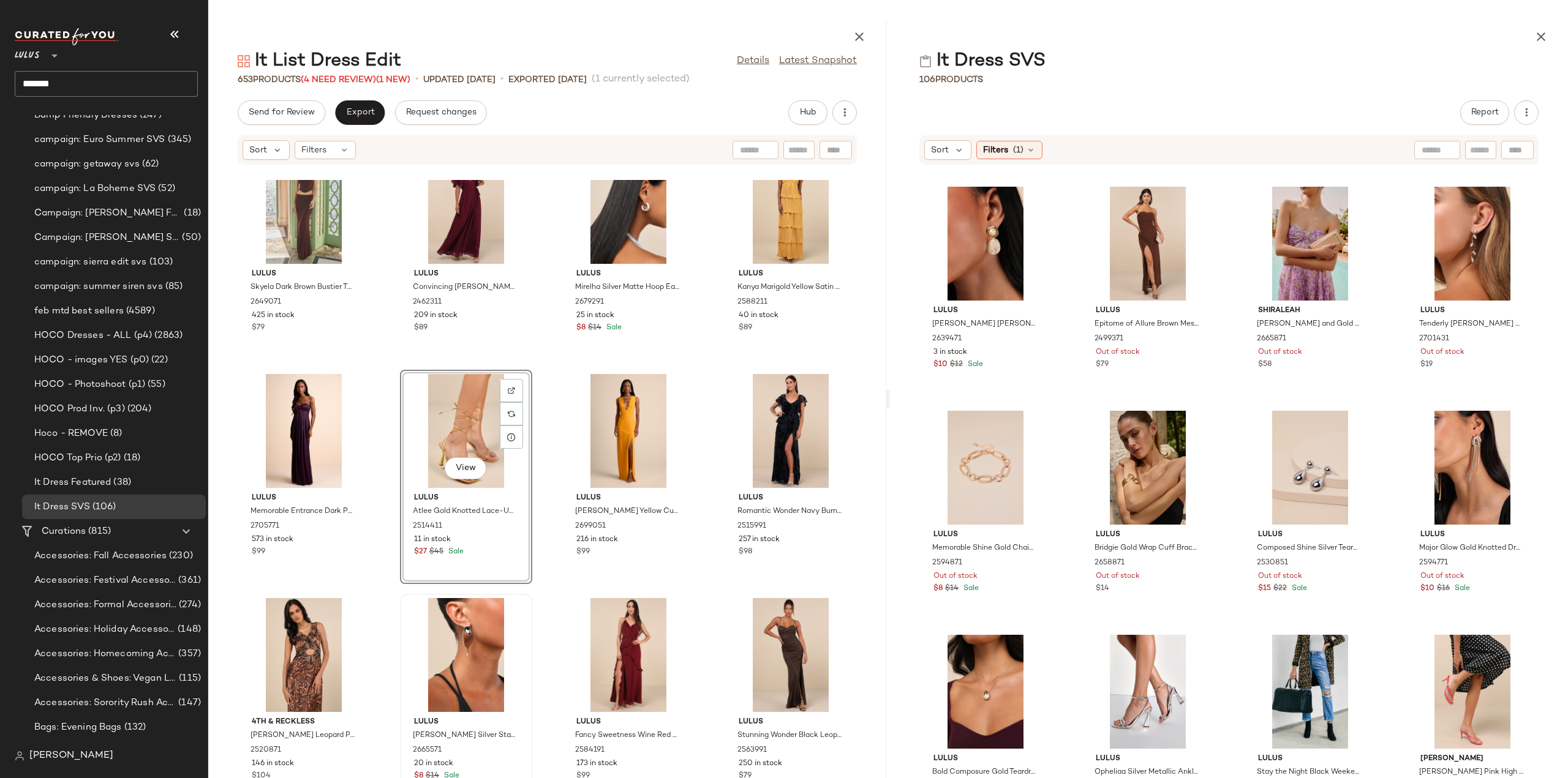
scroll to position [7500, 0]
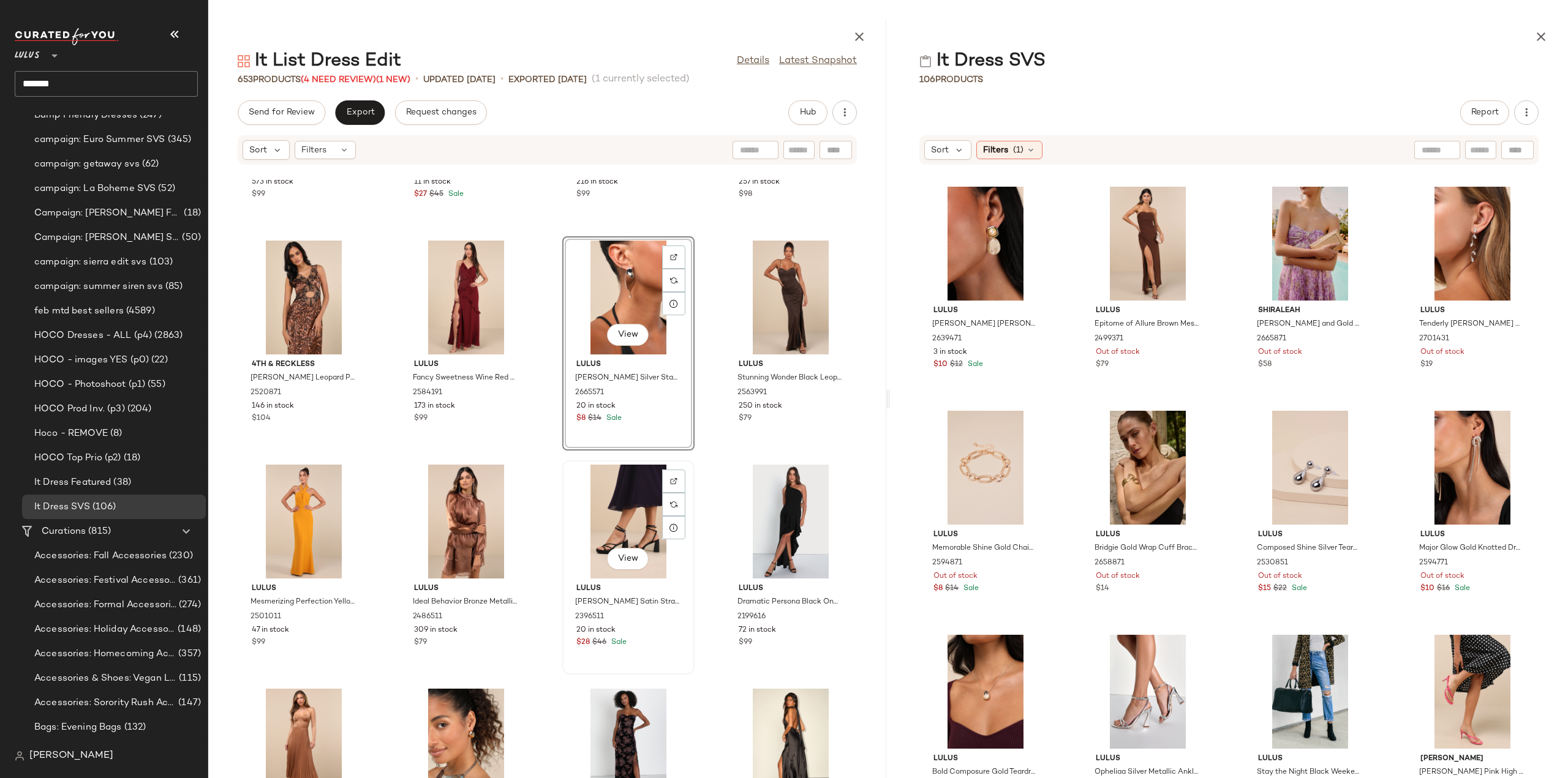
scroll to position [7807, 0]
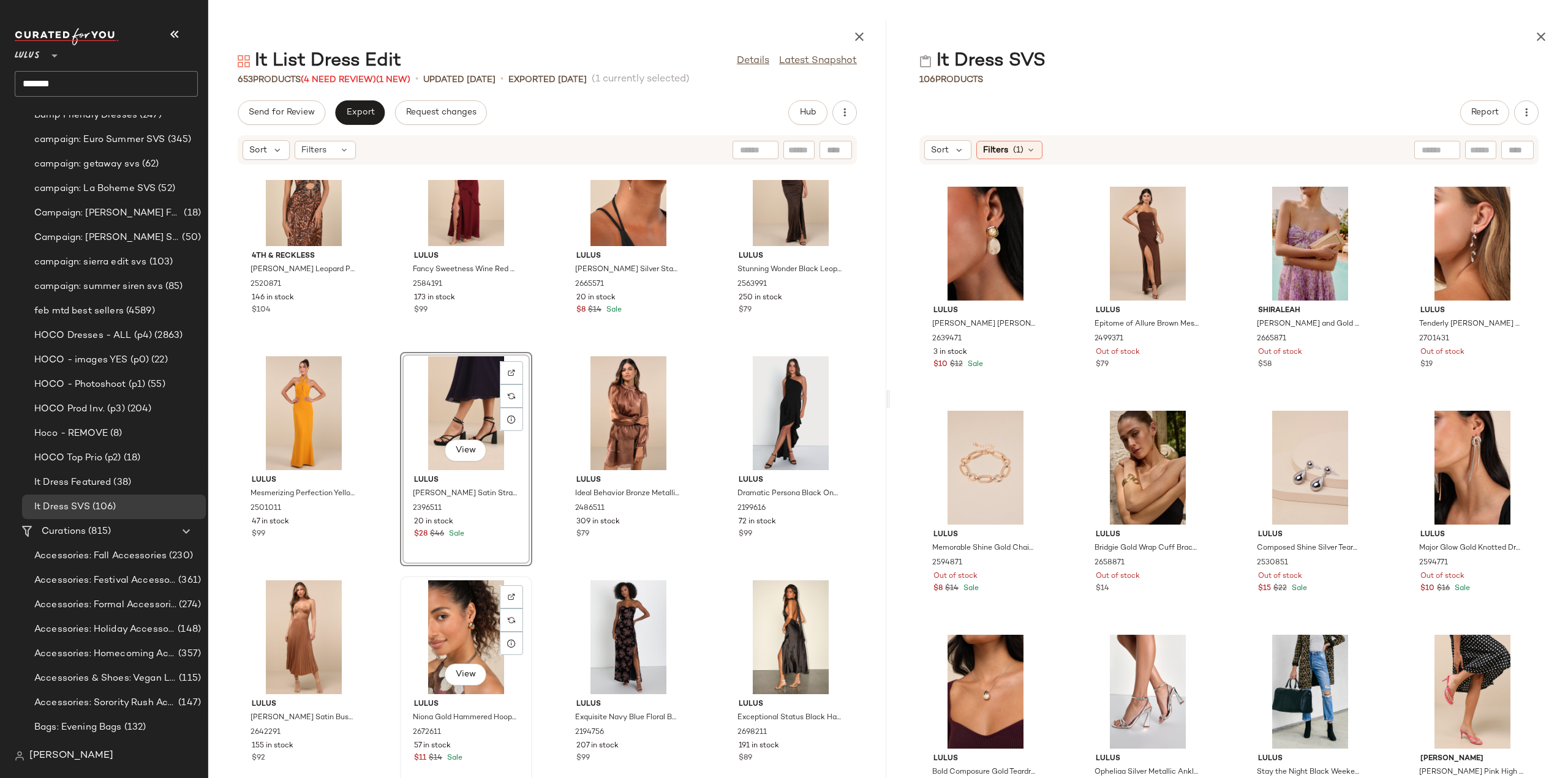
scroll to position [7990, 0]
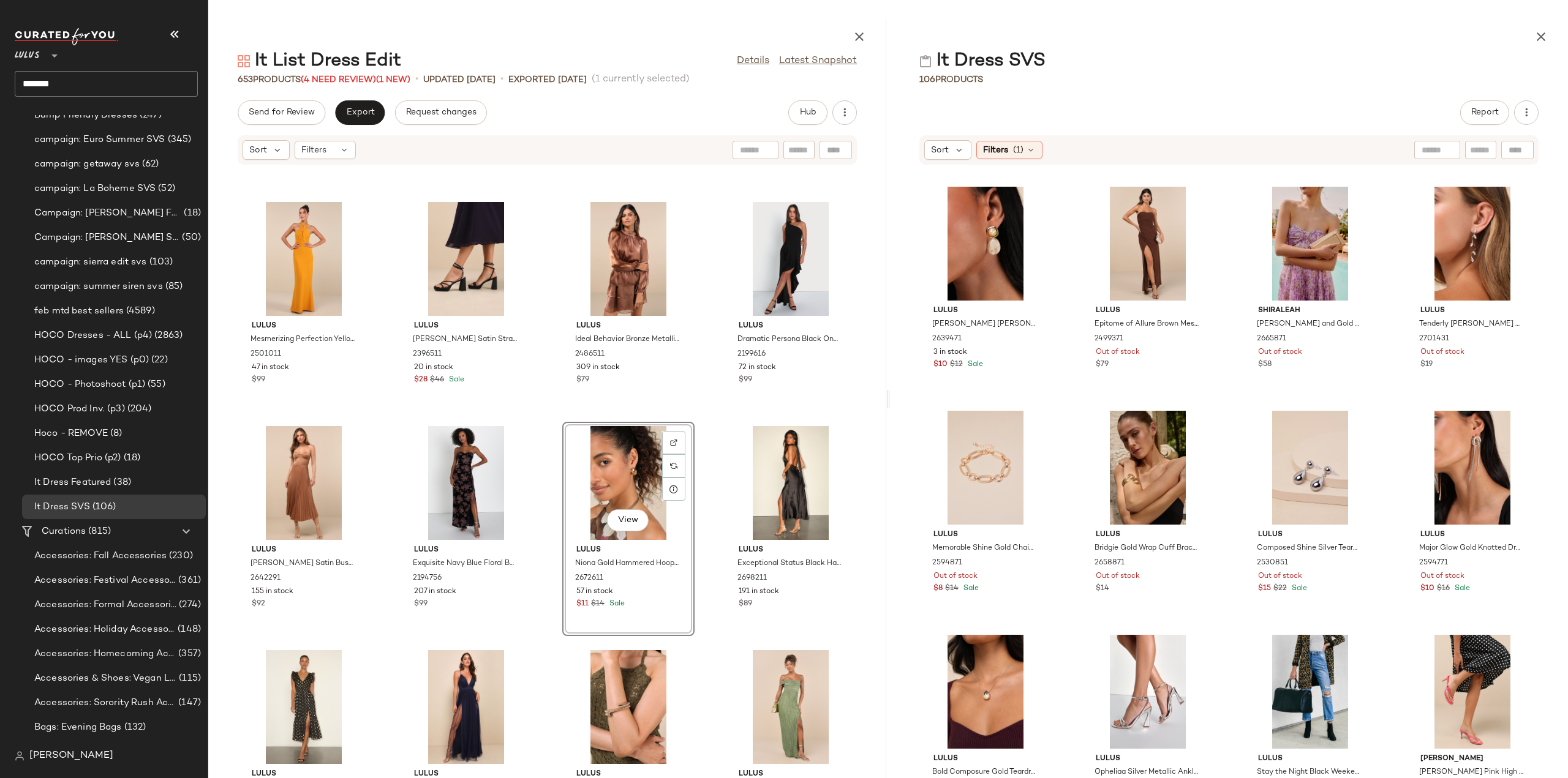
scroll to position [8113, 0]
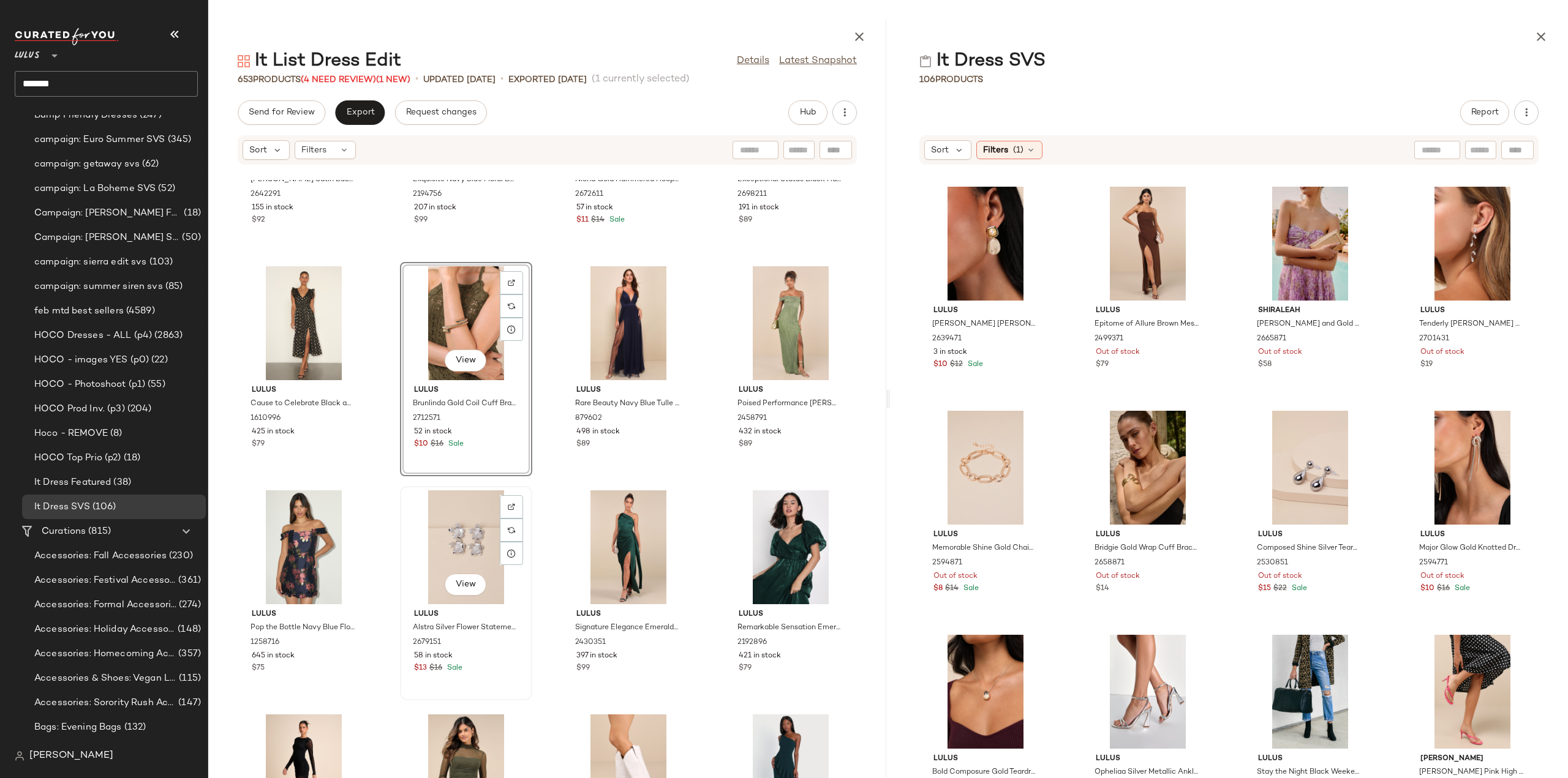
scroll to position [8480, 0]
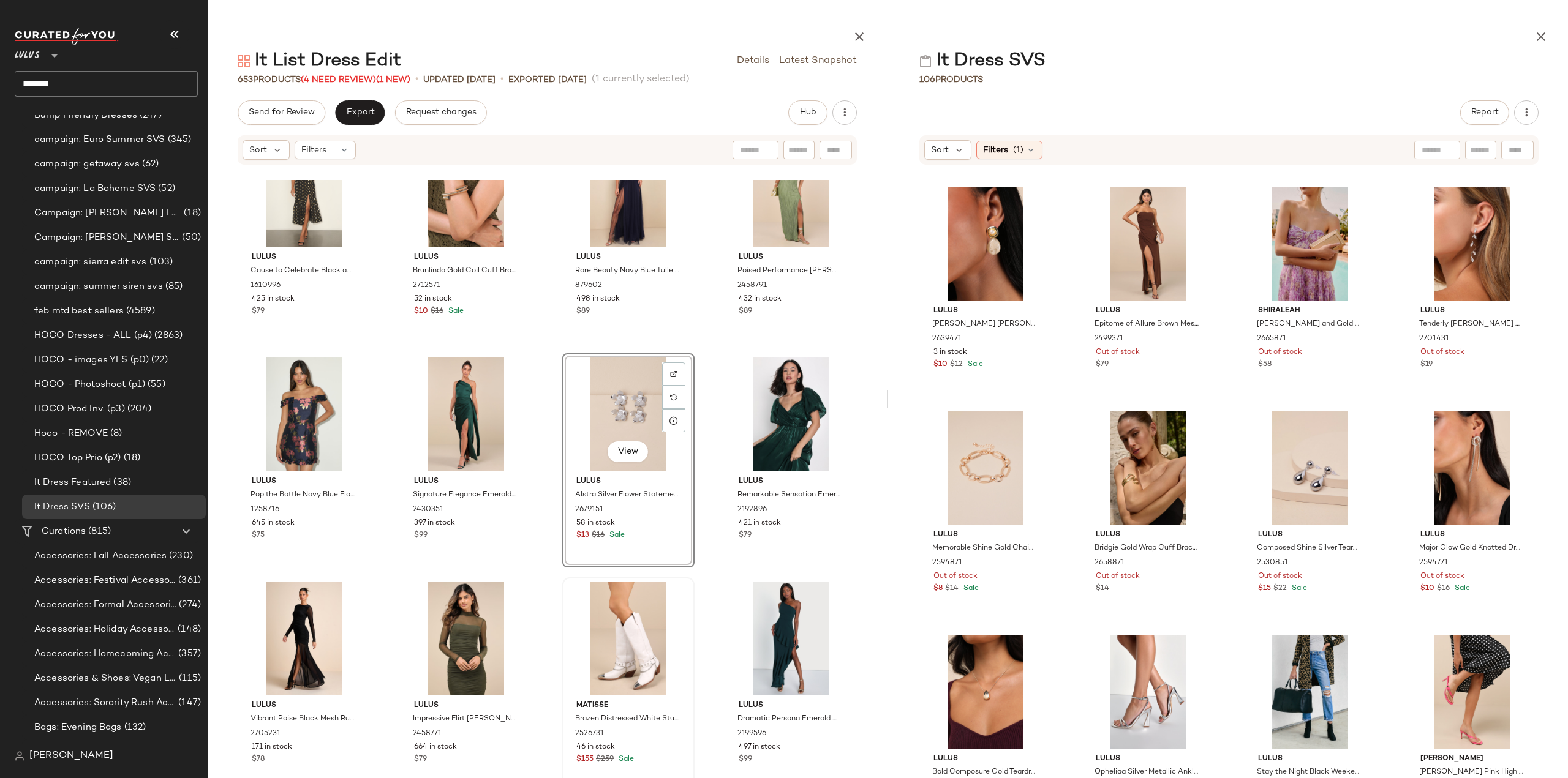
scroll to position [8663, 0]
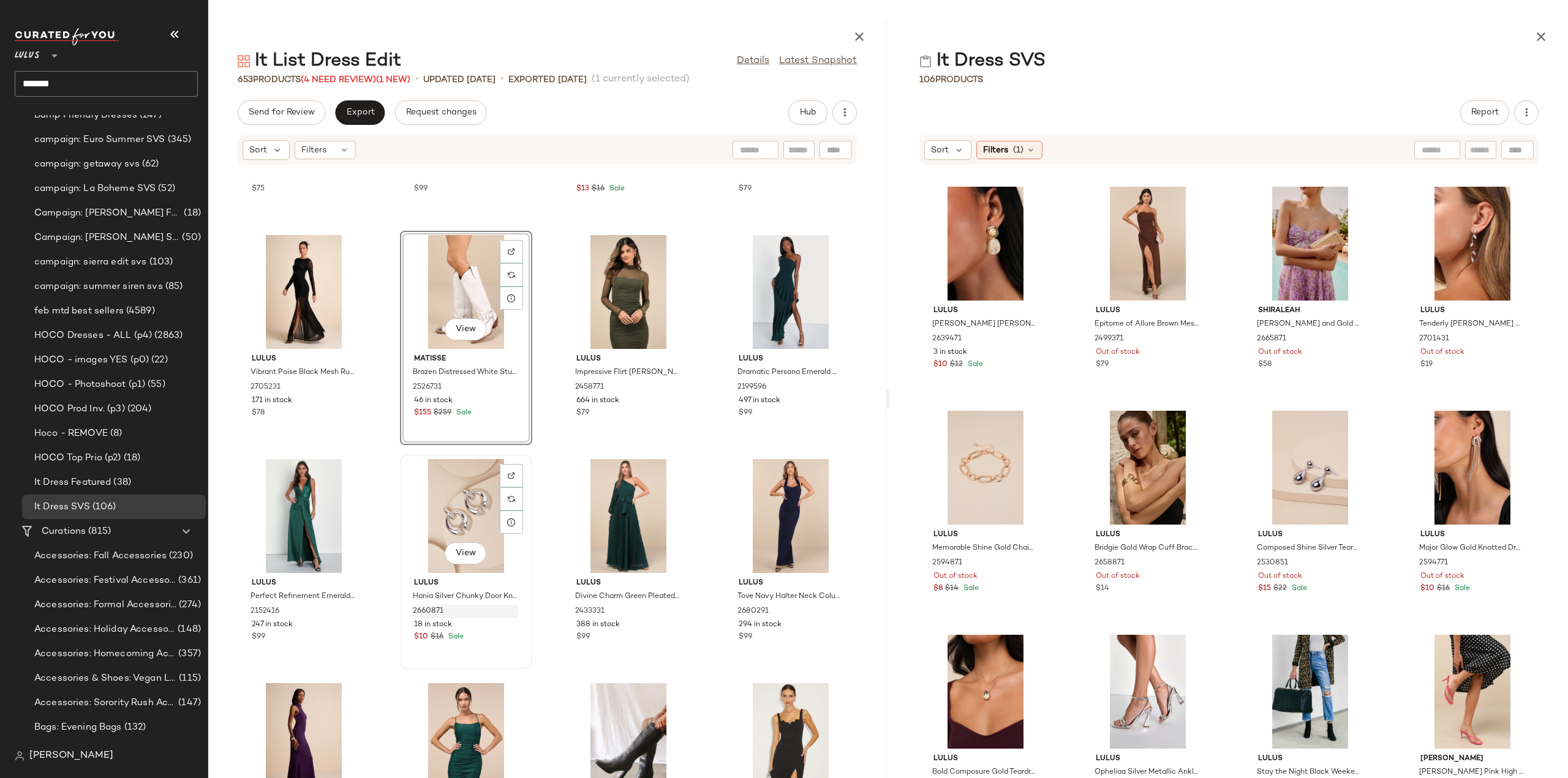
scroll to position [8969, 0]
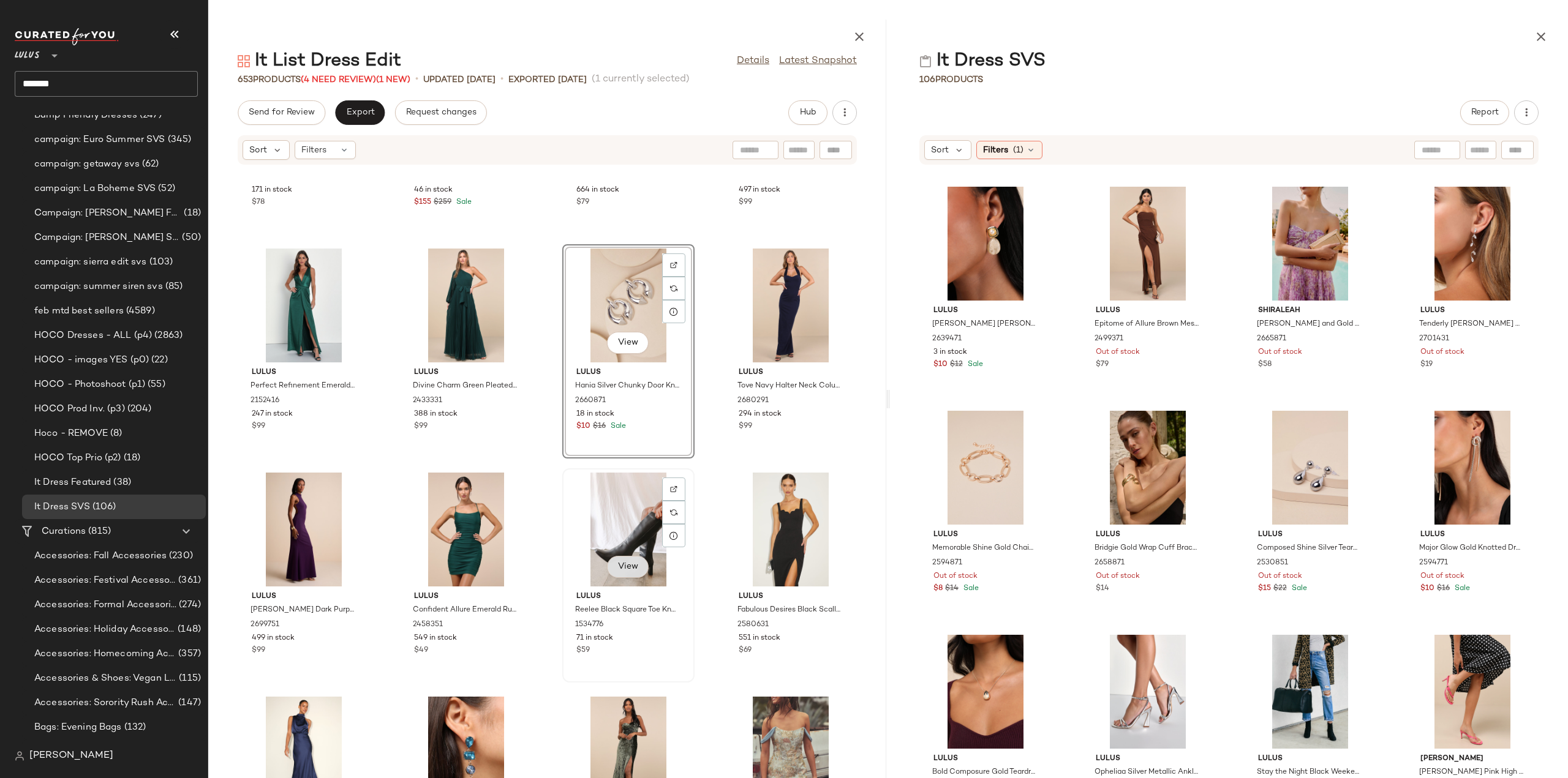
scroll to position [9153, 0]
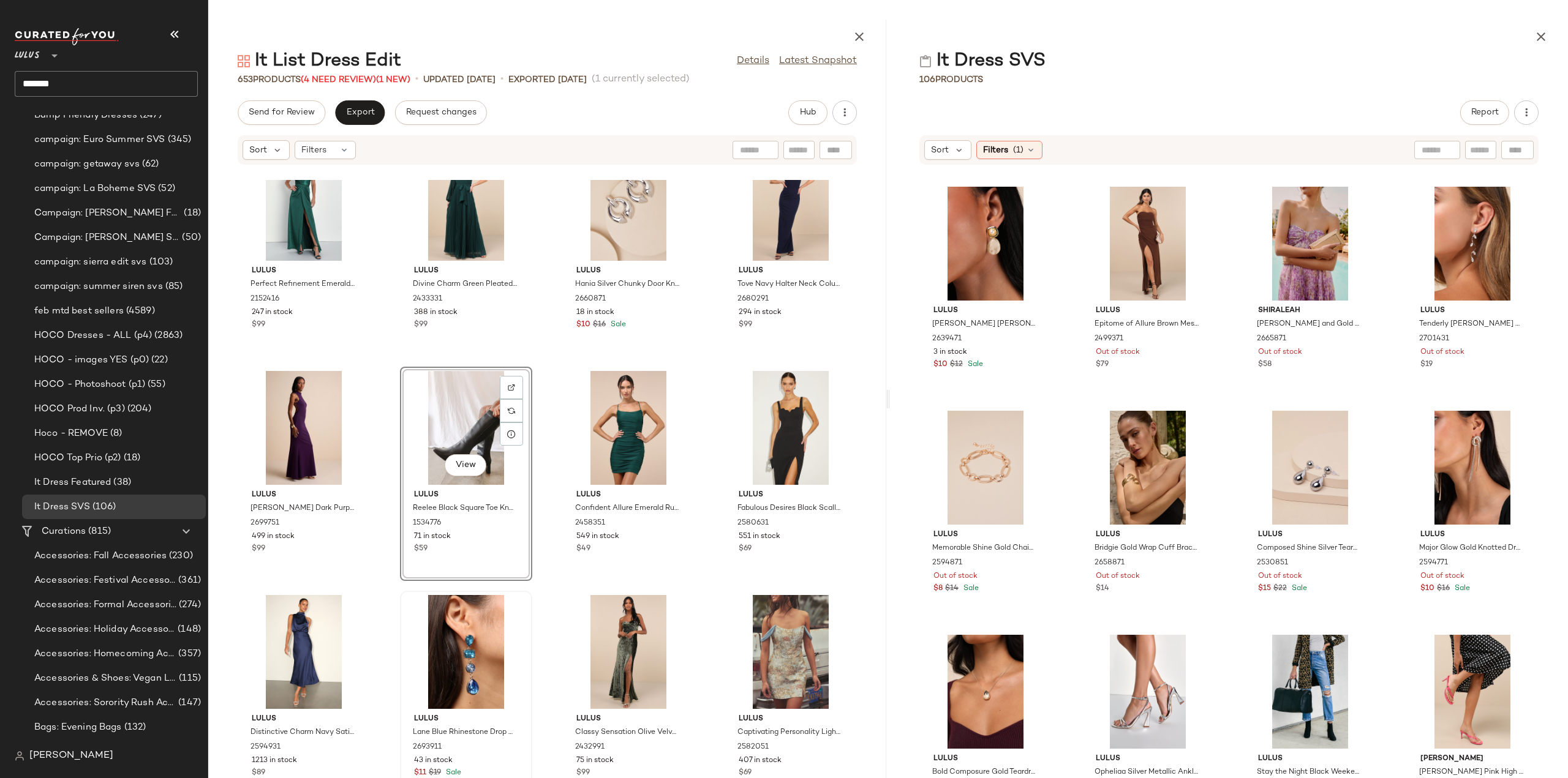
scroll to position [9275, 0]
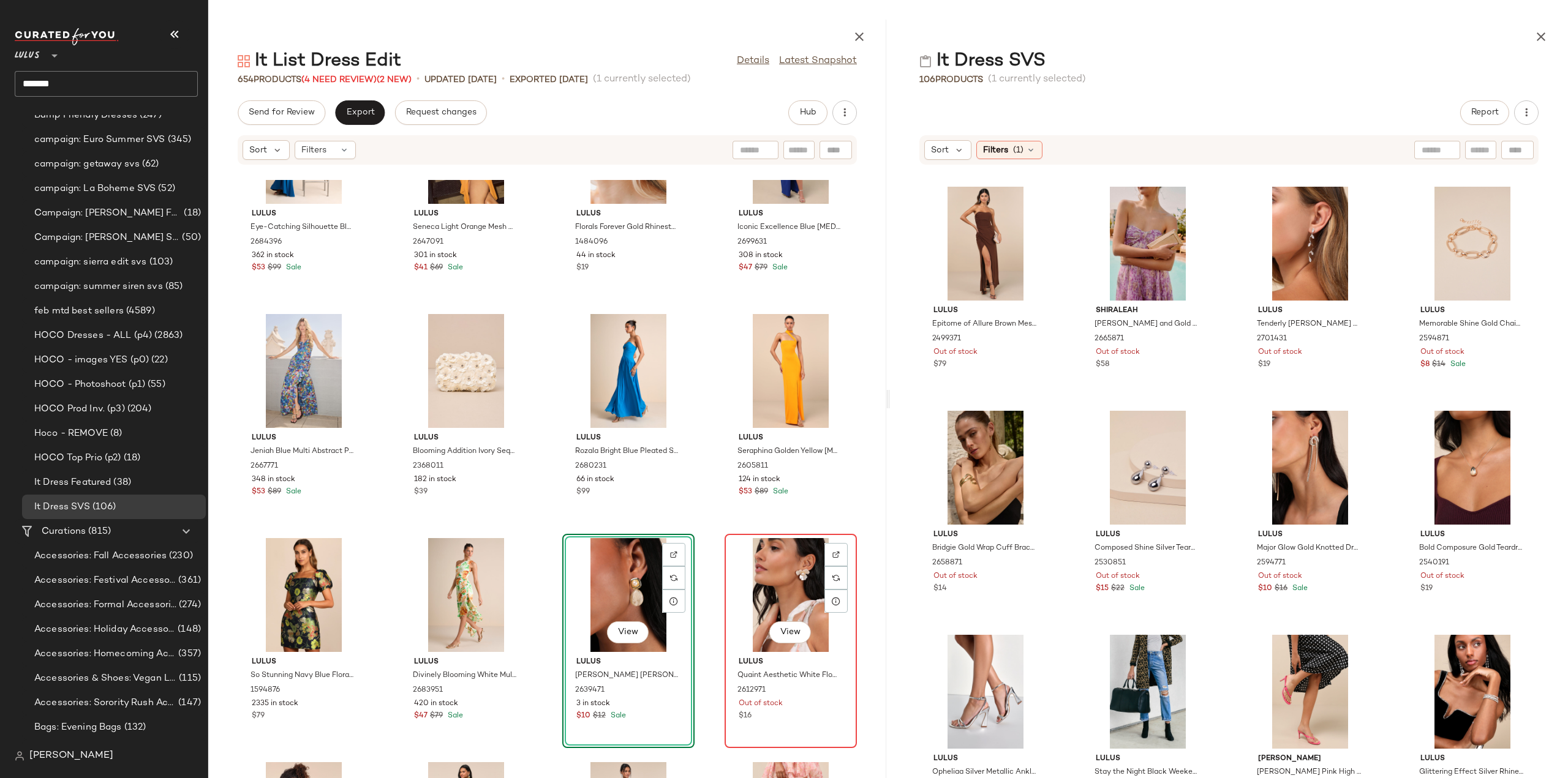
click at [798, 591] on div "View" at bounding box center [791, 595] width 124 height 114
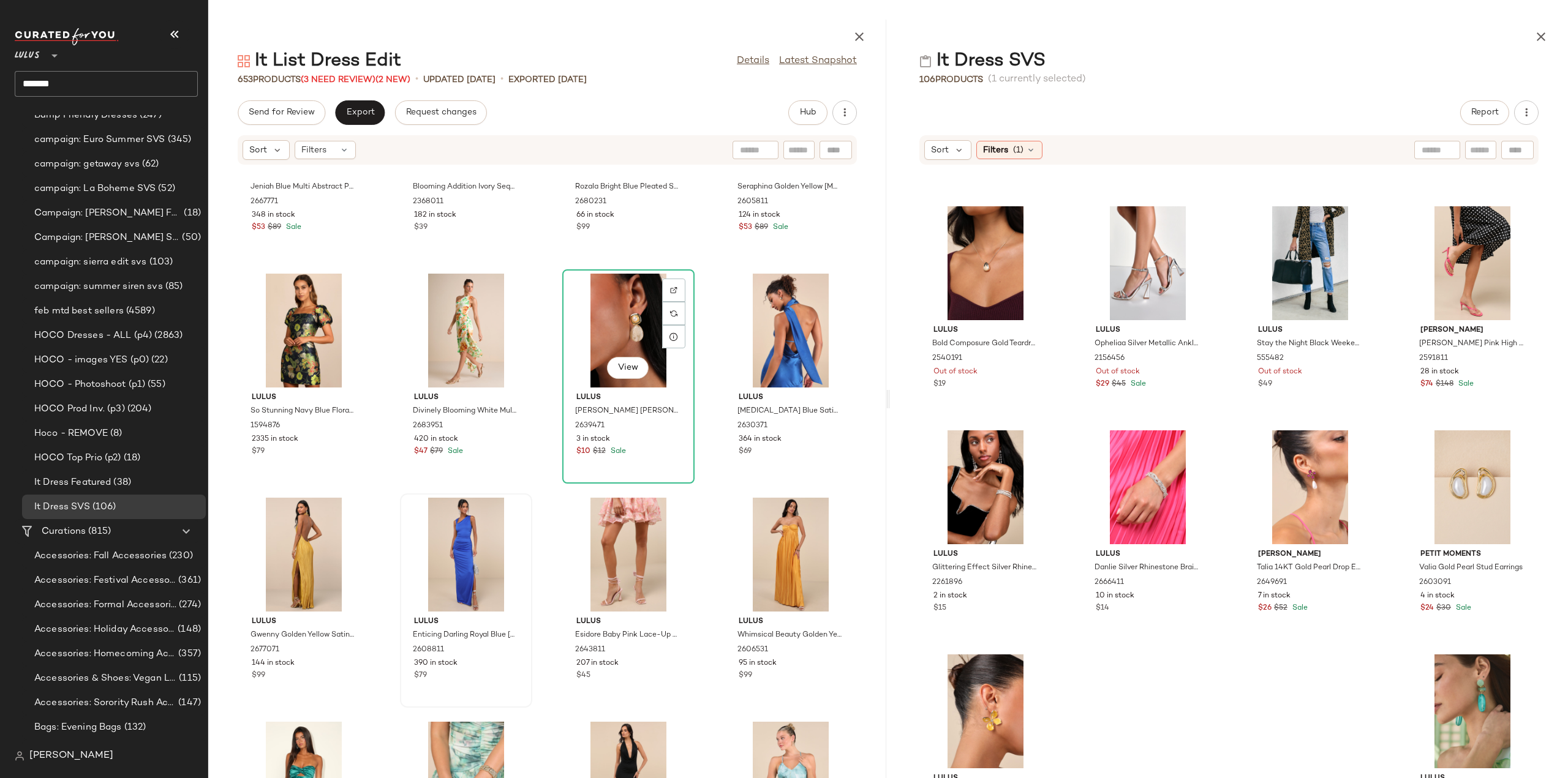
scroll to position [20352, 0]
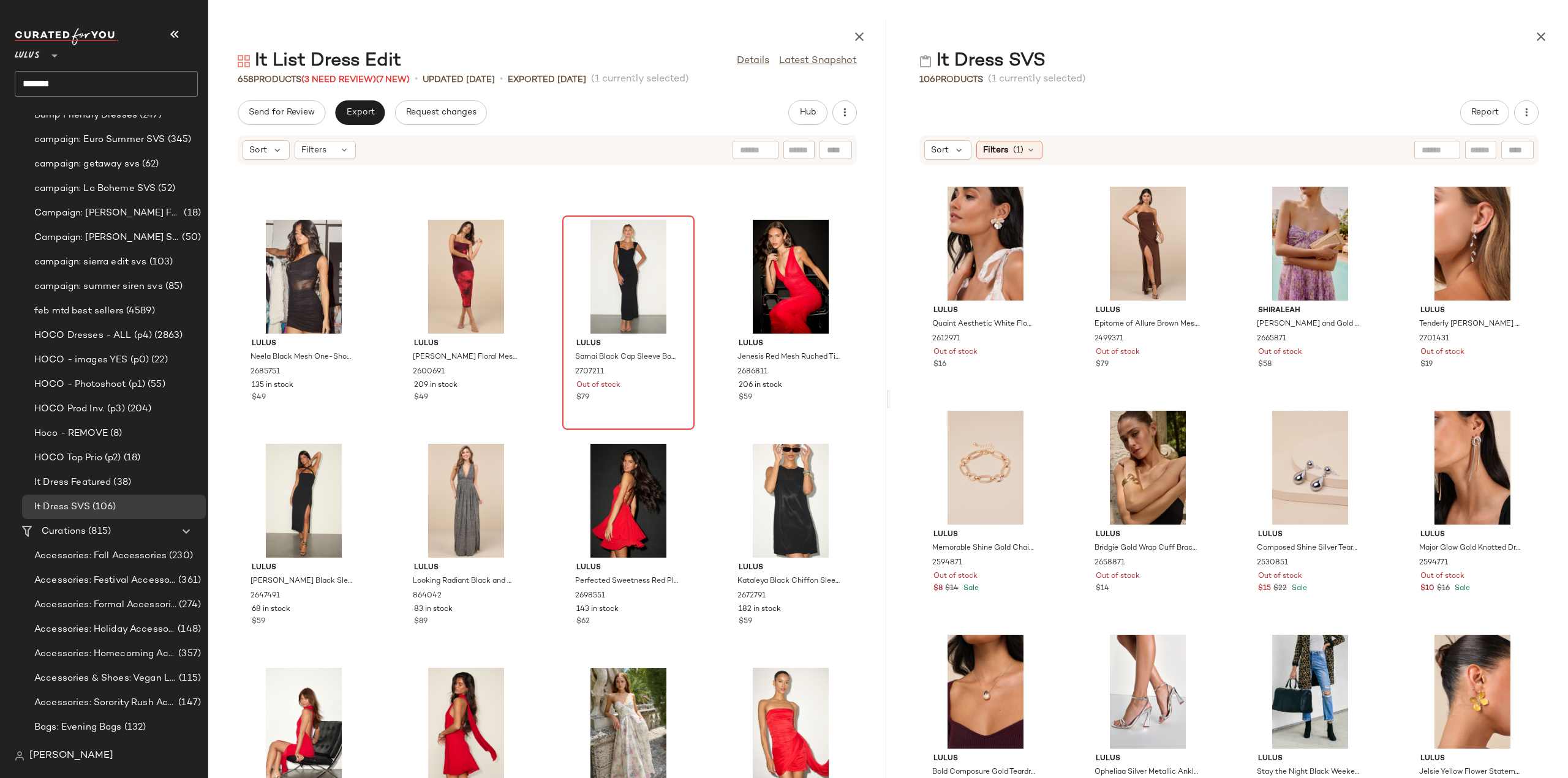
scroll to position [24168, 0]
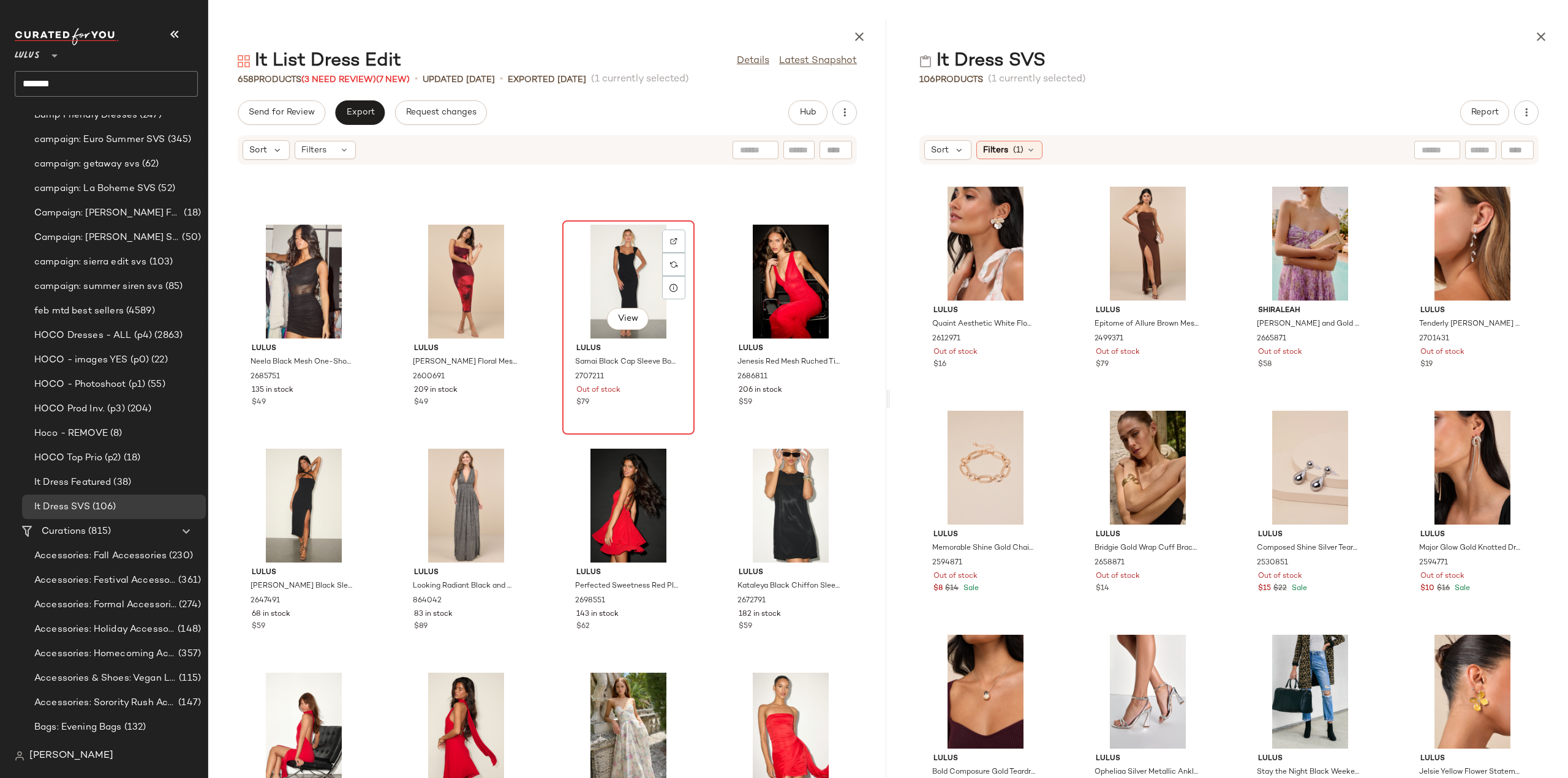
click at [646, 417] on div "View Lulus Samai Black Cap Sleeve Bodycon Midi Dress 2707211 Out of stock $79" at bounding box center [628, 328] width 130 height 212
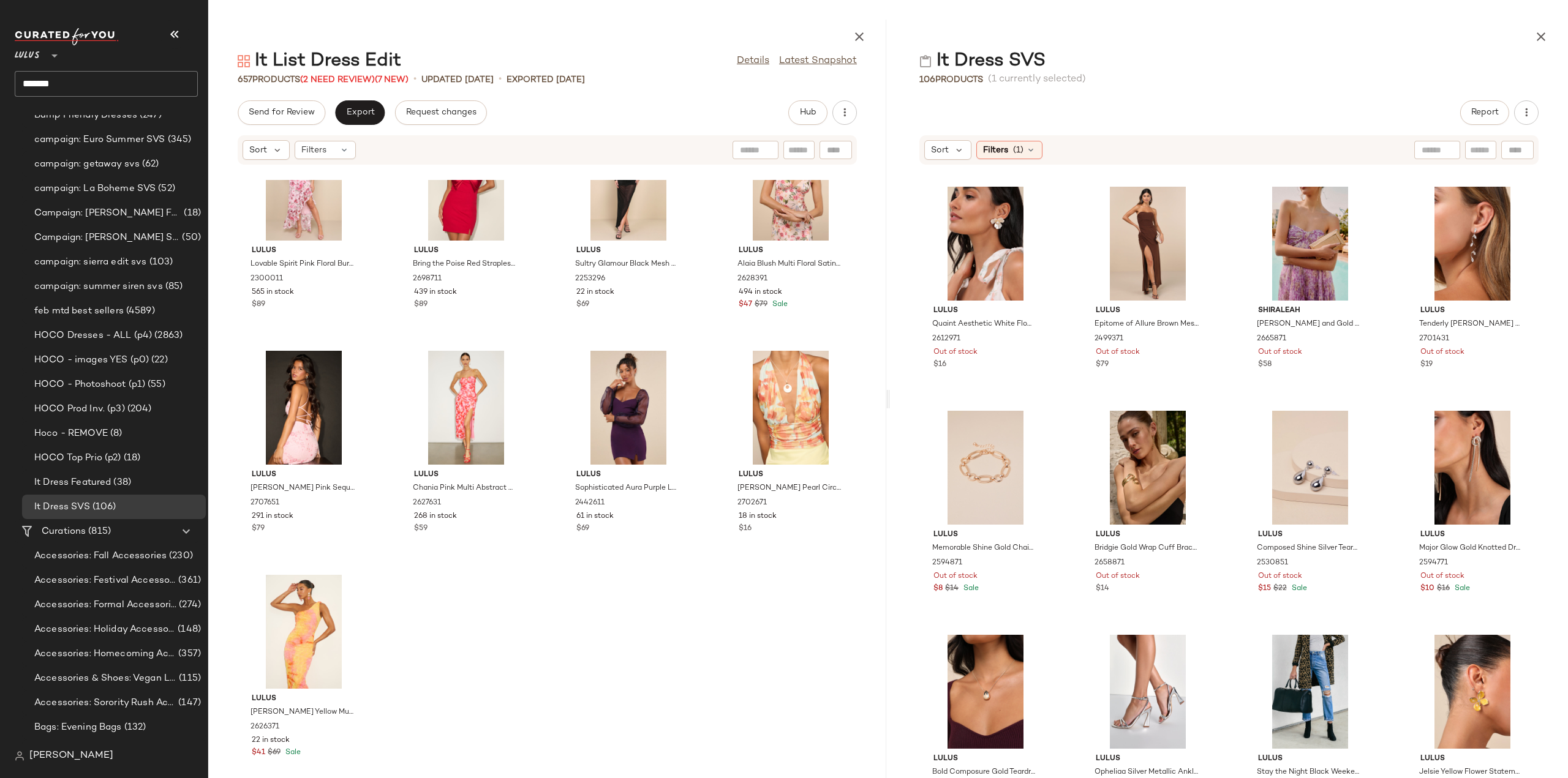
scroll to position [36370, 0]
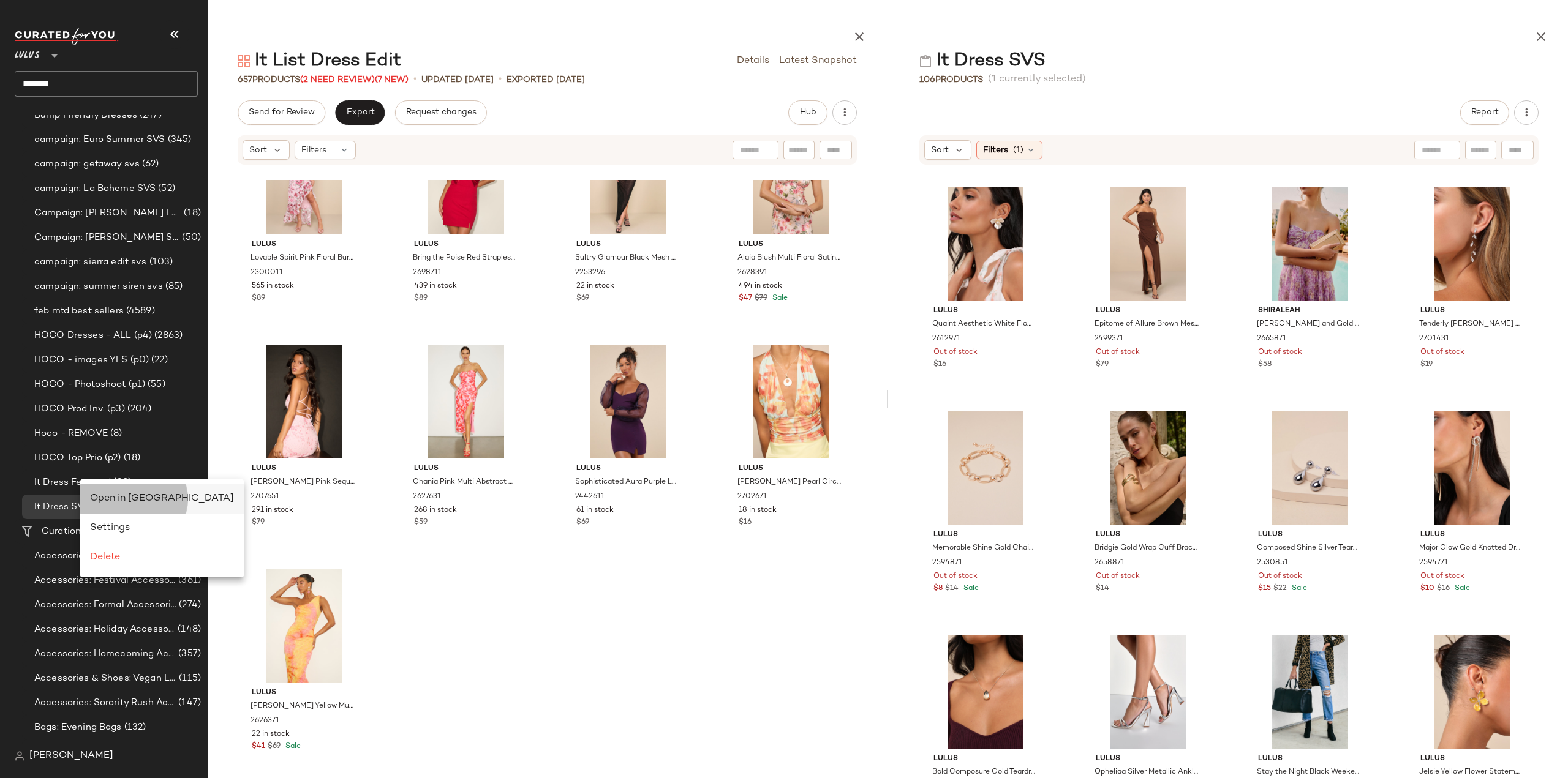
click at [112, 496] on span "Open in [GEOGRAPHIC_DATA]" at bounding box center [162, 498] width 144 height 11
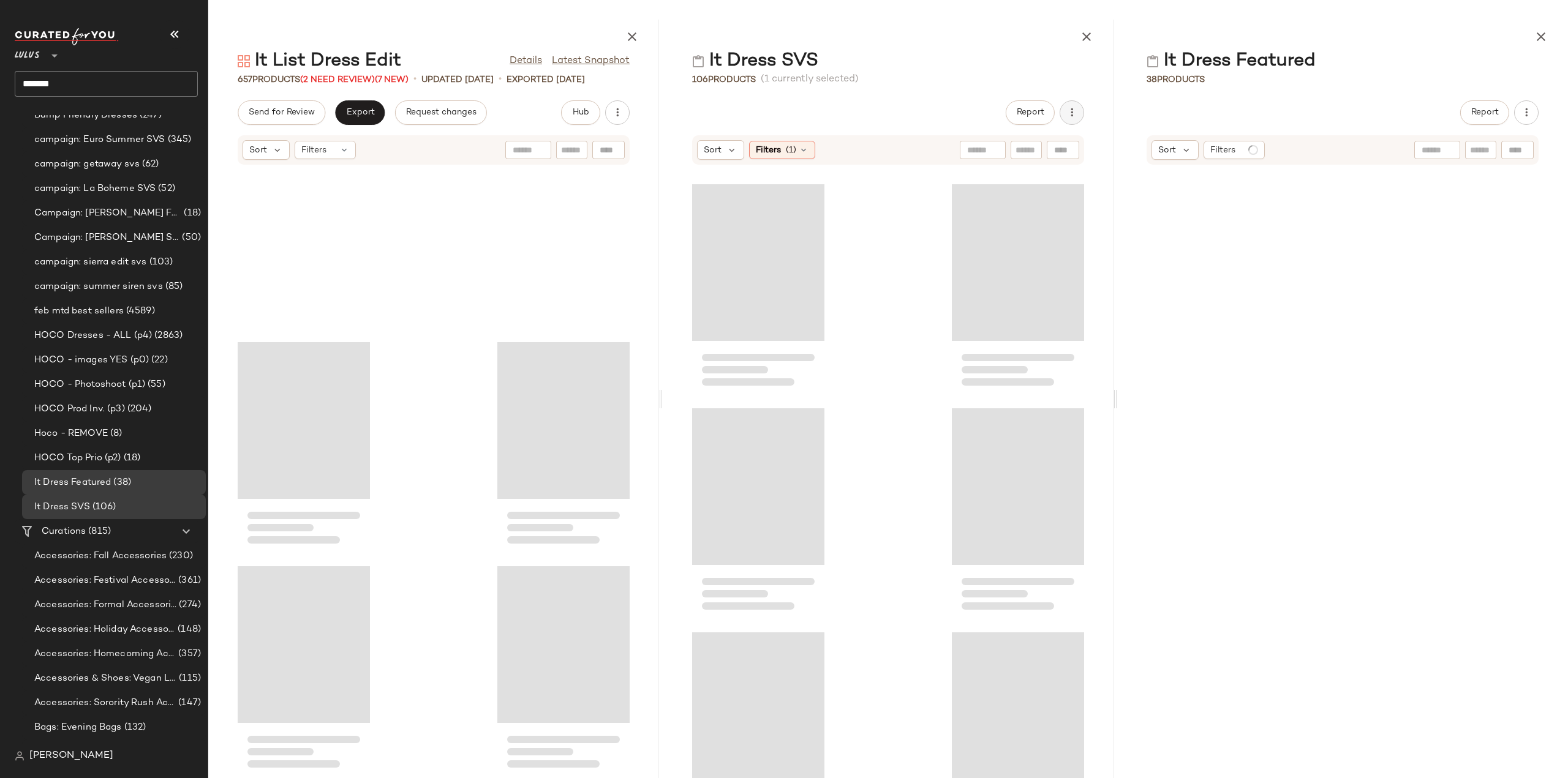
scroll to position [36594, 0]
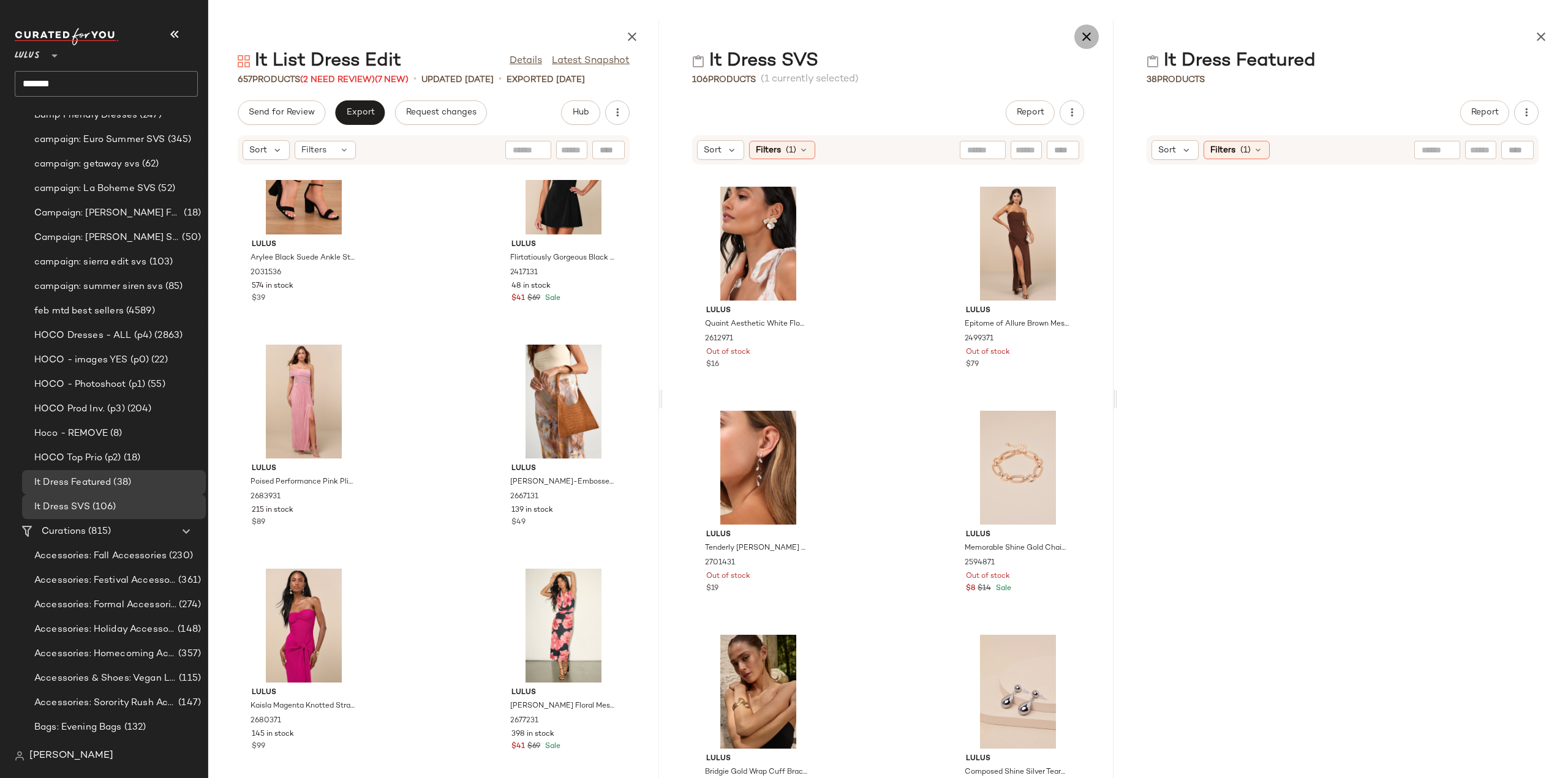
click at [1085, 37] on icon "button" at bounding box center [1086, 37] width 15 height 15
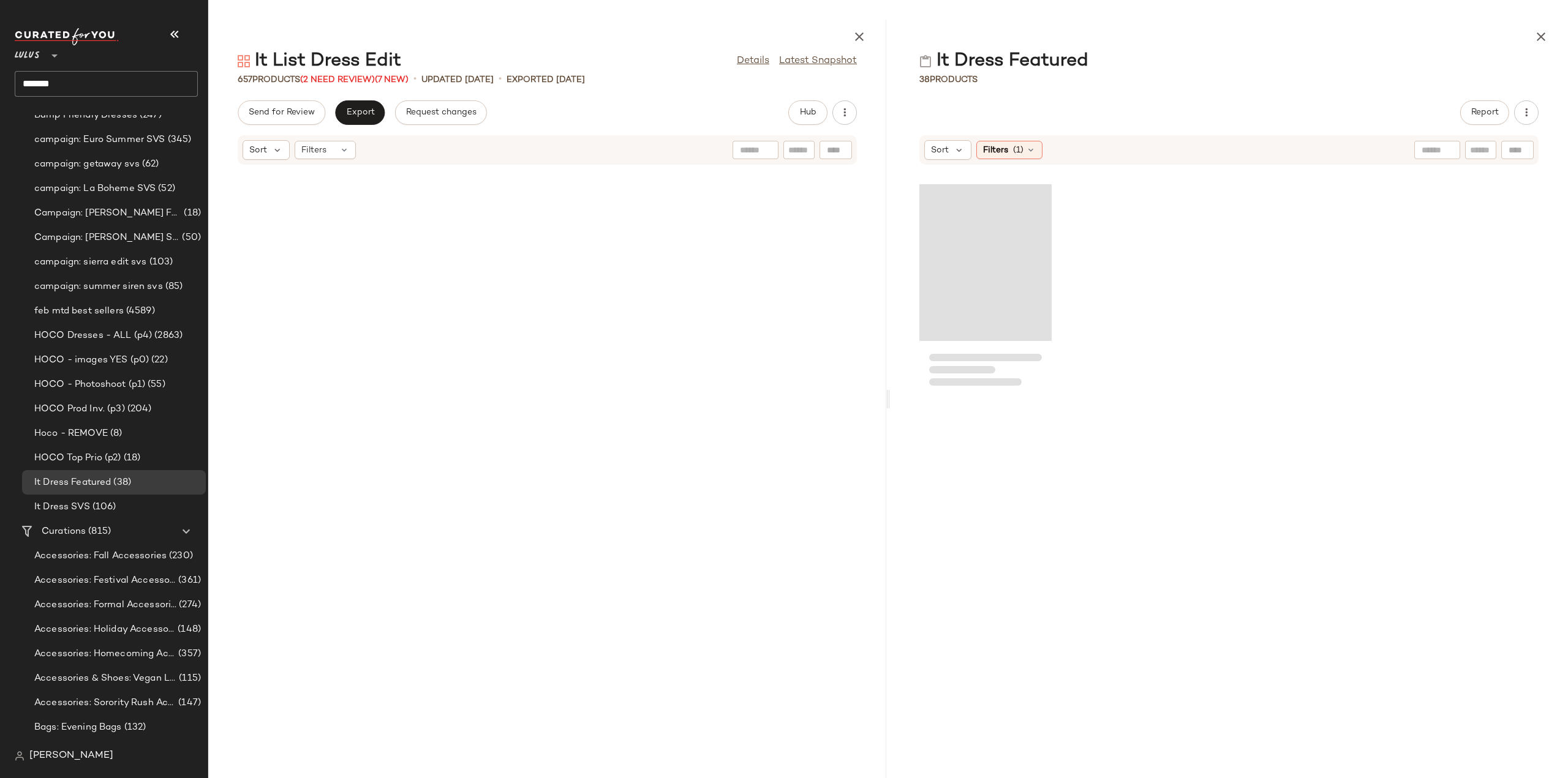
scroll to position [36370, 0]
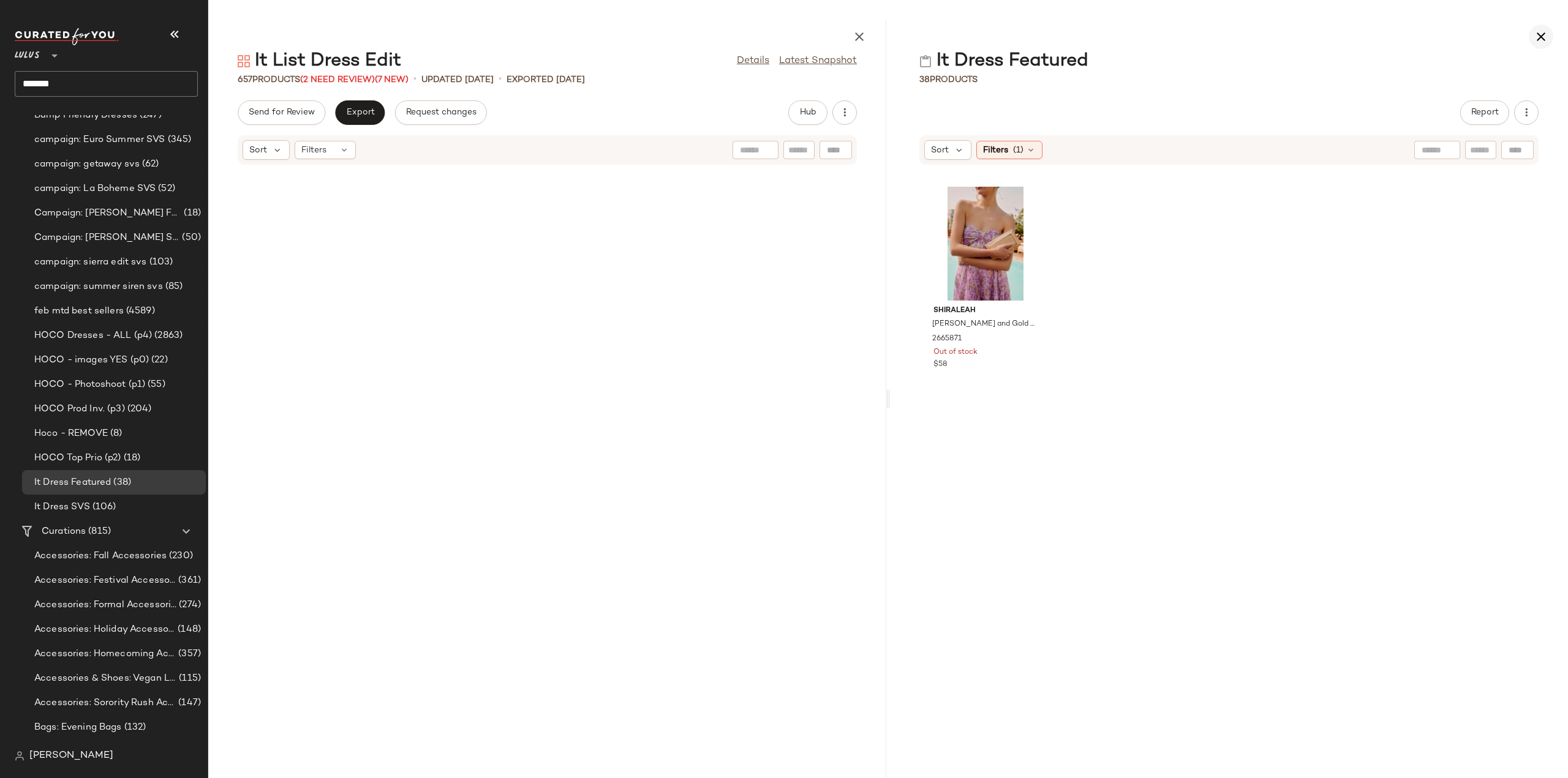
click at [1541, 37] on icon "button" at bounding box center [1541, 37] width 15 height 15
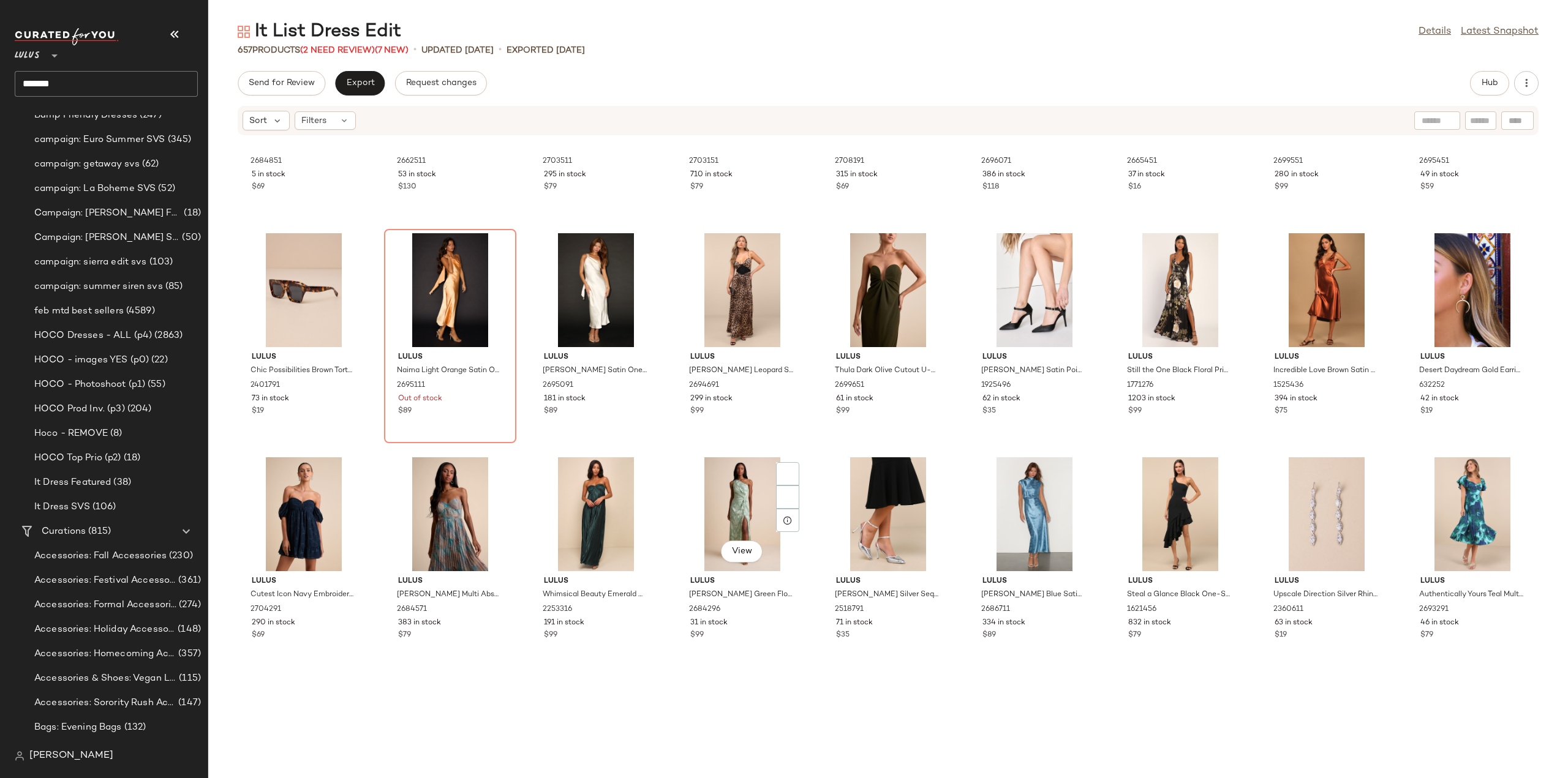
scroll to position [1969, 0]
